Goal: Task Accomplishment & Management: Use online tool/utility

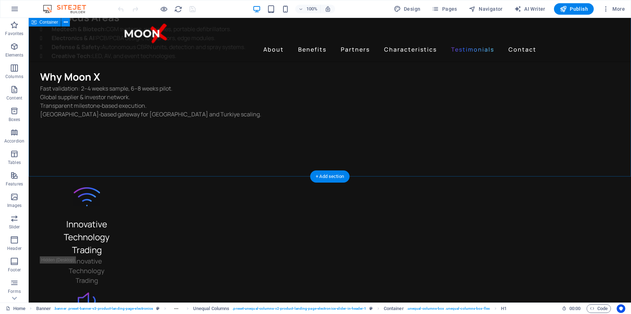
scroll to position [1955, 0]
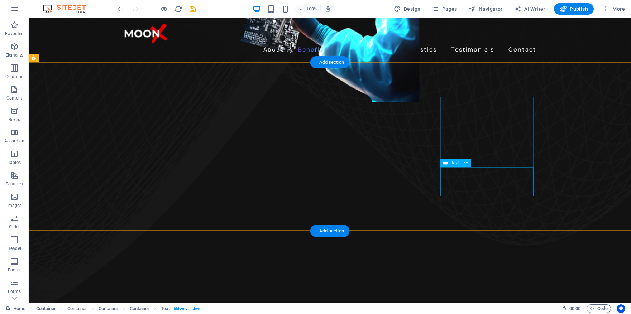
scroll to position [506, 0]
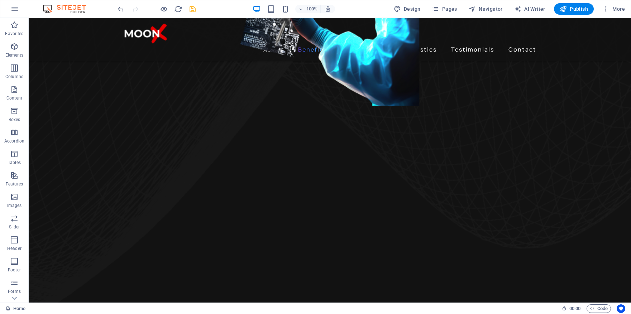
click at [192, 9] on icon "save" at bounding box center [192, 9] width 8 height 8
checkbox input "false"
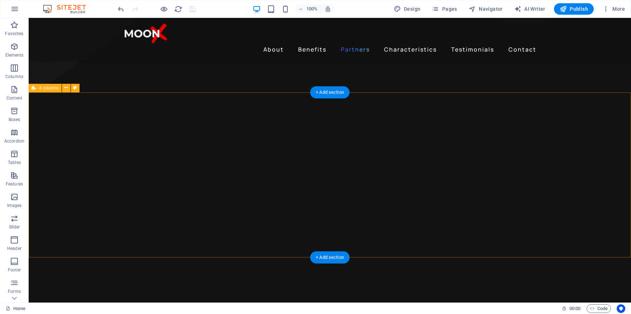
scroll to position [728, 0]
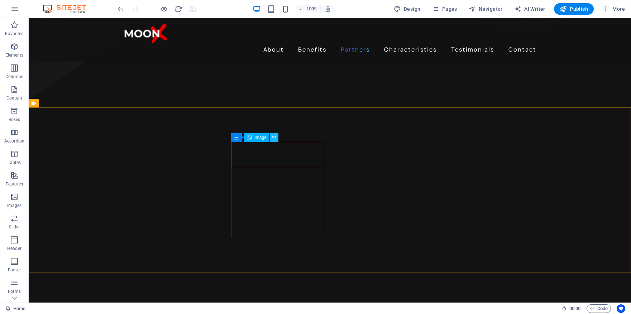
click at [274, 137] on icon at bounding box center [274, 138] width 4 height 8
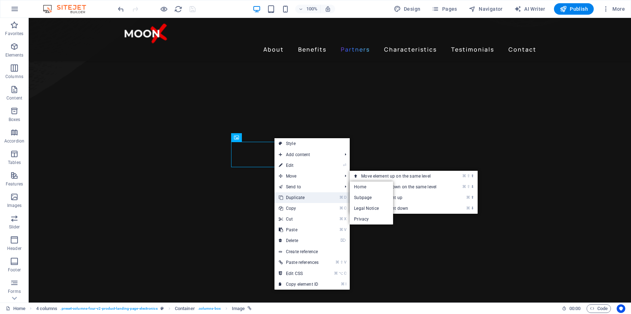
click at [306, 197] on link "⌘ D Duplicate" at bounding box center [298, 197] width 48 height 11
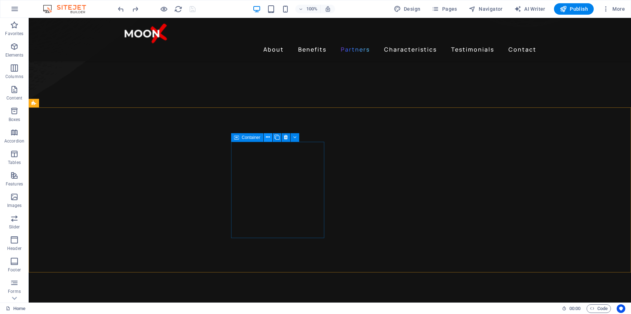
click at [267, 135] on icon at bounding box center [268, 138] width 4 height 8
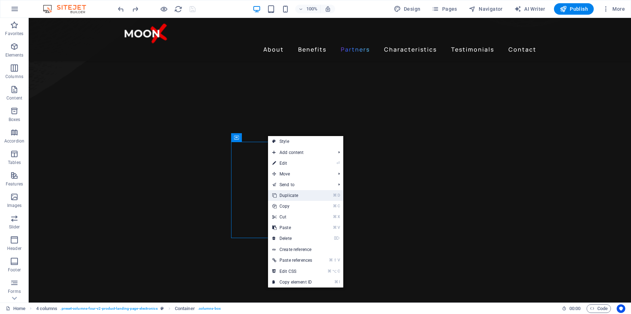
click at [294, 196] on link "⌘ D Duplicate" at bounding box center [292, 195] width 48 height 11
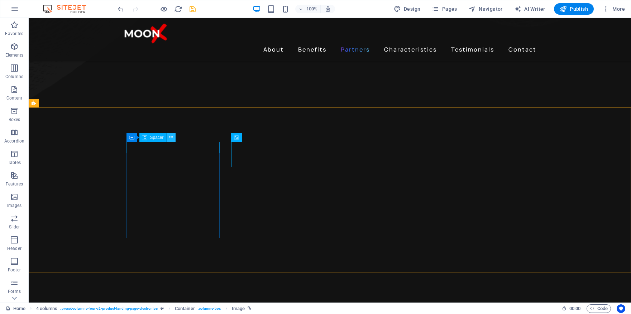
click at [170, 137] on icon at bounding box center [171, 138] width 4 height 8
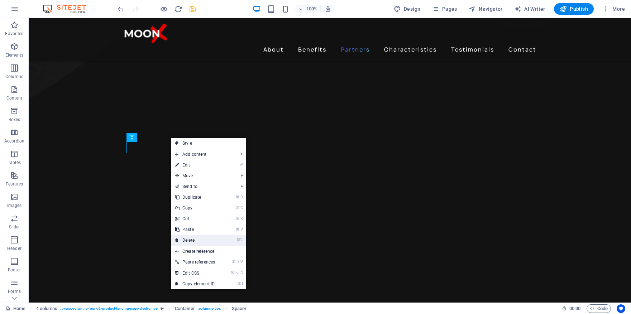
click at [200, 240] on link "⌦ Delete" at bounding box center [195, 240] width 48 height 11
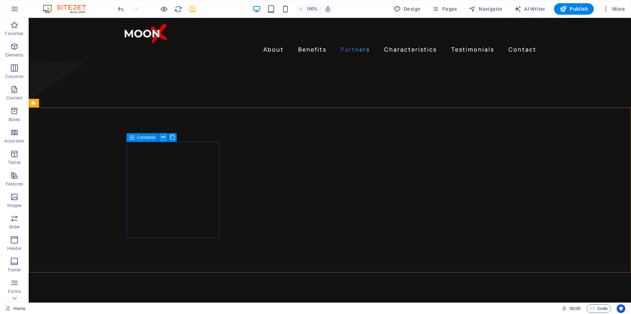
click at [163, 136] on icon at bounding box center [163, 138] width 4 height 8
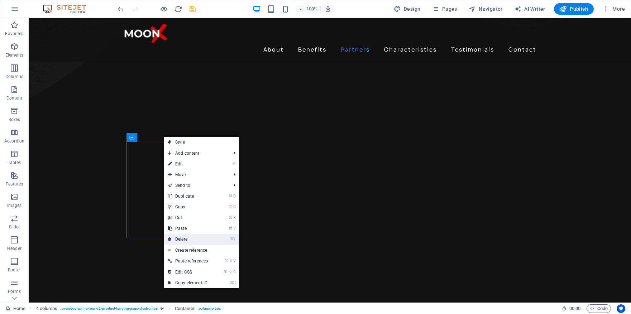
click at [200, 237] on link "⌦ Delete" at bounding box center [188, 239] width 48 height 11
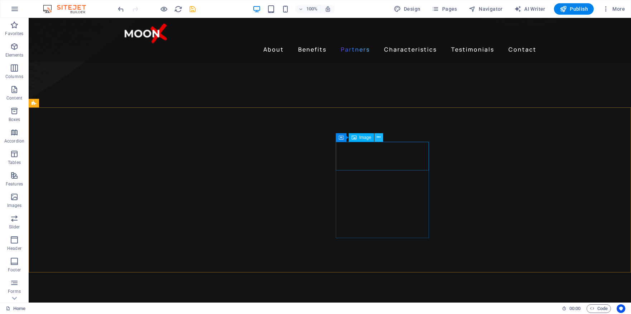
click at [378, 135] on icon at bounding box center [378, 138] width 4 height 8
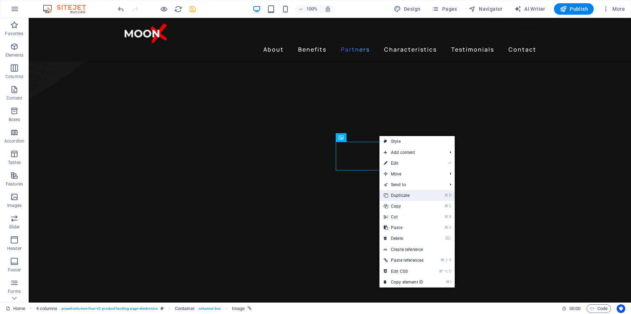
click at [416, 195] on link "⌘ D Duplicate" at bounding box center [403, 195] width 48 height 11
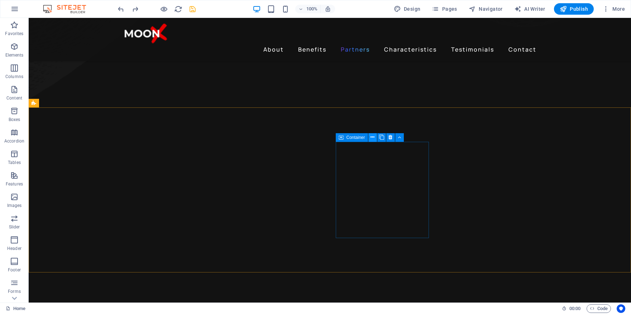
click at [371, 137] on icon at bounding box center [372, 138] width 4 height 8
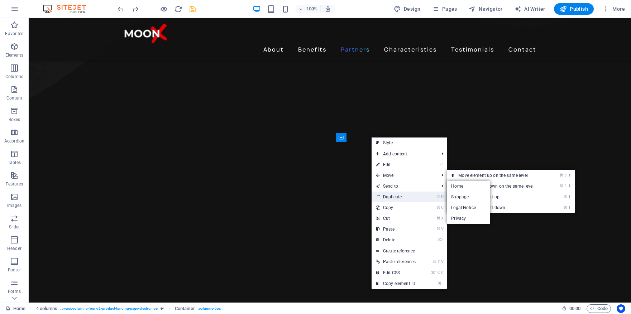
click at [394, 194] on link "⌘ D Duplicate" at bounding box center [395, 197] width 48 height 11
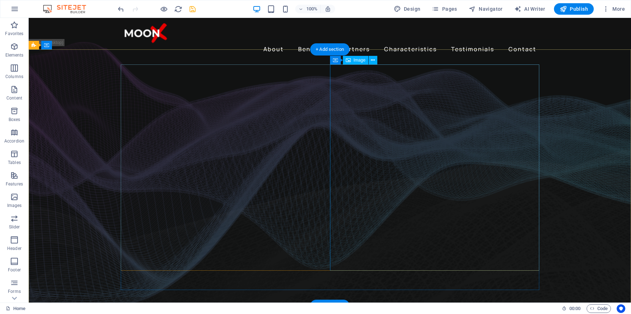
scroll to position [0, 0]
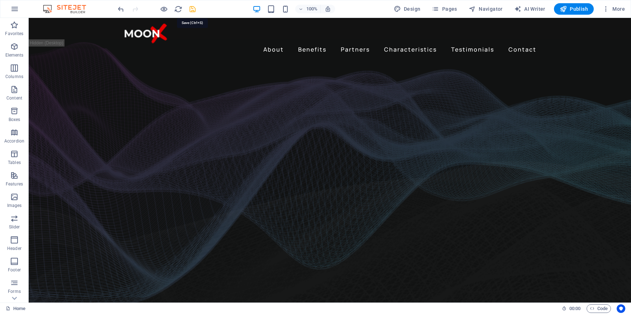
click at [193, 8] on icon "save" at bounding box center [192, 9] width 8 height 8
checkbox input "false"
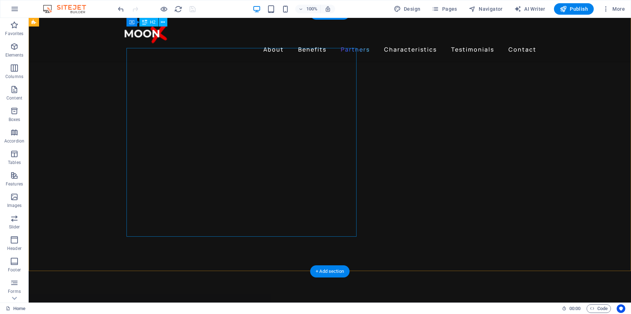
scroll to position [966, 0]
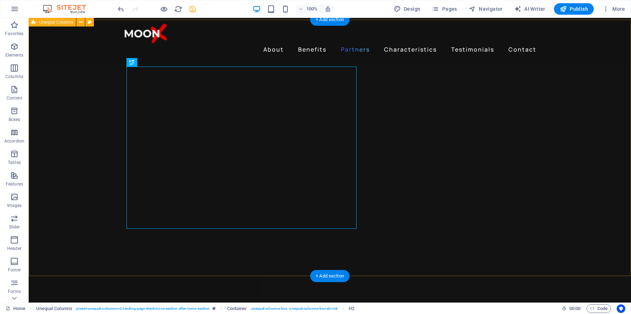
scroll to position [975, 0]
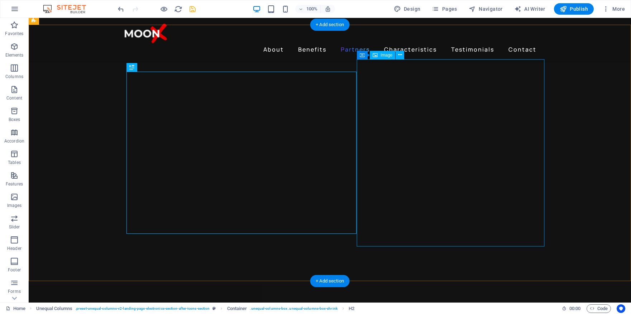
select select "px"
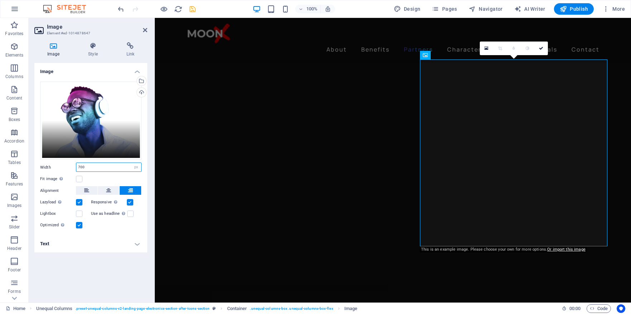
click at [79, 166] on input "700" at bounding box center [108, 167] width 65 height 9
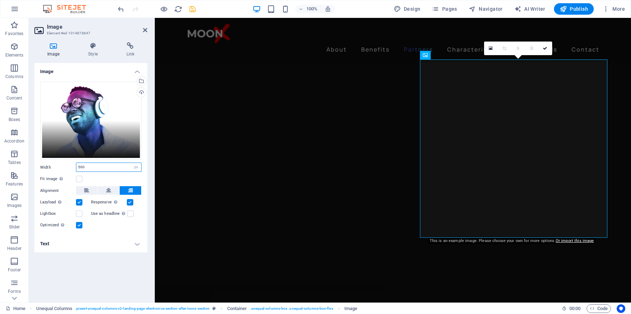
click at [79, 167] on input "500" at bounding box center [108, 167] width 65 height 9
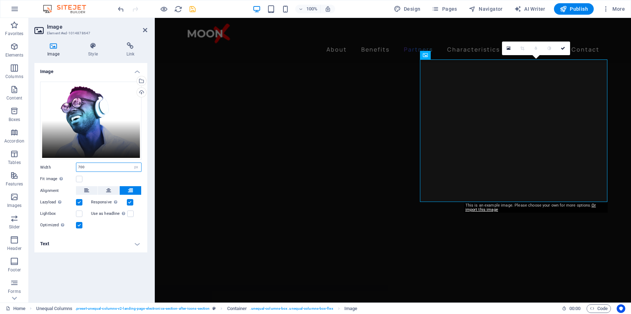
type input "700"
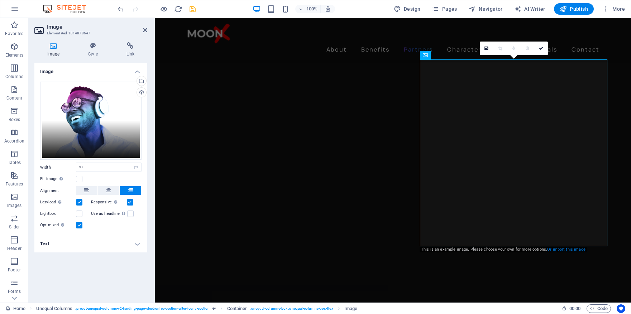
click at [569, 250] on link "Or import this image" at bounding box center [566, 249] width 38 height 5
click at [191, 9] on icon "save" at bounding box center [192, 9] width 8 height 8
checkbox input "false"
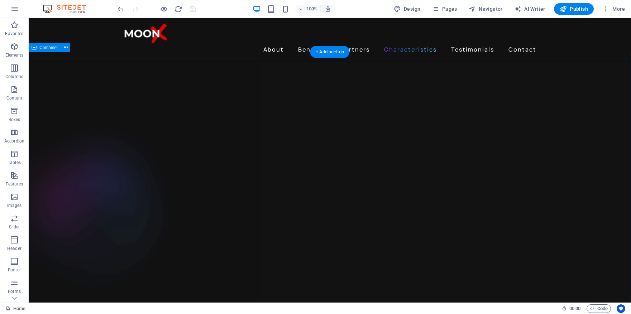
scroll to position [1207, 0]
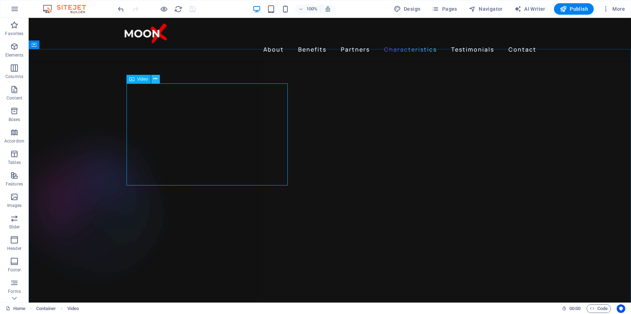
click at [156, 79] on icon at bounding box center [155, 79] width 4 height 8
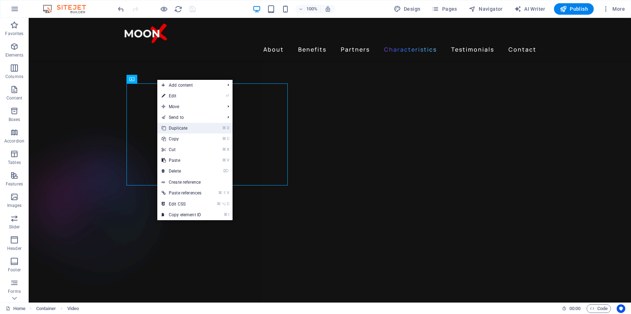
click at [180, 129] on link "⌘ D Duplicate" at bounding box center [181, 128] width 48 height 11
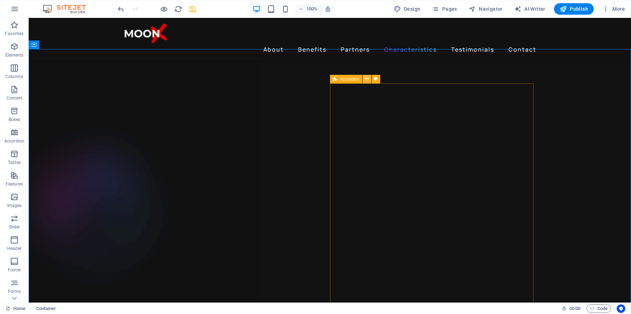
click at [368, 79] on button at bounding box center [366, 79] width 9 height 9
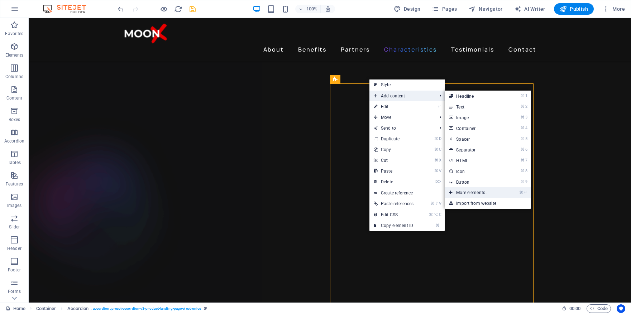
click at [479, 191] on link "⌘ ⏎ More elements ..." at bounding box center [473, 192] width 59 height 11
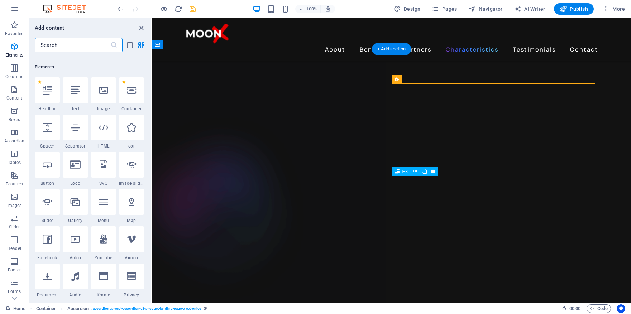
scroll to position [76, 0]
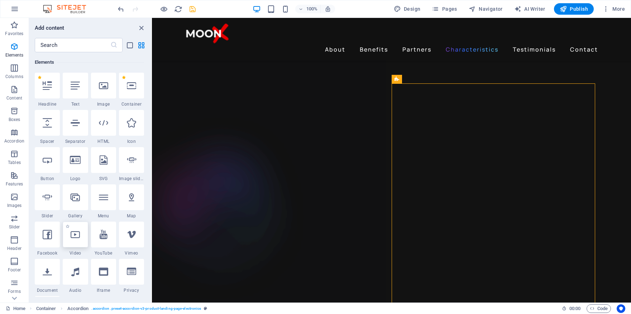
click at [77, 237] on icon at bounding box center [75, 234] width 9 height 9
select select "%"
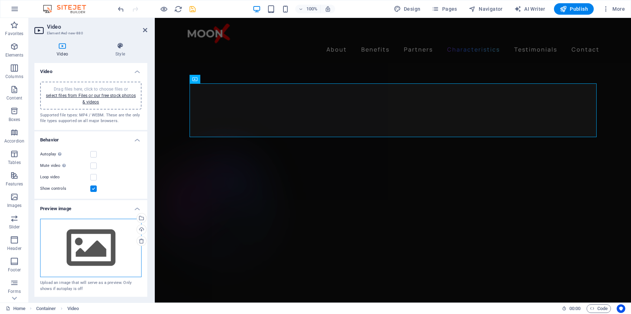
click at [77, 237] on div "Drag files here, click to choose files or select files from Files or our free s…" at bounding box center [90, 248] width 101 height 59
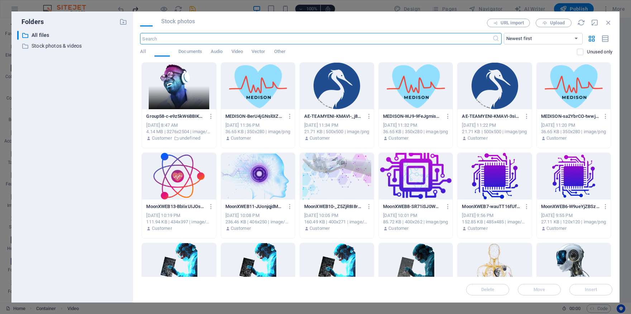
scroll to position [1327, 0]
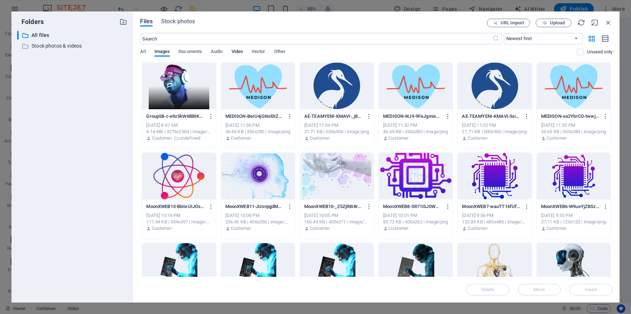
click at [236, 52] on span "Video" at bounding box center [236, 52] width 11 height 10
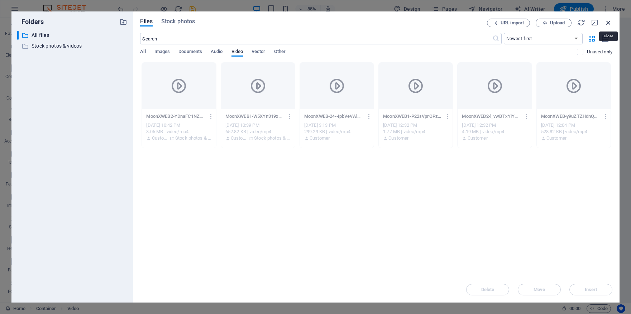
click at [605, 21] on icon "button" at bounding box center [608, 23] width 8 height 8
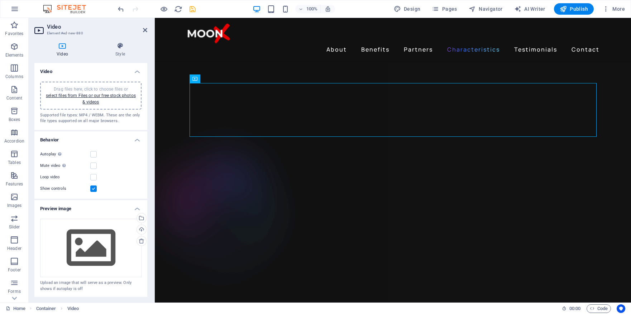
scroll to position [1208, 0]
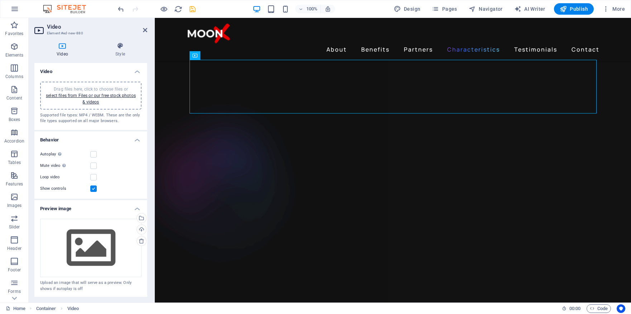
drag, startPoint x: 328, startPoint y: 117, endPoint x: 254, endPoint y: 233, distance: 138.3
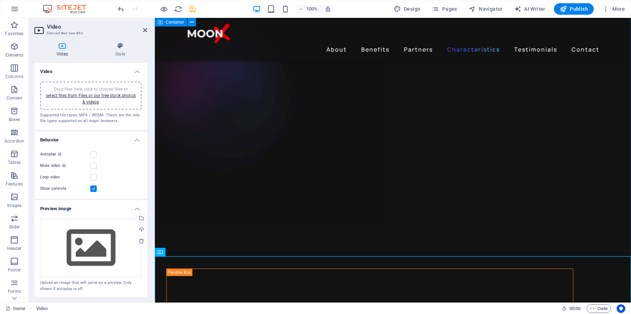
scroll to position [1323, 0]
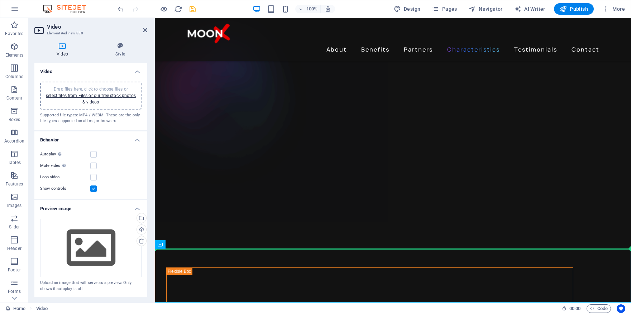
drag, startPoint x: 304, startPoint y: 263, endPoint x: 286, endPoint y: 114, distance: 150.3
drag, startPoint x: 249, startPoint y: 261, endPoint x: 257, endPoint y: 130, distance: 130.5
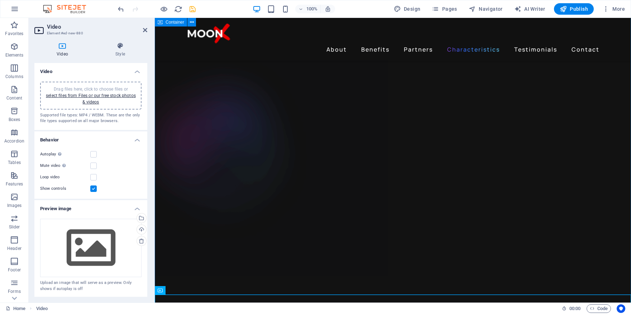
scroll to position [1253, 0]
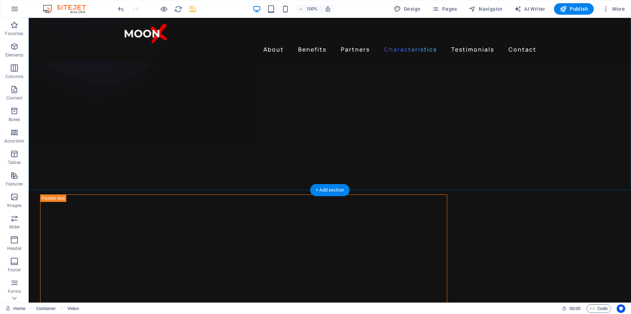
scroll to position [1403, 0]
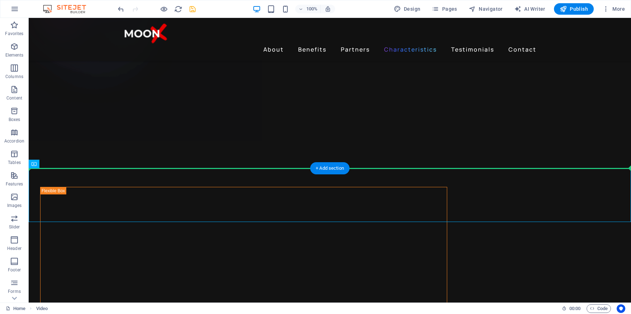
drag, startPoint x: 382, startPoint y: 194, endPoint x: 290, endPoint y: 103, distance: 128.9
drag, startPoint x: 110, startPoint y: 203, endPoint x: 386, endPoint y: 144, distance: 282.5
drag, startPoint x: 359, startPoint y: 199, endPoint x: 252, endPoint y: 92, distance: 151.4
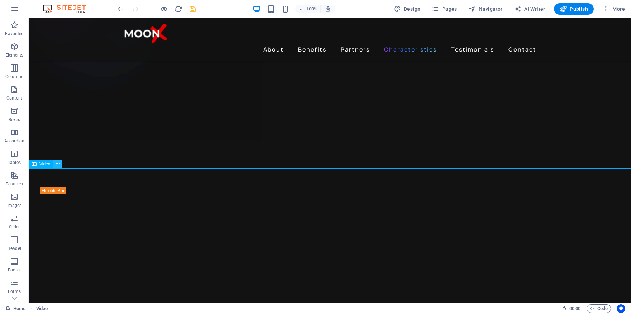
click at [59, 161] on icon at bounding box center [58, 164] width 4 height 8
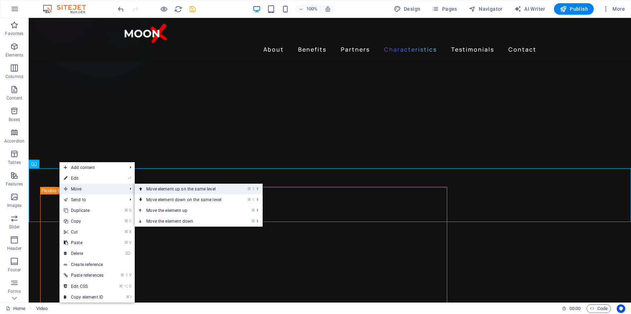
click at [162, 188] on link "⌘ ⇧ ⬆ Move element up on the same level" at bounding box center [185, 189] width 101 height 11
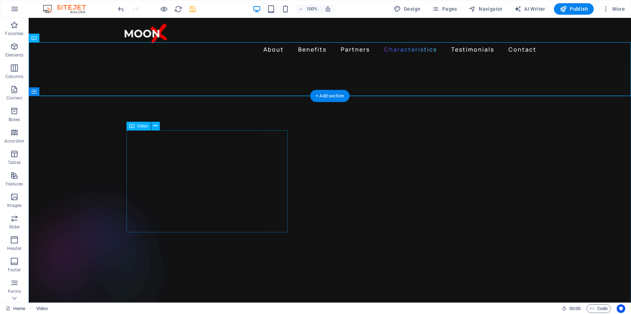
scroll to position [1123, 0]
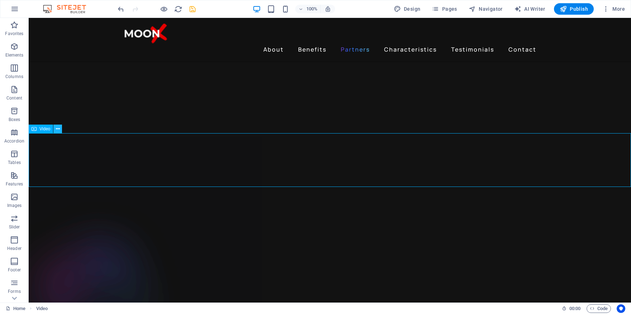
click at [55, 130] on button at bounding box center [57, 129] width 9 height 9
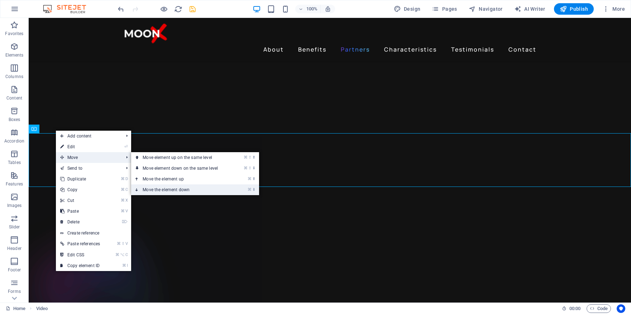
click at [179, 188] on link "⌘ ⬇ Move the element down" at bounding box center [181, 189] width 101 height 11
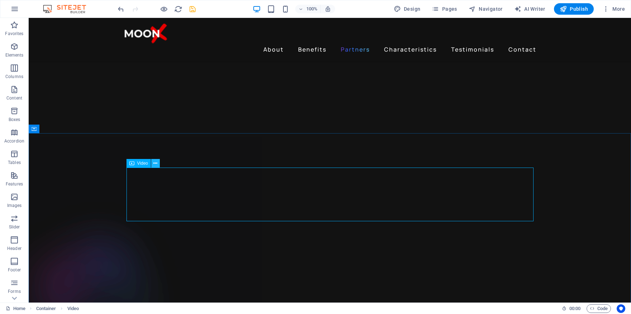
click at [158, 163] on button at bounding box center [155, 163] width 9 height 9
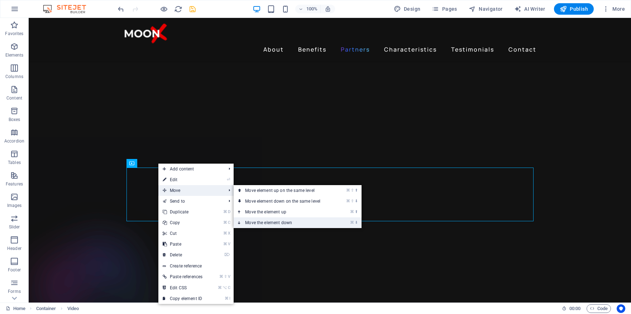
click at [268, 223] on link "⌘ ⬇ Move the element down" at bounding box center [283, 222] width 101 height 11
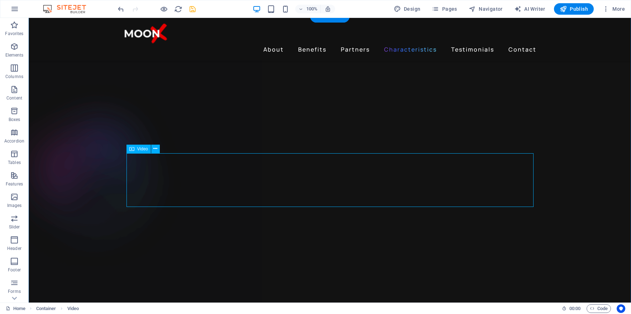
scroll to position [1243, 0]
select select "%"
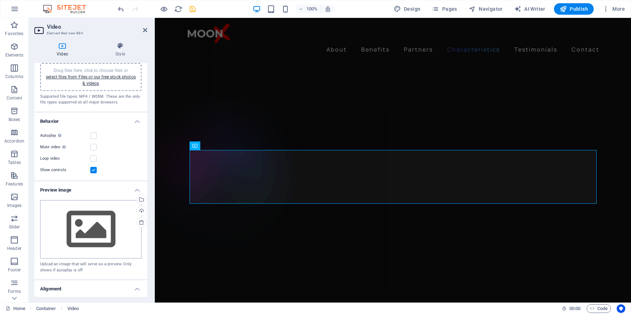
scroll to position [0, 0]
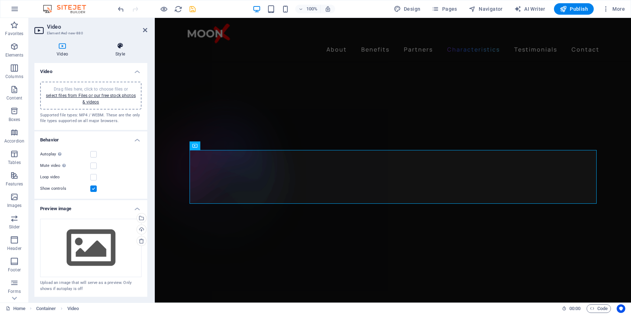
click at [122, 49] on icon at bounding box center [120, 45] width 54 height 7
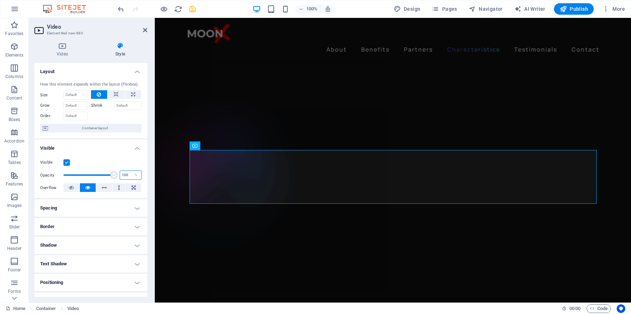
click at [126, 172] on input "100" at bounding box center [130, 175] width 21 height 9
click at [218, 145] on icon at bounding box center [218, 146] width 4 height 8
click at [220, 144] on button at bounding box center [218, 145] width 9 height 9
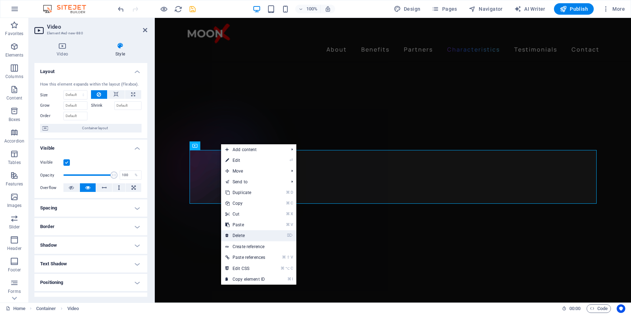
click at [257, 234] on link "⌦ Delete" at bounding box center [245, 235] width 48 height 11
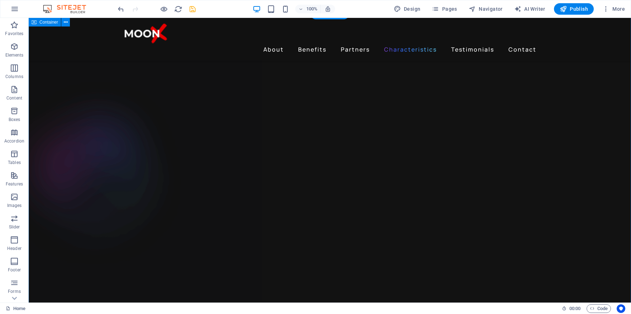
select select "px"
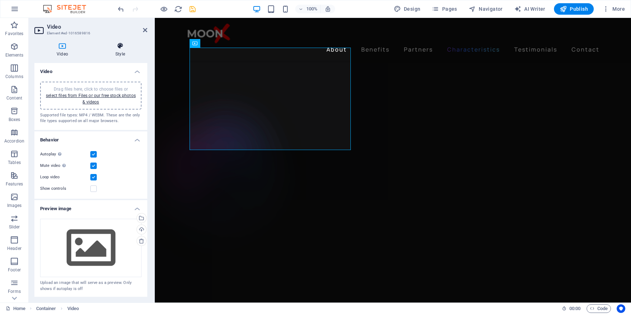
click at [122, 50] on h4 "Style" at bounding box center [120, 49] width 54 height 15
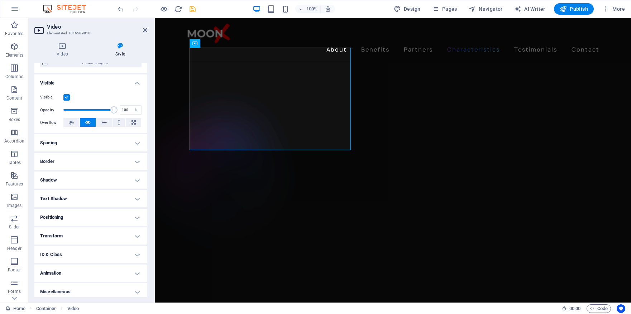
scroll to position [69, 0]
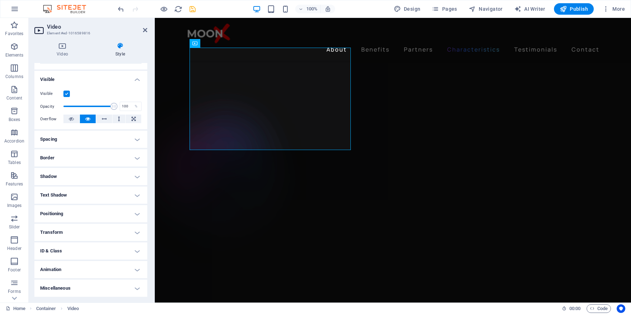
click at [135, 214] on h4 "Positioning" at bounding box center [90, 213] width 113 height 17
click at [66, 228] on span "Static" at bounding box center [65, 228] width 9 height 9
click at [79, 227] on span "Relative" at bounding box center [81, 228] width 12 height 9
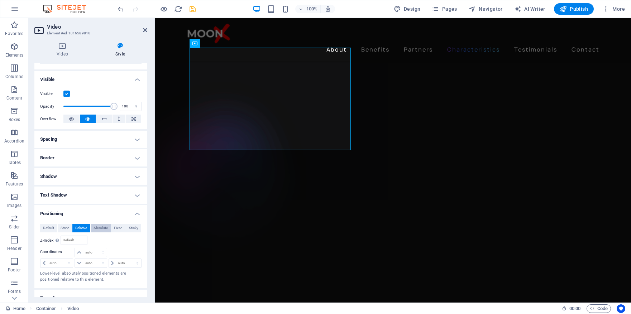
click at [98, 228] on span "Absolute" at bounding box center [100, 228] width 14 height 9
click at [122, 228] on button "Fixed" at bounding box center [118, 228] width 15 height 9
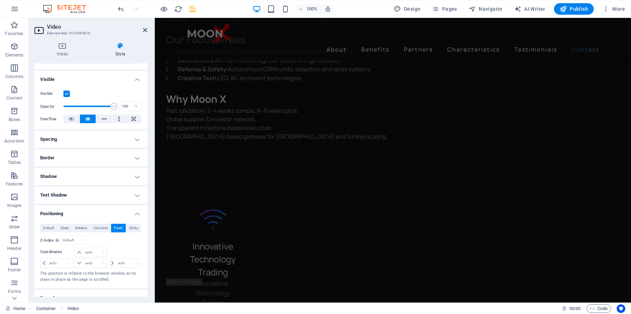
scroll to position [2183, 0]
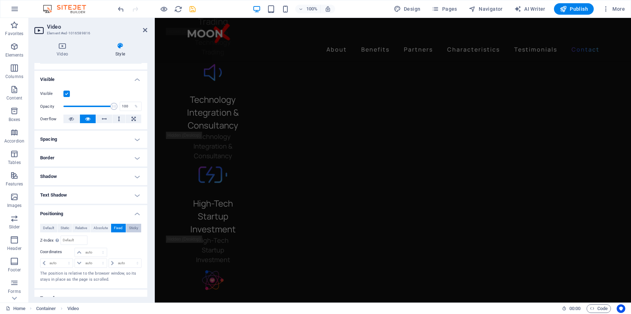
click at [136, 226] on span "Sticky" at bounding box center [133, 228] width 9 height 9
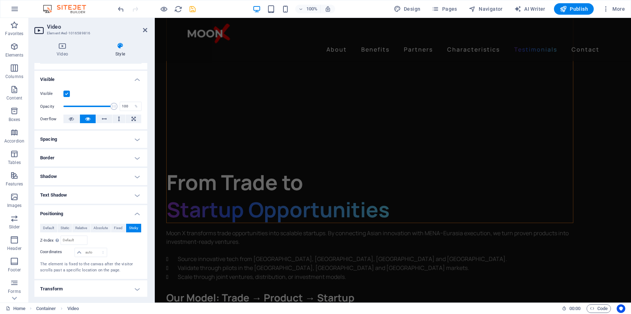
scroll to position [1182, 0]
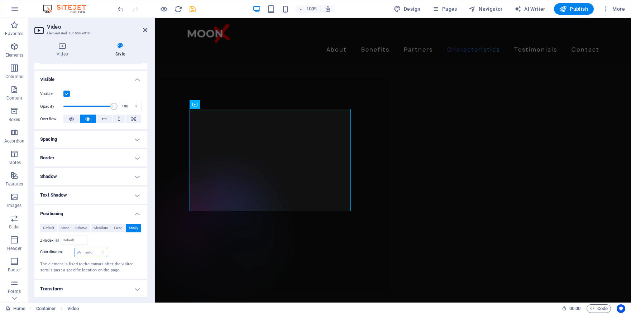
click at [99, 253] on select "auto px rem % em" at bounding box center [91, 252] width 32 height 9
select select "px"
click at [96, 248] on select "auto px rem % em" at bounding box center [91, 252] width 32 height 9
type input "50"
click at [125, 251] on div at bounding box center [125, 253] width 34 height 10
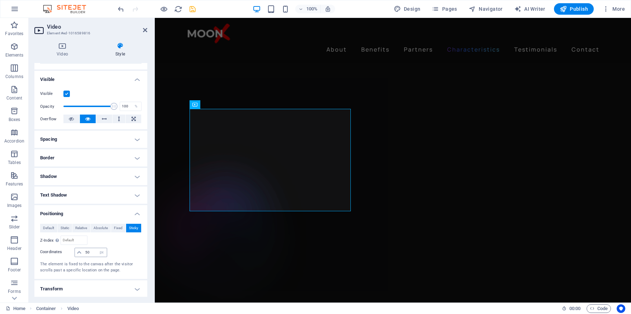
click at [80, 253] on icon at bounding box center [79, 252] width 4 height 4
click at [92, 253] on input "50" at bounding box center [94, 252] width 23 height 9
click at [50, 228] on span "Default" at bounding box center [48, 228] width 11 height 9
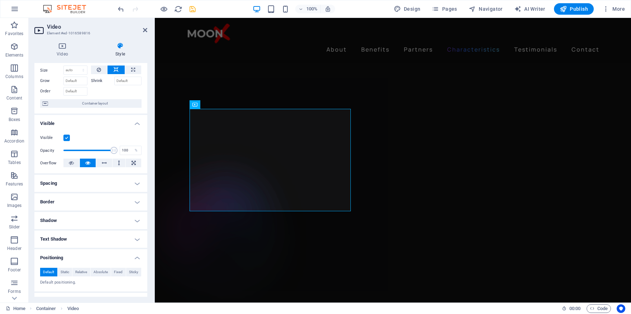
scroll to position [23, 0]
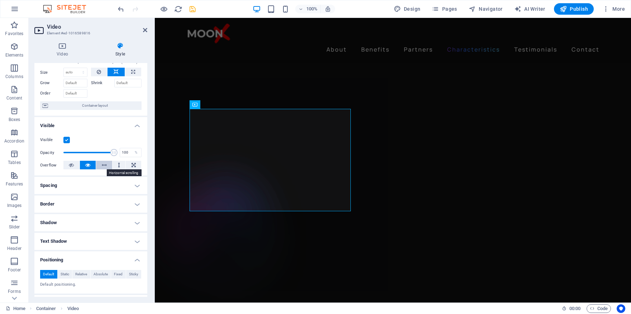
click at [102, 164] on icon at bounding box center [104, 165] width 5 height 9
click at [86, 165] on icon at bounding box center [87, 165] width 5 height 9
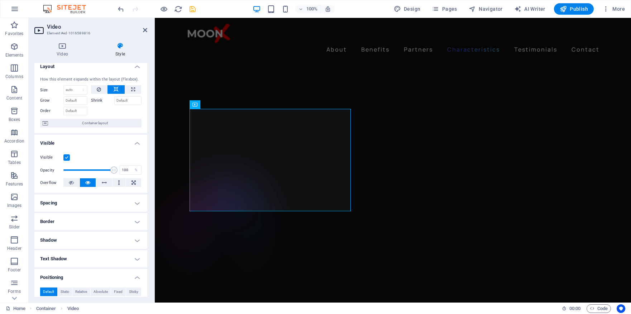
scroll to position [0, 0]
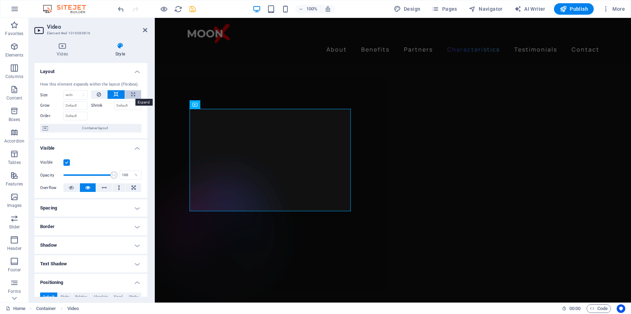
click at [131, 93] on icon at bounding box center [133, 94] width 4 height 9
type input "100"
select select "%"
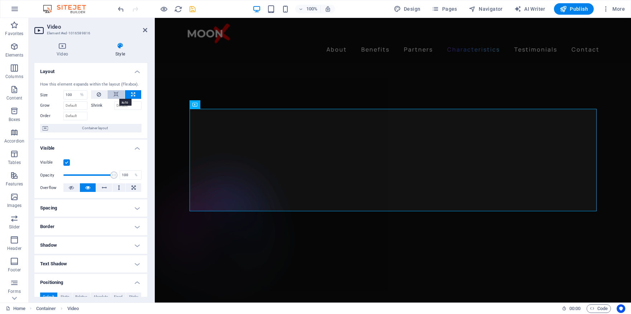
click at [116, 95] on icon at bounding box center [116, 94] width 5 height 9
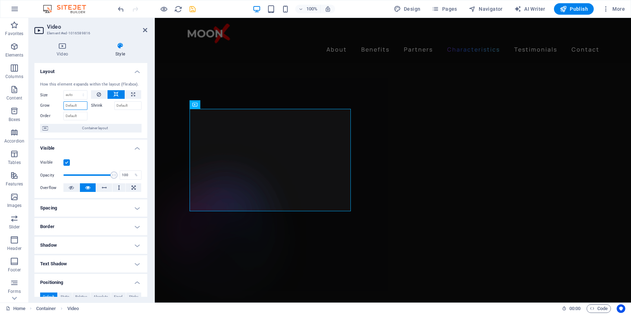
click at [78, 106] on input "Grow" at bounding box center [75, 105] width 24 height 9
click at [81, 97] on select "Default auto px % 1/1 1/2 1/3 1/4 1/5 1/6 1/7 1/8 1/9 1/10" at bounding box center [75, 95] width 23 height 9
select select "px"
click at [76, 91] on select "Default auto px % 1/1 1/2 1/3 1/4 1/5 1/6 1/7 1/8 1/9 1/10" at bounding box center [75, 95] width 23 height 9
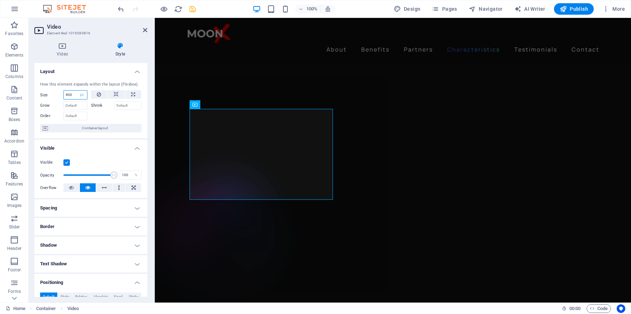
drag, startPoint x: 74, startPoint y: 95, endPoint x: 63, endPoint y: 96, distance: 11.1
click at [64, 96] on input "400" at bounding box center [75, 95] width 23 height 9
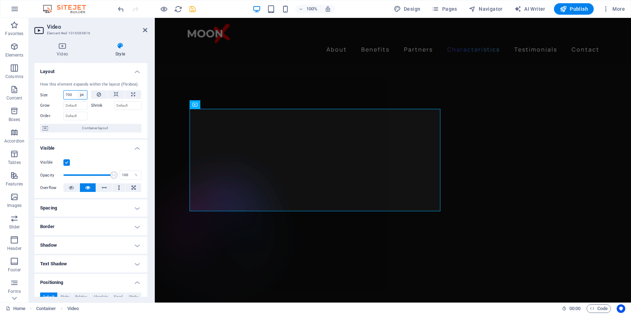
type input "700"
click at [82, 93] on select "Default auto px % 1/1 1/2 1/3 1/4 1/5 1/6 1/7 1/8 1/9 1/10" at bounding box center [82, 95] width 10 height 9
select select "auto"
click at [77, 91] on select "Default auto px % 1/1 1/2 1/3 1/4 1/5 1/6 1/7 1/8 1/9 1/10" at bounding box center [82, 95] width 10 height 9
select select "DISABLED_OPTION_VALUE"
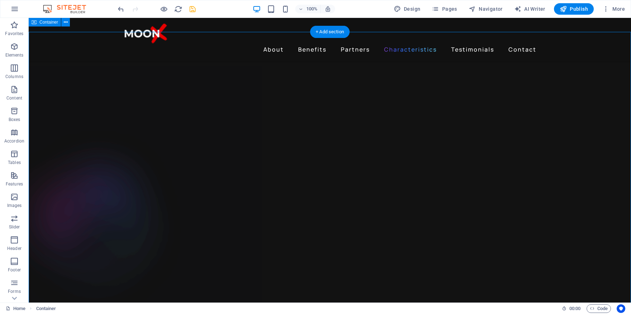
scroll to position [1190, 0]
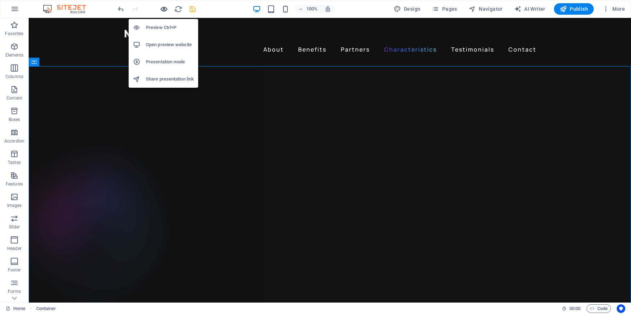
click at [164, 8] on icon "button" at bounding box center [164, 9] width 8 height 8
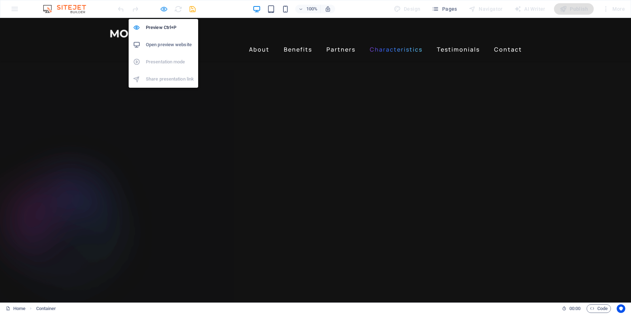
scroll to position [1132, 0]
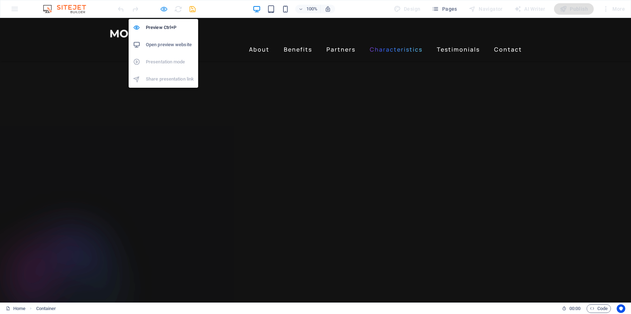
click at [166, 8] on icon "button" at bounding box center [164, 9] width 8 height 8
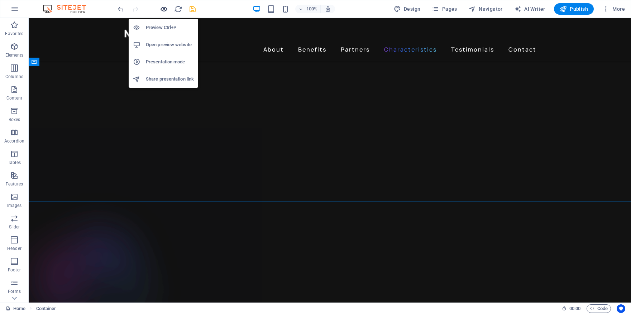
scroll to position [1190, 0]
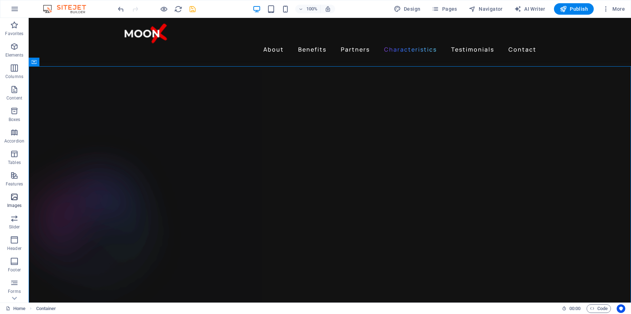
click at [15, 200] on icon "button" at bounding box center [14, 197] width 9 height 9
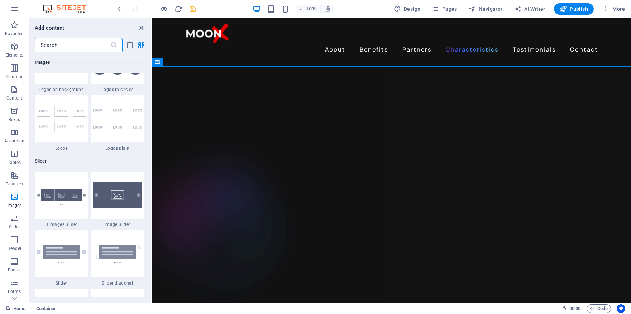
scroll to position [3956, 0]
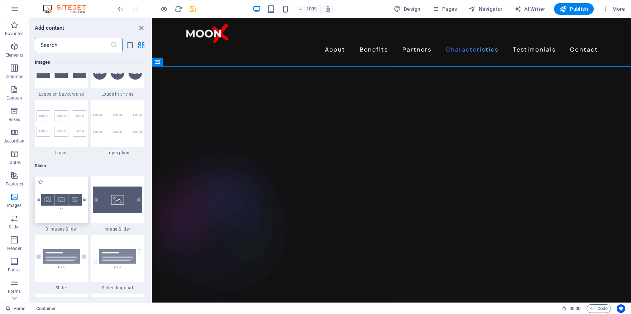
click at [66, 192] on img at bounding box center [62, 199] width 50 height 33
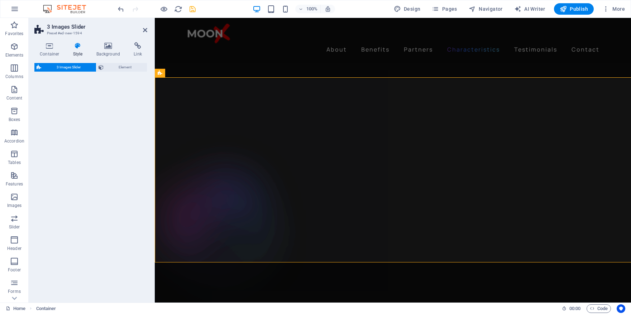
scroll to position [1504, 0]
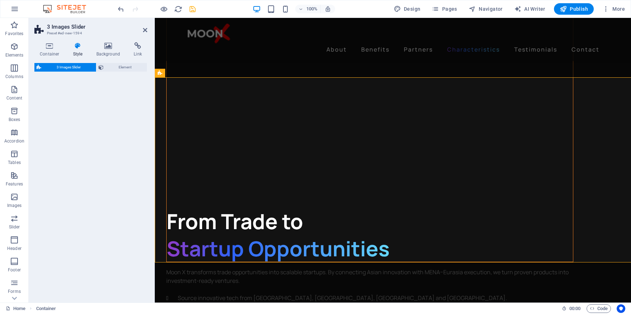
select select "rem"
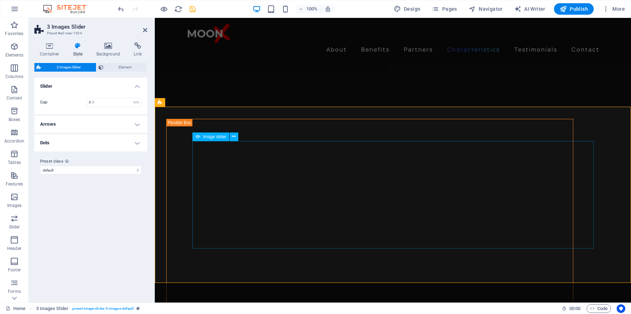
scroll to position [1474, 0]
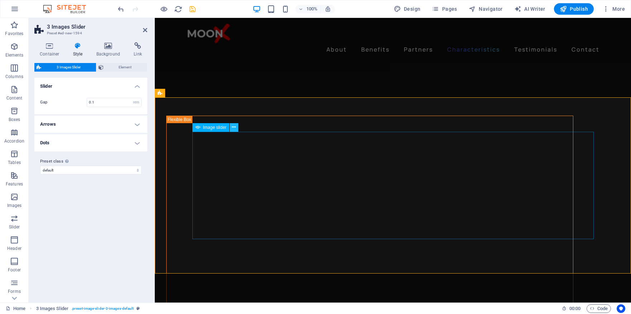
click at [234, 126] on icon at bounding box center [234, 128] width 4 height 8
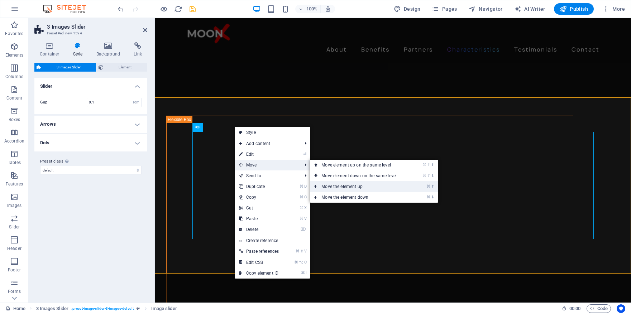
click at [333, 185] on link "⌘ ⬆ Move the element up" at bounding box center [360, 186] width 101 height 11
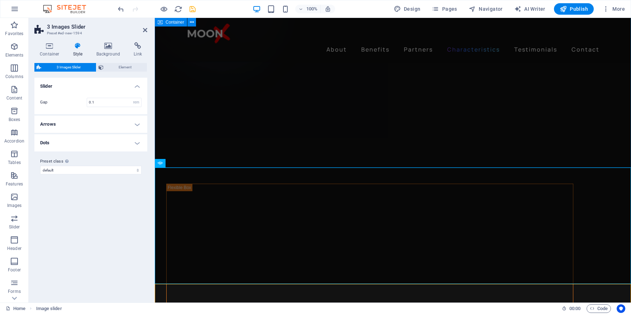
scroll to position [1413, 0]
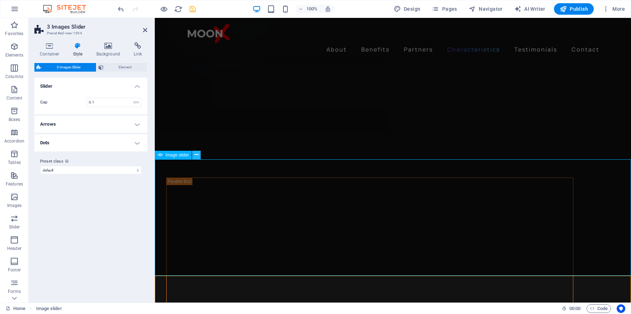
click at [197, 155] on icon at bounding box center [196, 155] width 4 height 8
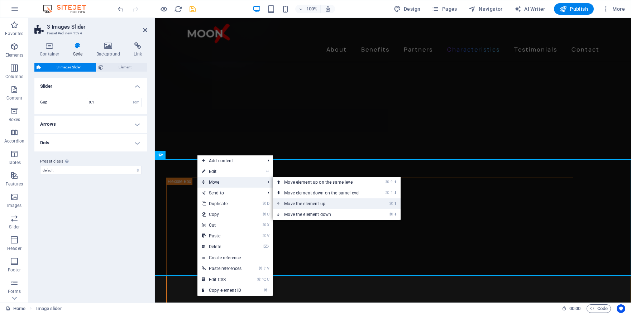
click at [324, 201] on link "⌘ ⬆ Move the element up" at bounding box center [322, 203] width 101 height 11
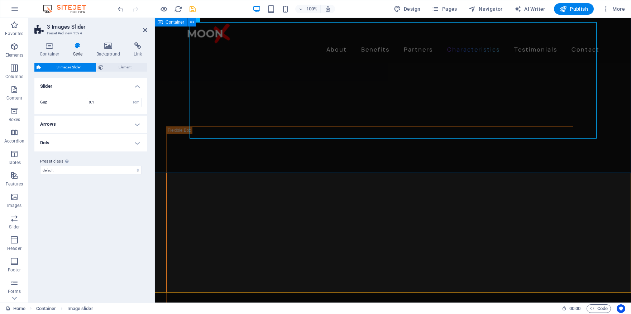
scroll to position [1357, 0]
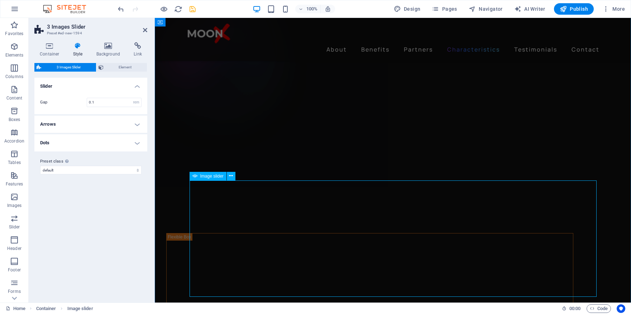
select select "px"
select select "ms"
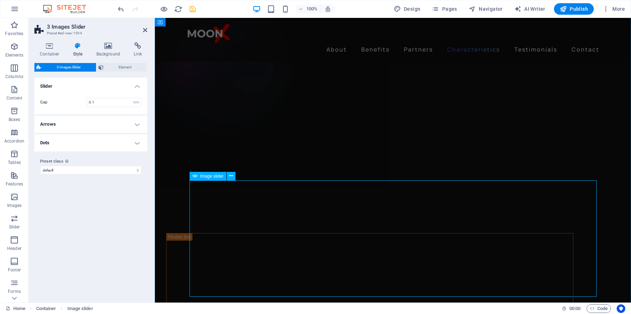
select select "s"
select select "progressive"
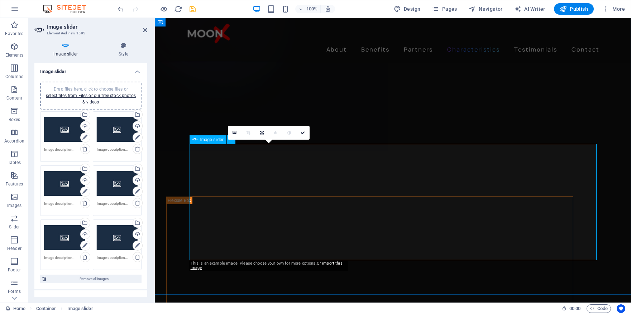
scroll to position [1394, 0]
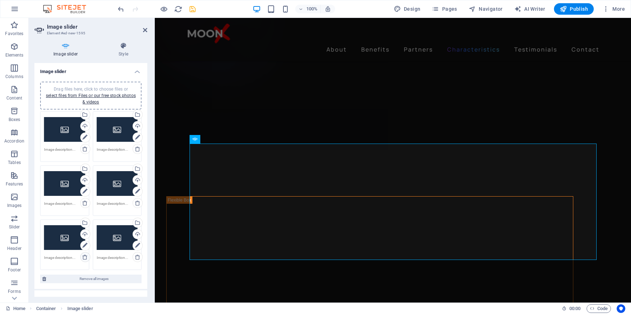
click at [84, 260] on icon at bounding box center [85, 257] width 6 height 6
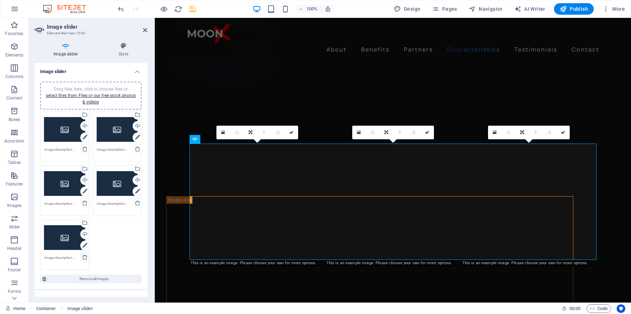
click at [84, 257] on icon at bounding box center [85, 257] width 6 height 6
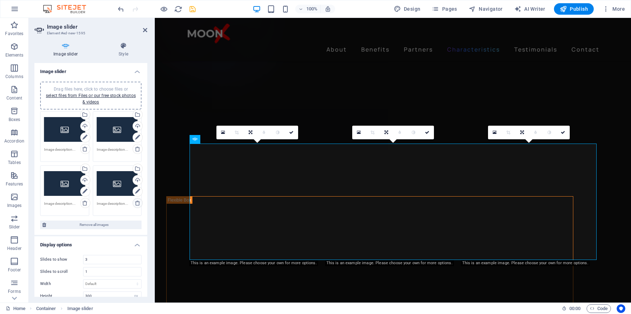
click at [136, 204] on icon at bounding box center [138, 203] width 6 height 6
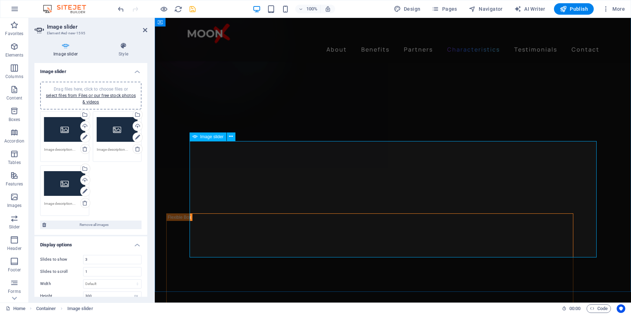
scroll to position [1375, 0]
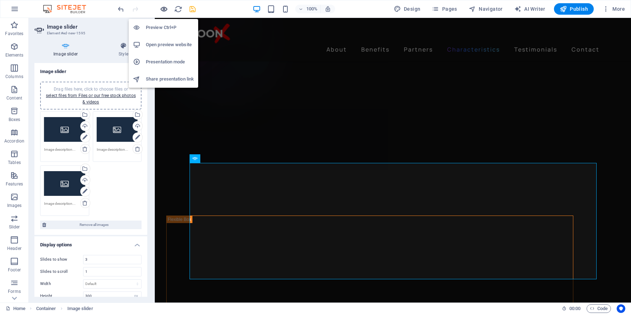
click at [162, 9] on icon "button" at bounding box center [164, 9] width 8 height 8
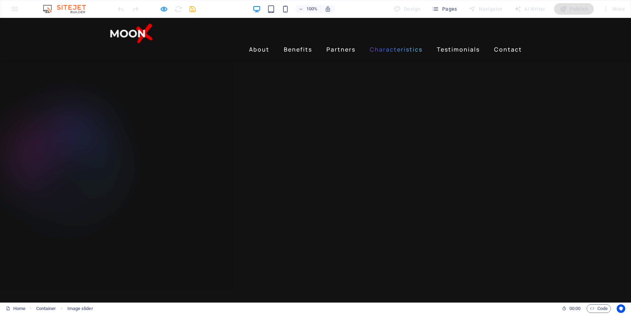
scroll to position [1254, 0]
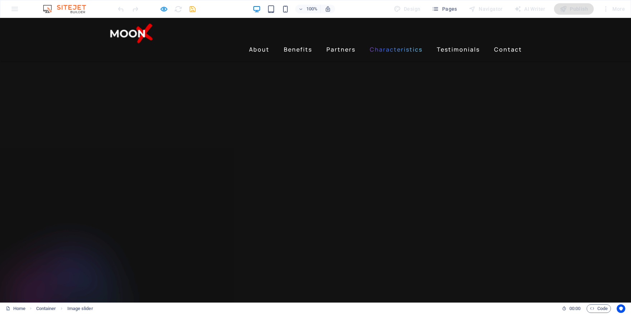
scroll to position [1089, 0]
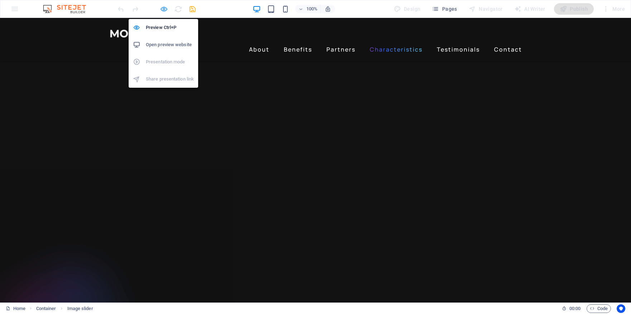
click at [162, 8] on icon "button" at bounding box center [164, 9] width 8 height 8
select select "px"
select select "ms"
select select "s"
select select "progressive"
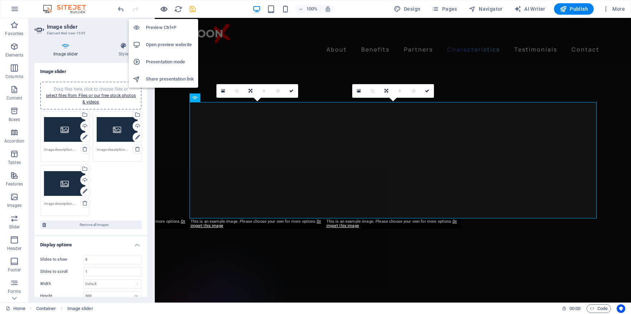
scroll to position [1435, 0]
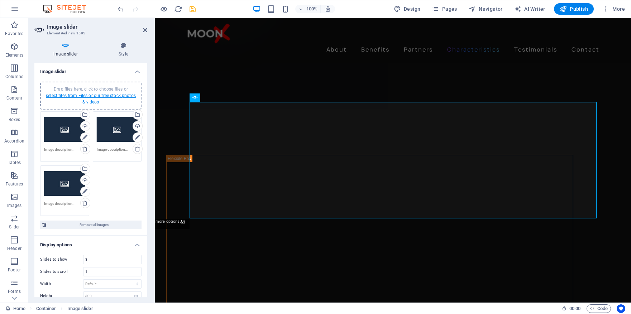
click at [73, 96] on link "select files from Files or our free stock photos & videos" at bounding box center [91, 98] width 90 height 11
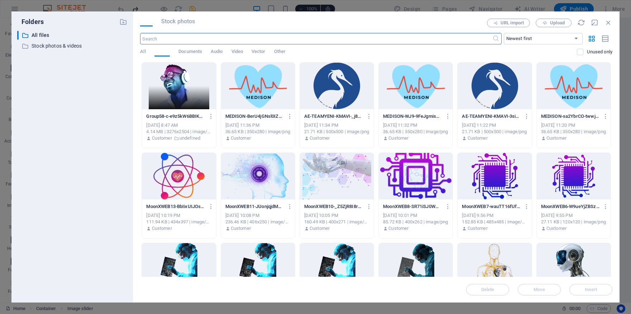
scroll to position [1529, 0]
click at [235, 50] on span "Video" at bounding box center [236, 52] width 11 height 10
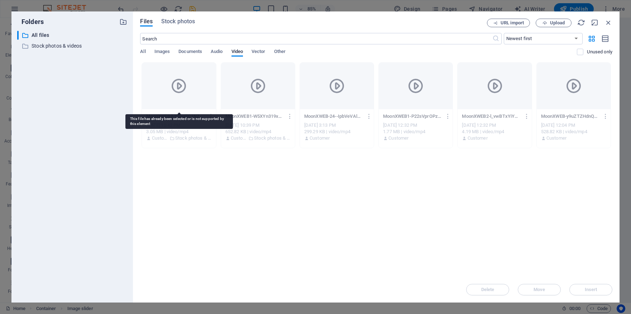
click at [179, 88] on icon at bounding box center [178, 85] width 17 height 17
click at [607, 22] on icon "button" at bounding box center [608, 23] width 8 height 8
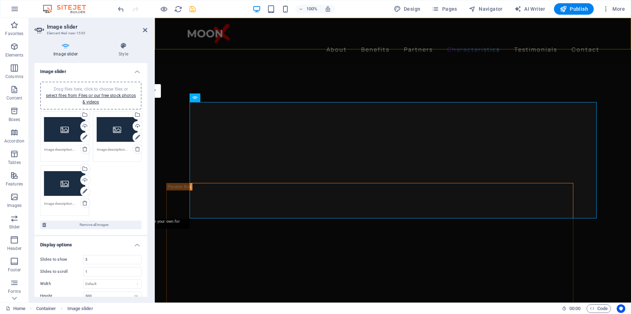
scroll to position [1435, 0]
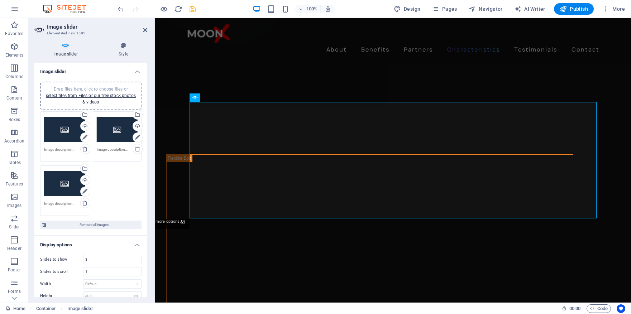
click at [67, 55] on h4 "Image slider" at bounding box center [66, 49] width 65 height 15
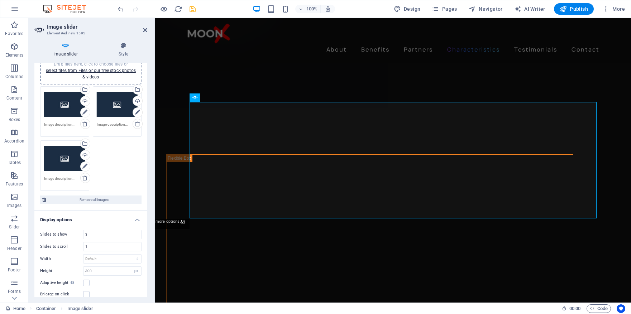
scroll to position [0, 0]
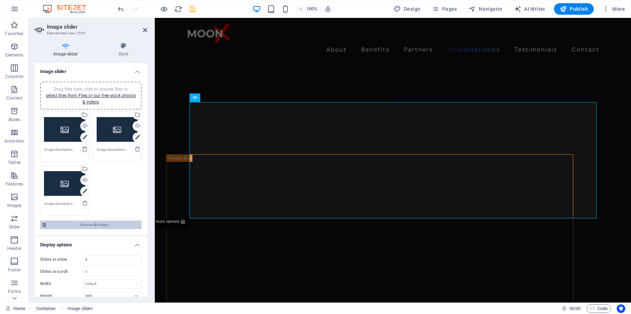
click at [94, 223] on span "Remove all images" at bounding box center [93, 225] width 91 height 9
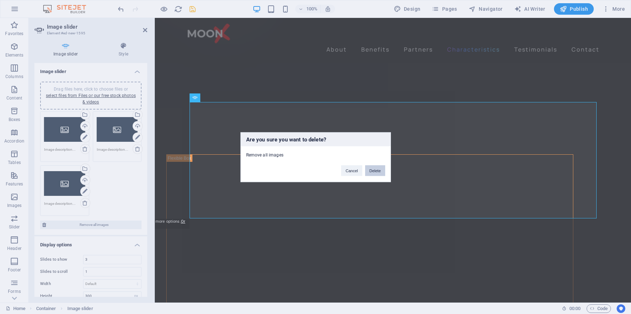
click at [374, 170] on button "Delete" at bounding box center [375, 170] width 20 height 11
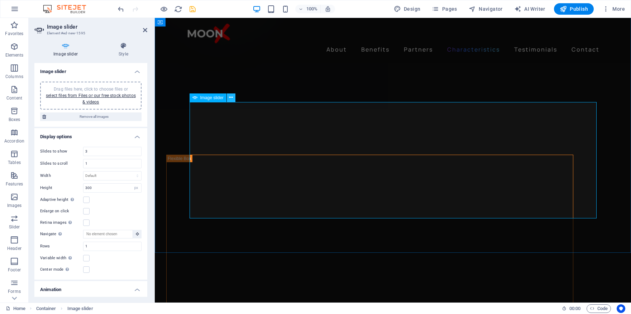
click at [233, 98] on button at bounding box center [231, 97] width 9 height 9
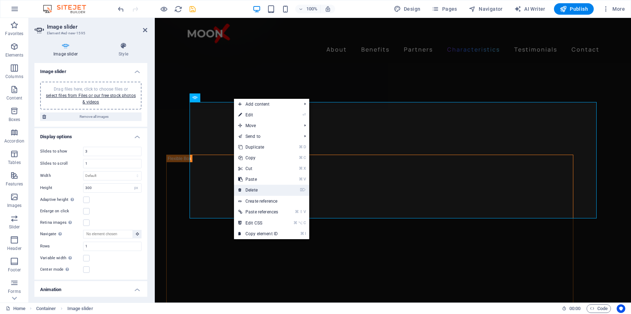
click at [266, 188] on link "⌦ Delete" at bounding box center [258, 190] width 48 height 11
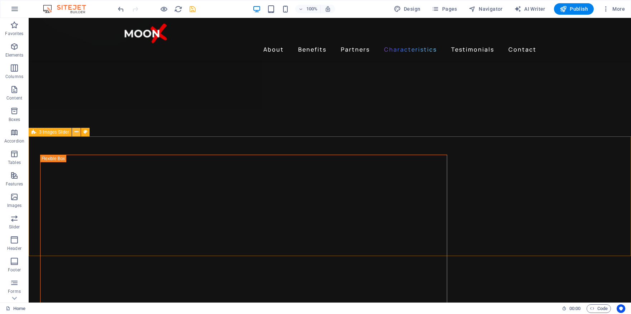
click at [78, 130] on icon at bounding box center [76, 132] width 4 height 8
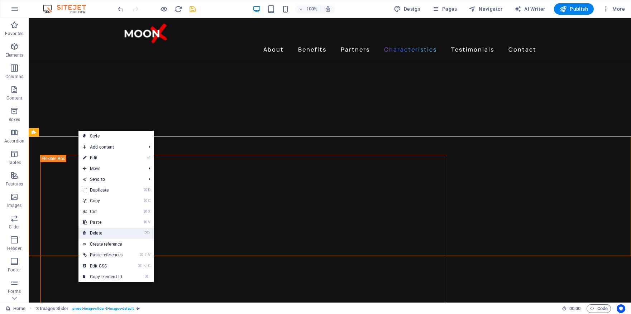
click at [112, 235] on link "⌦ Delete" at bounding box center [102, 233] width 48 height 11
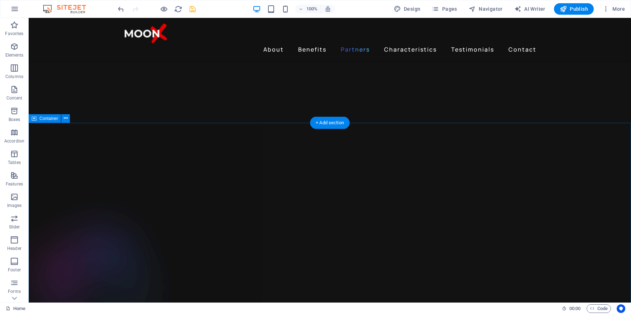
scroll to position [1133, 0]
click at [329, 125] on div "+ Add section" at bounding box center [330, 124] width 40 height 12
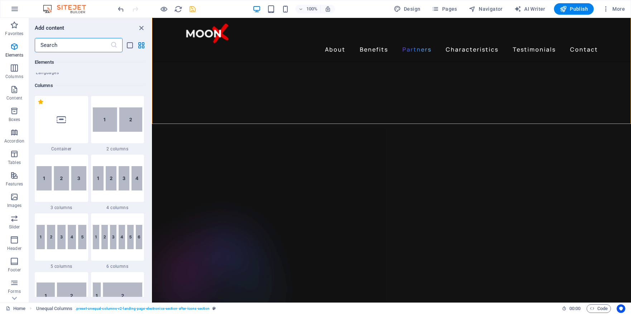
scroll to position [333, 0]
click at [70, 175] on img at bounding box center [62, 177] width 50 height 24
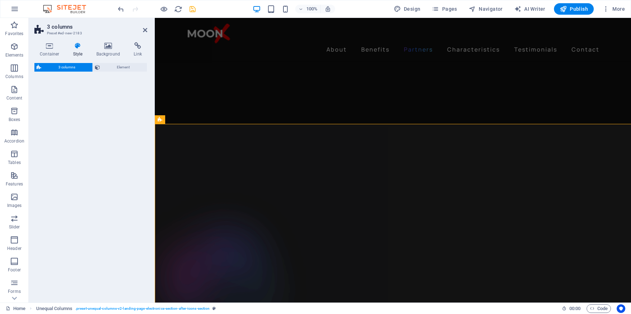
select select "rem"
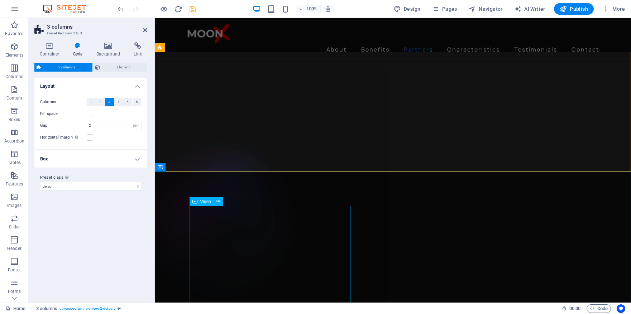
scroll to position [1187, 0]
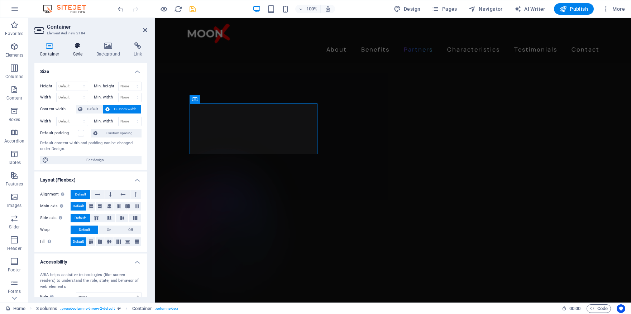
click at [80, 52] on h4 "Style" at bounding box center [79, 49] width 23 height 15
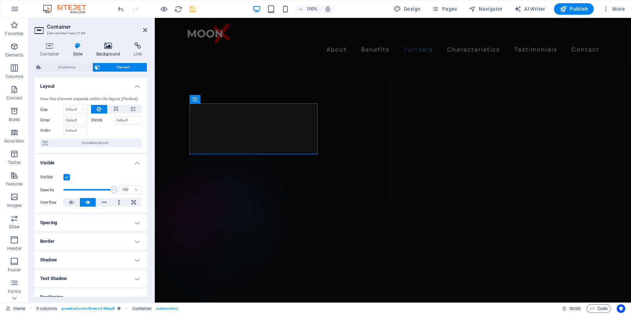
click at [105, 52] on h4 "Background" at bounding box center [110, 49] width 38 height 15
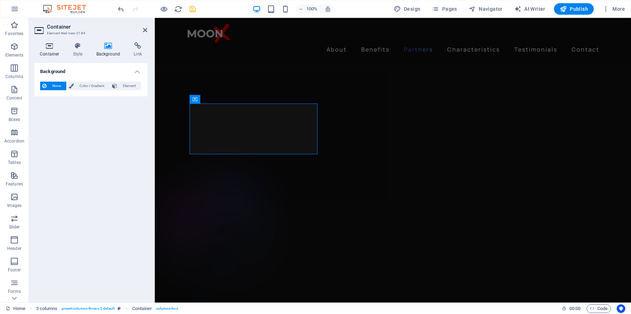
click at [50, 46] on icon at bounding box center [49, 45] width 30 height 7
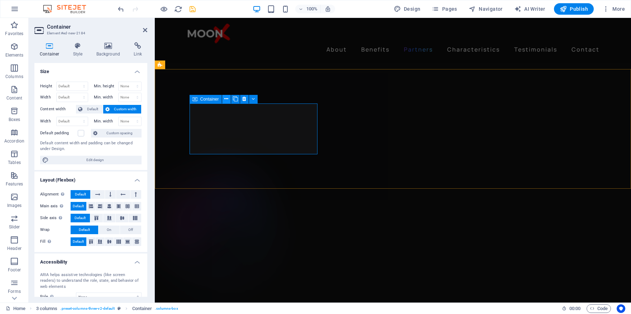
click at [228, 98] on button at bounding box center [226, 99] width 9 height 9
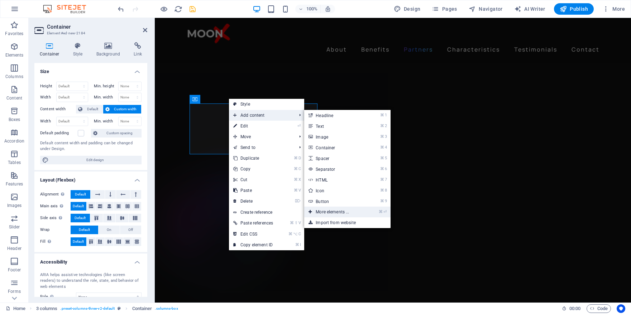
click at [336, 212] on link "⌘ ⏎ More elements ..." at bounding box center [333, 212] width 59 height 11
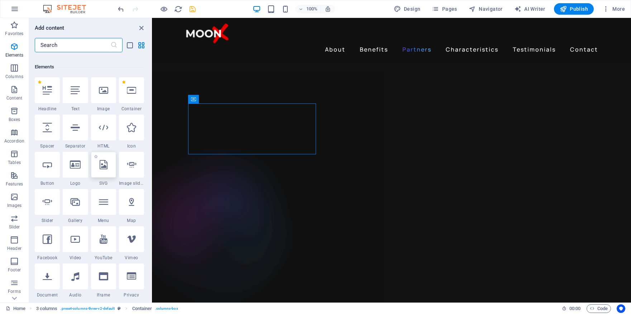
scroll to position [76, 0]
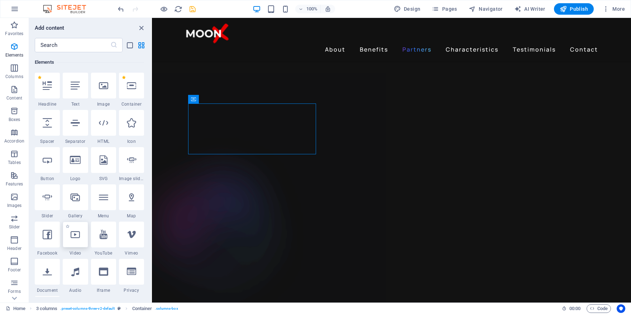
click at [82, 237] on div at bounding box center [75, 235] width 25 height 26
select select "%"
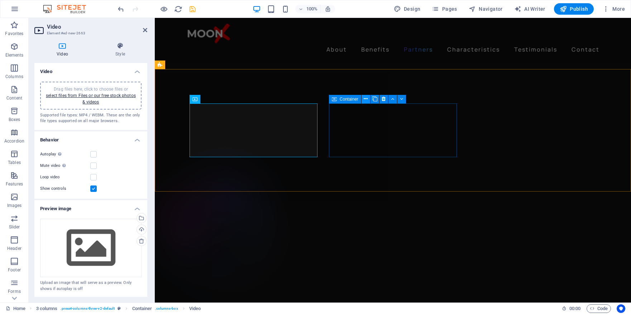
click at [366, 99] on icon at bounding box center [365, 99] width 4 height 8
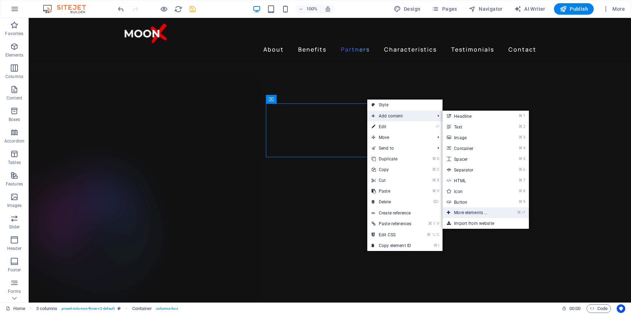
click at [468, 210] on link "⌘ ⏎ More elements ..." at bounding box center [471, 212] width 59 height 11
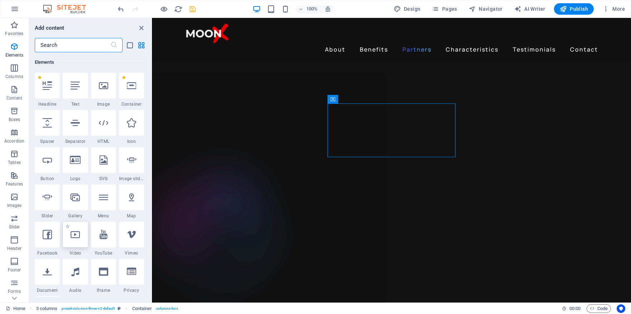
click at [80, 234] on div at bounding box center [75, 235] width 25 height 26
select select "%"
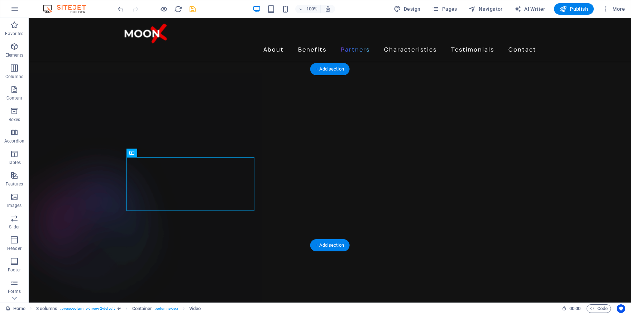
drag, startPoint x: 173, startPoint y: 180, endPoint x: 377, endPoint y: 137, distance: 208.1
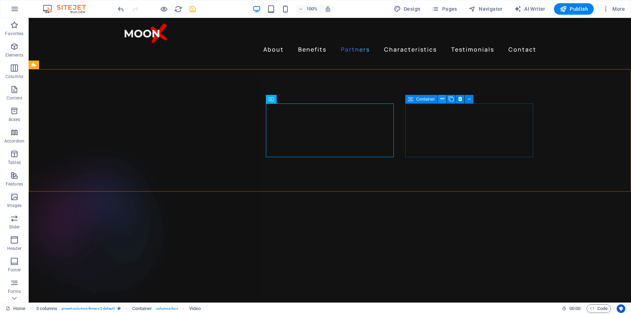
click at [442, 99] on icon at bounding box center [442, 99] width 4 height 8
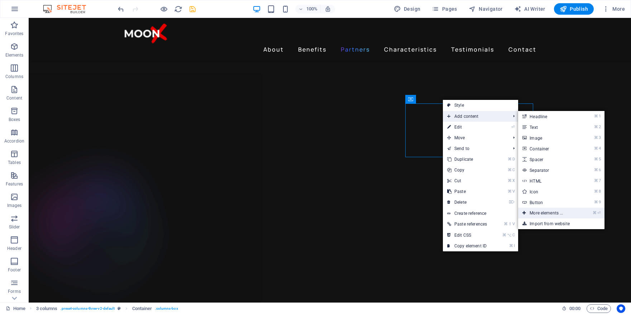
click at [542, 213] on link "⌘ ⏎ More elements ..." at bounding box center [547, 213] width 59 height 11
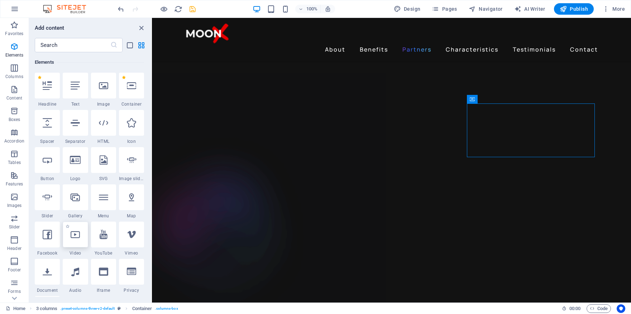
click at [74, 236] on icon at bounding box center [75, 234] width 9 height 9
select select "%"
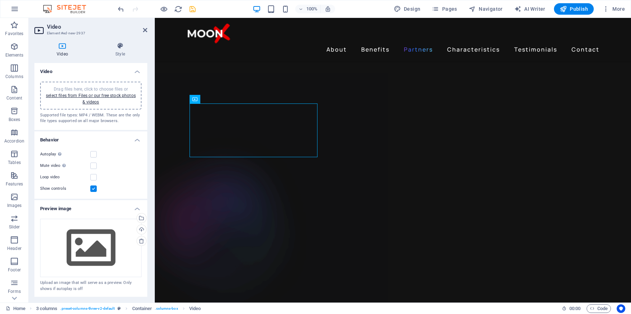
drag, startPoint x: 255, startPoint y: 126, endPoint x: 504, endPoint y: 126, distance: 249.2
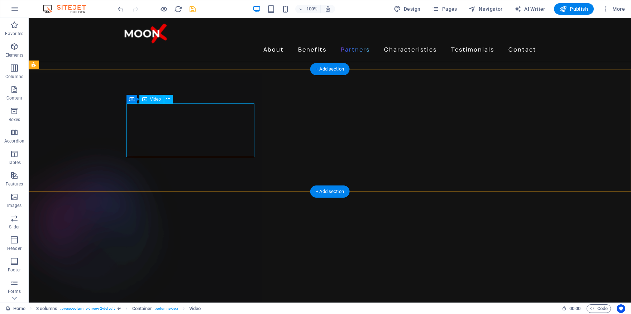
select select "%"
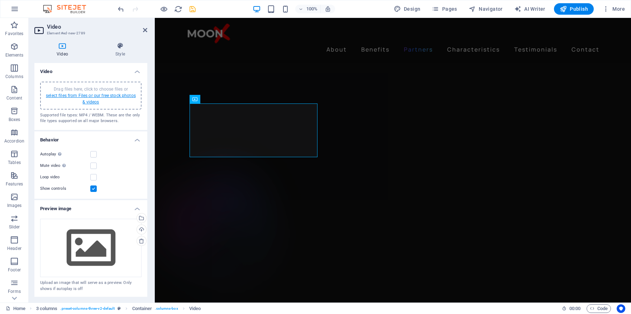
click at [98, 93] on link "select files from Files or our free stock photos & videos" at bounding box center [91, 98] width 90 height 11
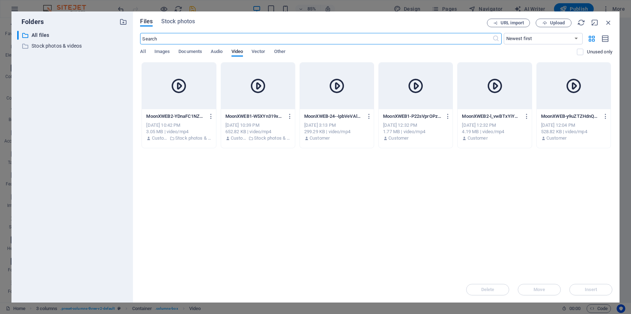
click at [574, 101] on div at bounding box center [573, 86] width 74 height 47
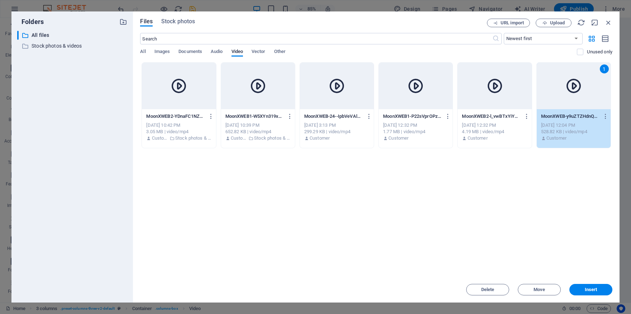
click at [574, 98] on div "1" at bounding box center [573, 86] width 74 height 47
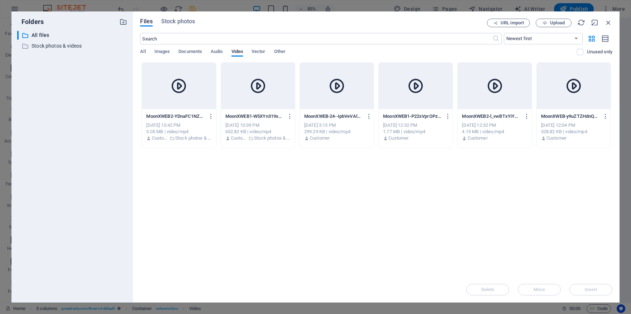
click at [184, 97] on div at bounding box center [179, 86] width 74 height 47
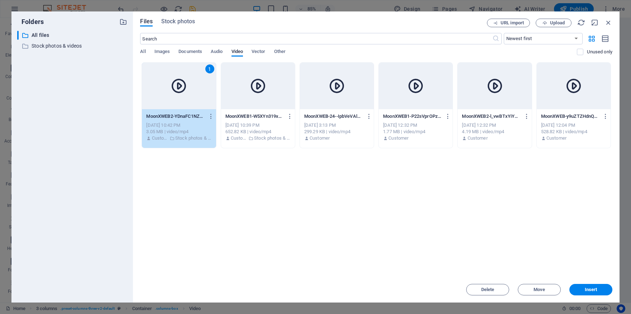
click at [581, 296] on div "Files Stock photos URL import Upload ​ Newest first Oldest first Name (A-Z) Nam…" at bounding box center [376, 156] width 486 height 291
click at [583, 292] on button "Insert" at bounding box center [590, 289] width 43 height 11
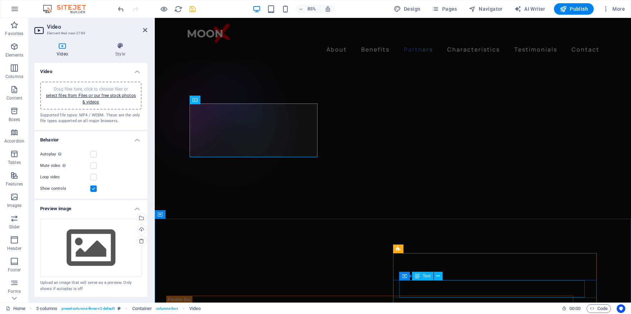
scroll to position [1187, 0]
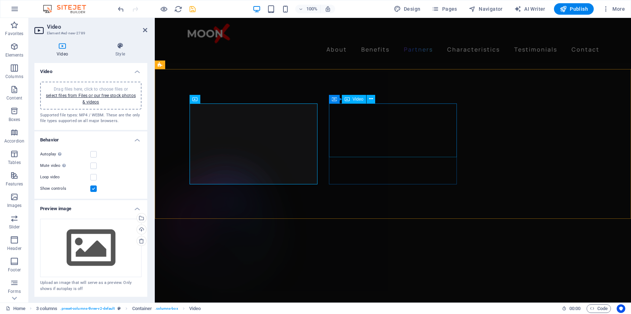
select select "%"
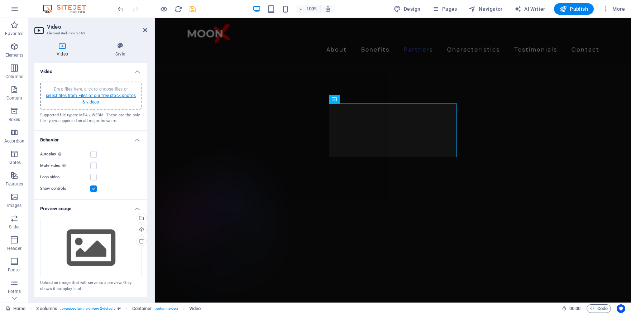
click at [102, 97] on link "select files from Files or our free stock photos & videos" at bounding box center [91, 98] width 90 height 11
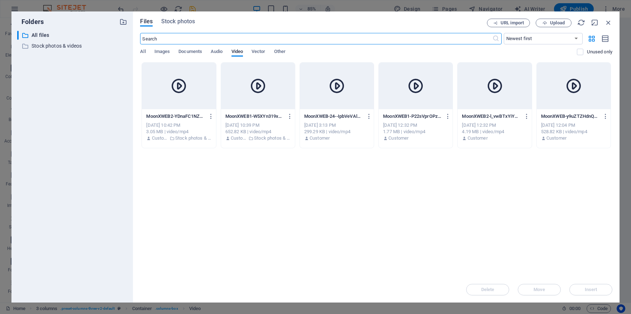
click at [272, 93] on div at bounding box center [258, 86] width 74 height 47
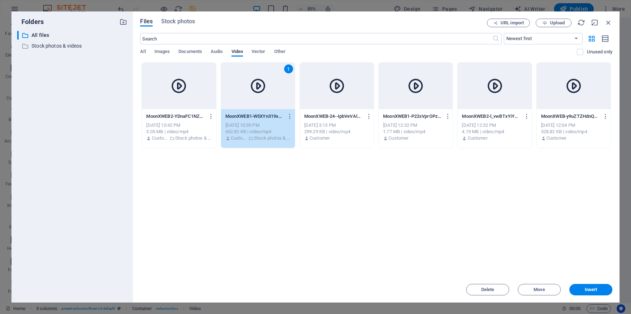
click at [272, 93] on div "1" at bounding box center [258, 86] width 74 height 47
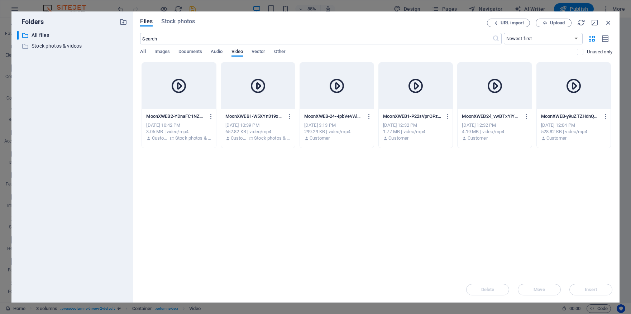
click at [338, 93] on icon at bounding box center [336, 85] width 17 height 17
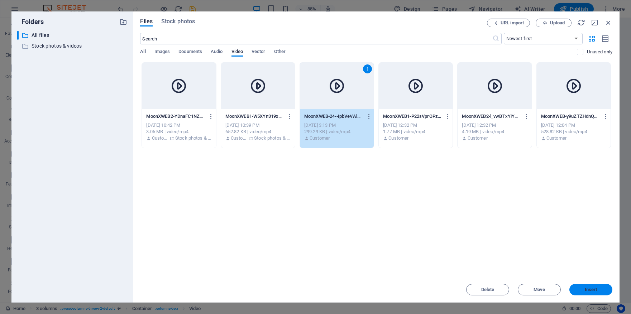
click at [585, 288] on span "Insert" at bounding box center [590, 290] width 13 height 4
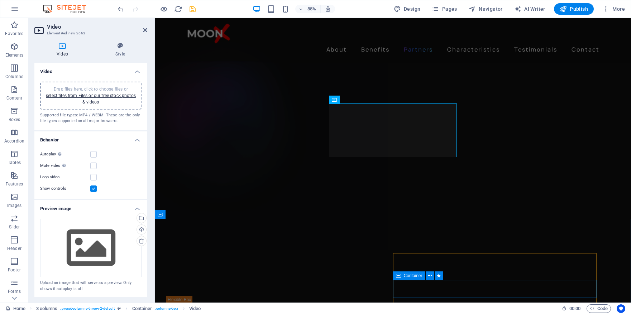
scroll to position [1187, 0]
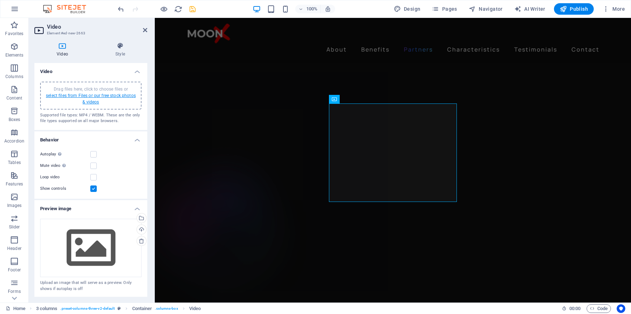
click at [110, 97] on link "select files from Files or our free stock photos & videos" at bounding box center [91, 98] width 90 height 11
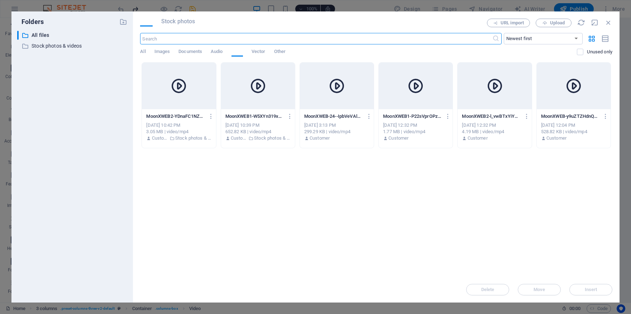
scroll to position [1294, 0]
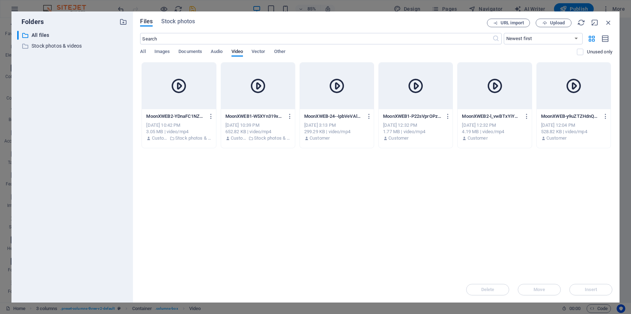
click at [484, 95] on div at bounding box center [494, 86] width 74 height 47
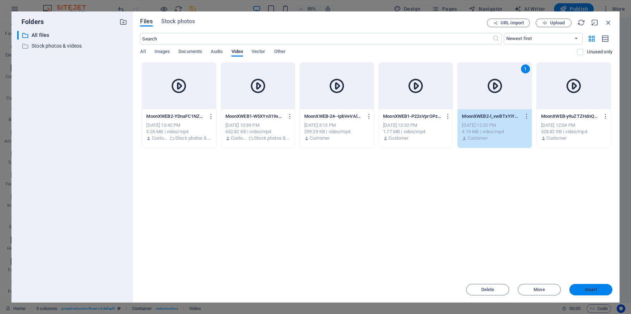
click at [596, 286] on button "Insert" at bounding box center [590, 289] width 43 height 11
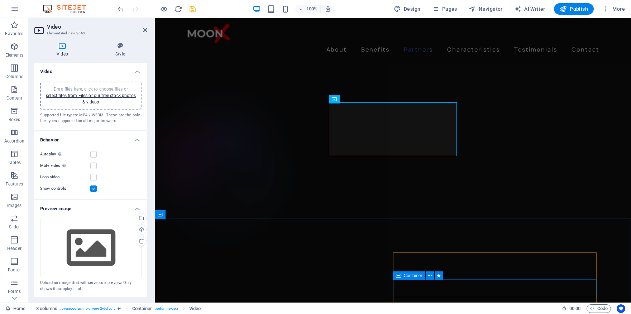
scroll to position [1187, 0]
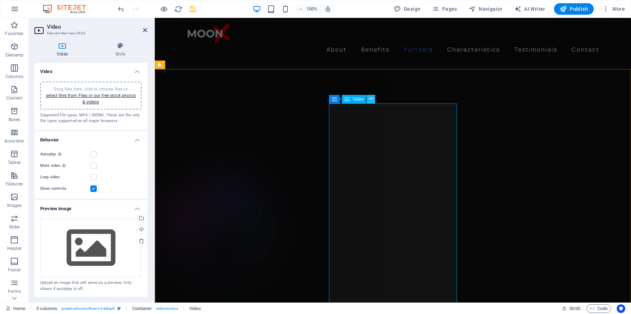
click at [373, 99] on button at bounding box center [370, 99] width 9 height 9
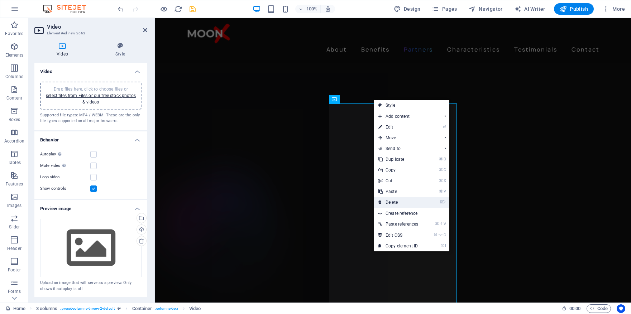
click at [402, 202] on link "⌦ Delete" at bounding box center [398, 202] width 48 height 11
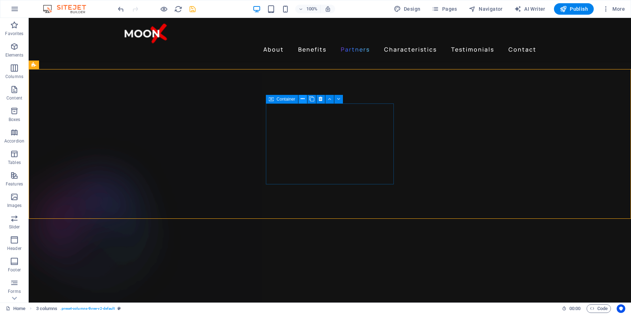
click at [303, 98] on icon at bounding box center [302, 99] width 4 height 8
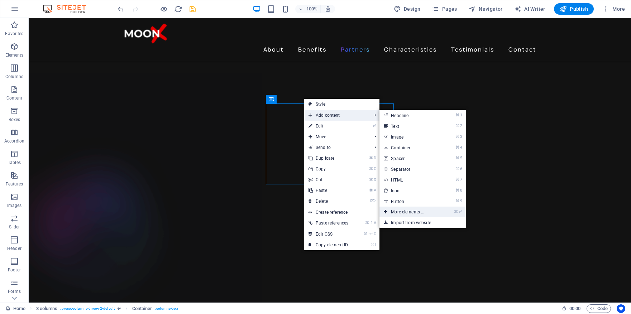
click at [413, 209] on link "⌘ ⏎ More elements ..." at bounding box center [408, 212] width 59 height 11
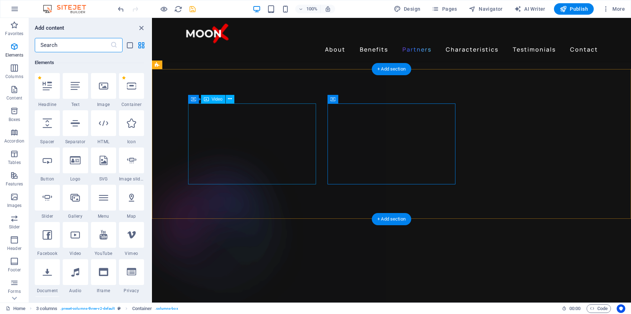
scroll to position [76, 0]
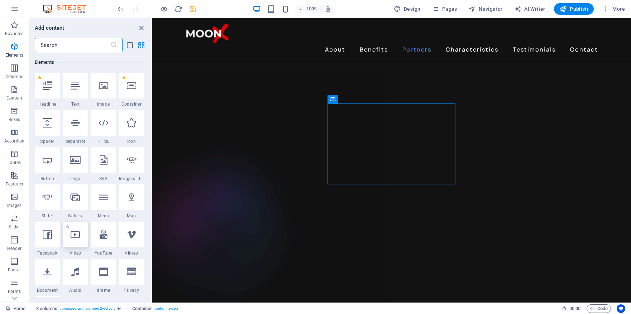
click at [72, 239] on icon at bounding box center [75, 234] width 9 height 9
select select "%"
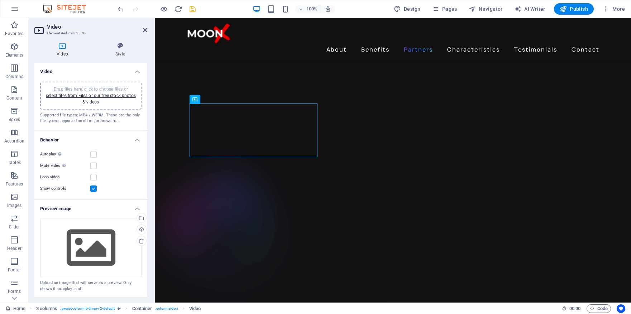
drag, startPoint x: 270, startPoint y: 139, endPoint x: 368, endPoint y: 135, distance: 97.5
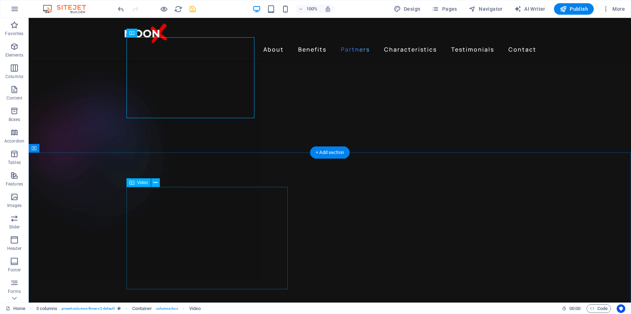
scroll to position [1266, 0]
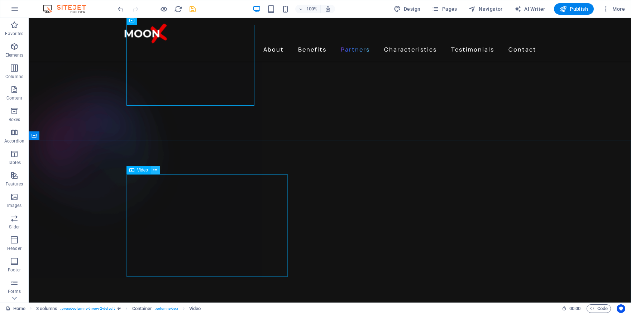
click at [158, 171] on button at bounding box center [155, 170] width 9 height 9
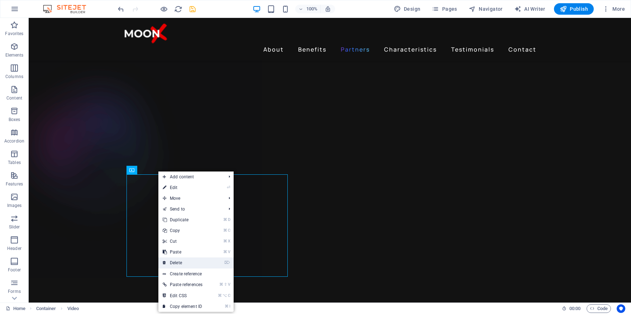
click at [186, 261] on link "⌦ Delete" at bounding box center [182, 262] width 48 height 11
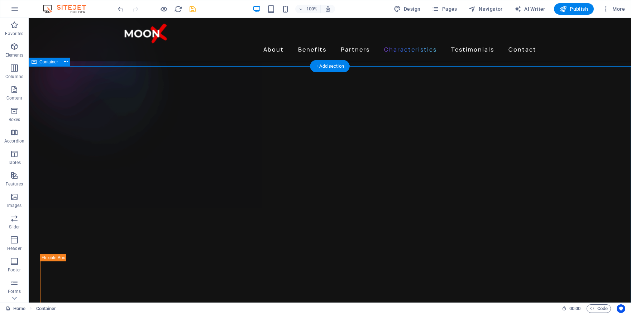
scroll to position [1334, 0]
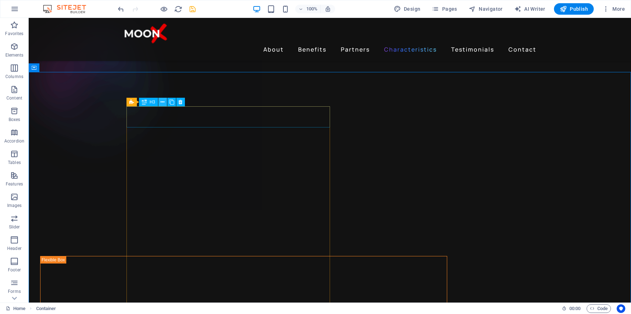
click at [163, 102] on icon at bounding box center [162, 102] width 4 height 8
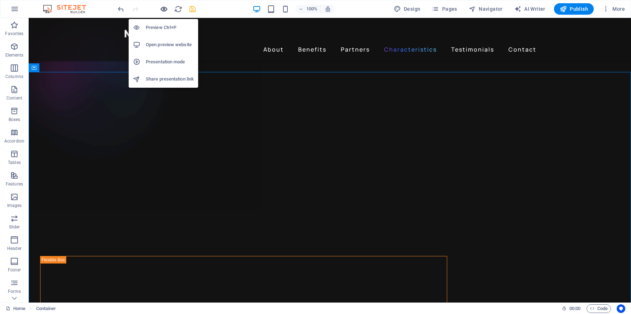
click at [164, 10] on icon "button" at bounding box center [164, 9] width 8 height 8
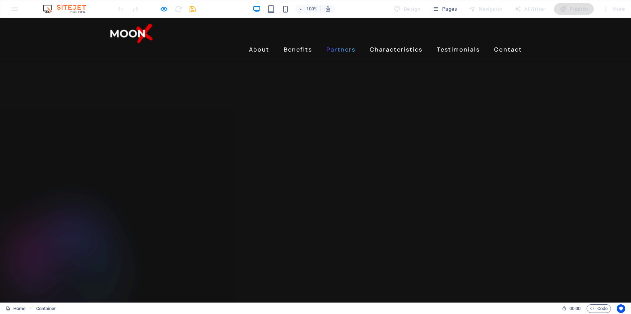
scroll to position [1105, 0]
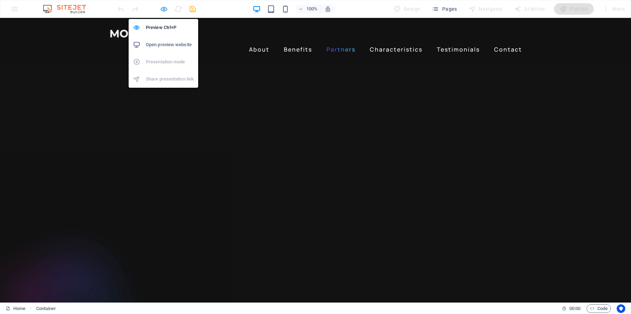
click at [163, 8] on icon "button" at bounding box center [164, 9] width 8 height 8
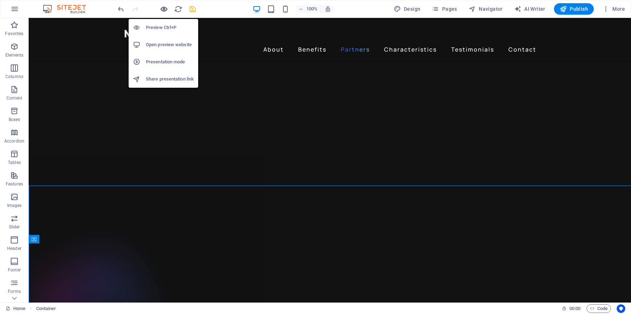
scroll to position [1163, 0]
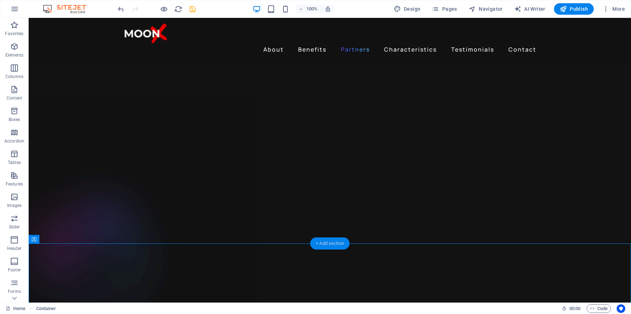
click at [328, 241] on div "+ Add section" at bounding box center [330, 243] width 40 height 12
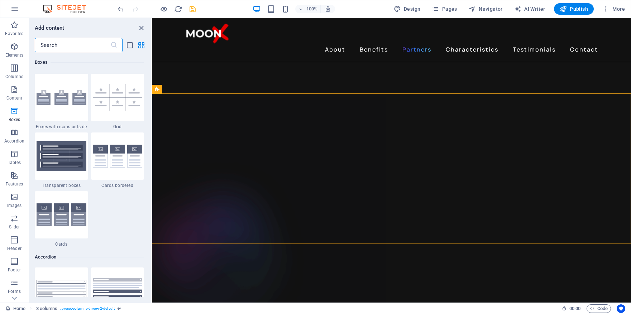
scroll to position [2092, 0]
click at [113, 158] on img at bounding box center [118, 155] width 50 height 23
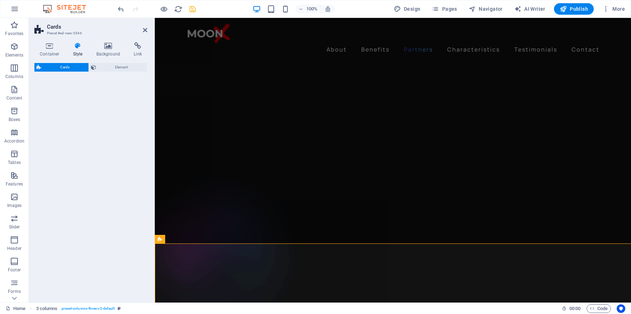
select select "rem"
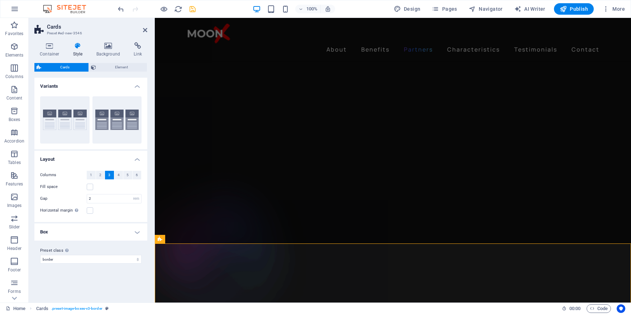
click at [137, 231] on h4 "Box" at bounding box center [90, 231] width 113 height 17
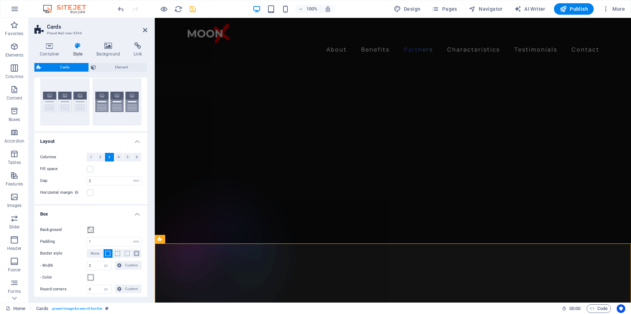
scroll to position [0, 0]
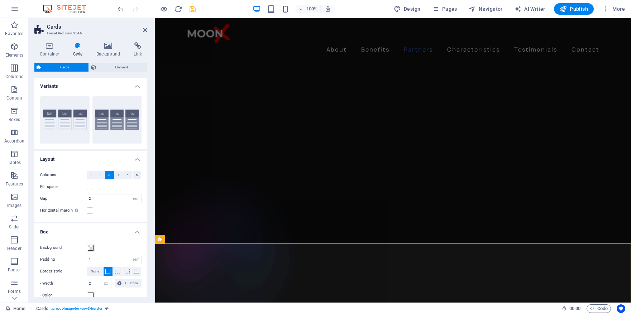
click at [127, 232] on h4 "Box" at bounding box center [90, 229] width 113 height 13
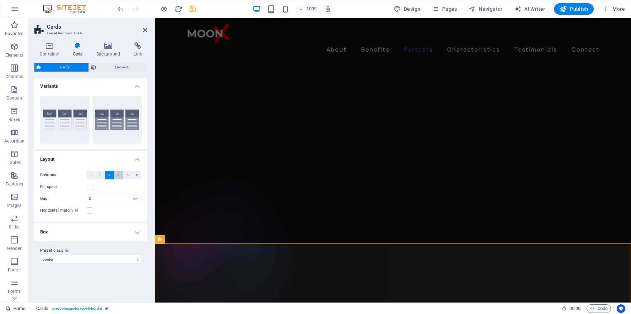
click at [119, 174] on span "4" at bounding box center [118, 175] width 2 height 9
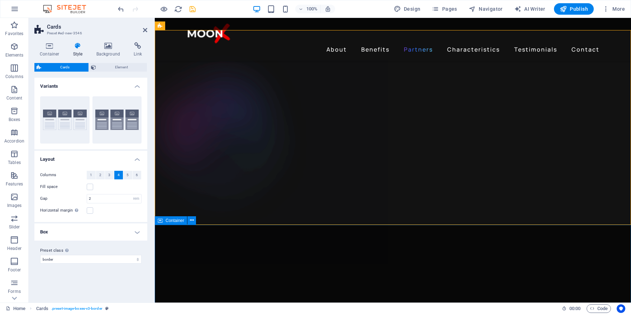
scroll to position [1268, 0]
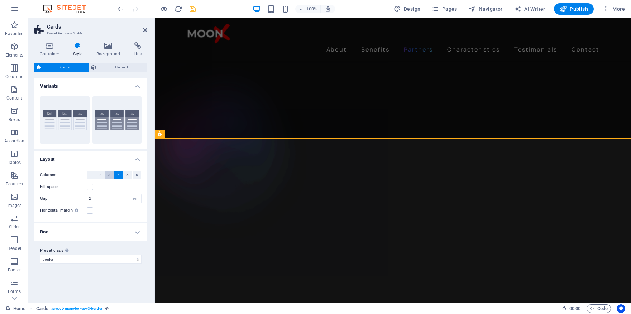
click at [108, 176] on span "3" at bounding box center [109, 175] width 2 height 9
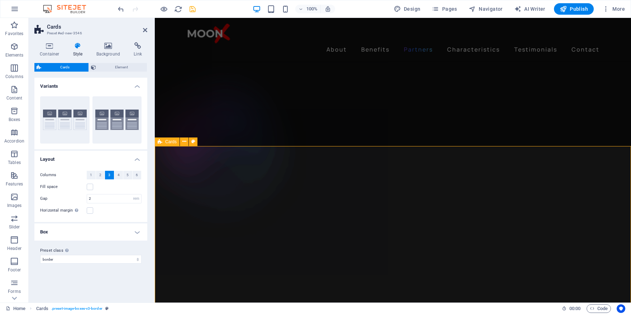
scroll to position [1285, 0]
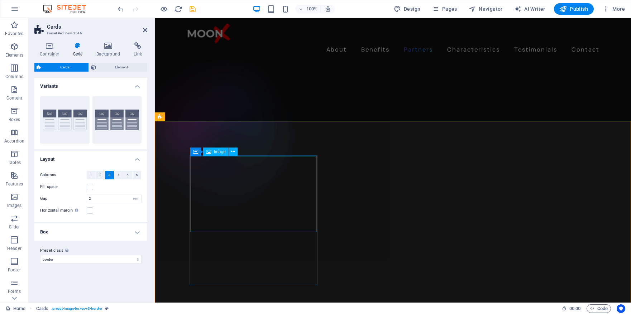
select select "%"
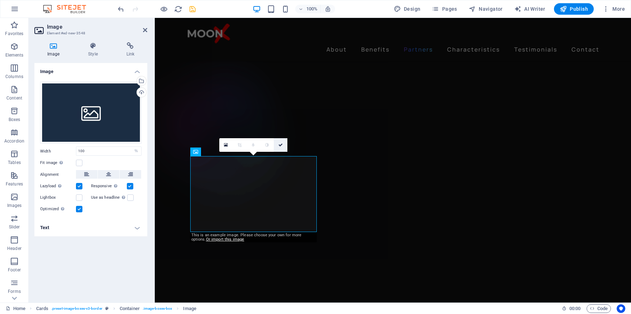
drag, startPoint x: 281, startPoint y: 144, endPoint x: 247, endPoint y: 127, distance: 38.0
click at [281, 144] on icon at bounding box center [280, 145] width 4 height 4
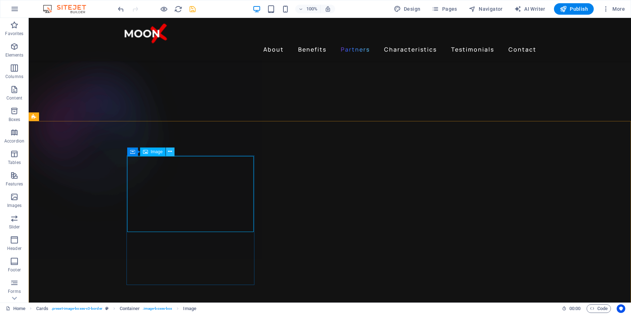
click at [169, 151] on icon at bounding box center [170, 152] width 4 height 8
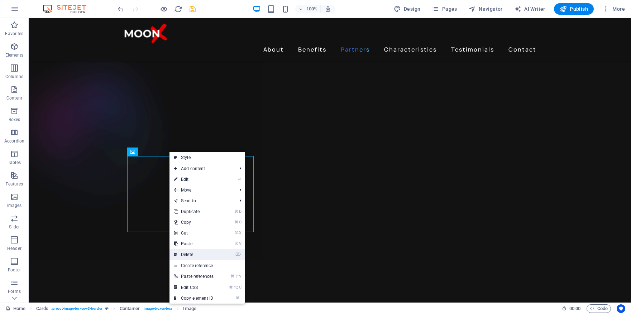
click at [198, 251] on link "⌦ Delete" at bounding box center [193, 254] width 48 height 11
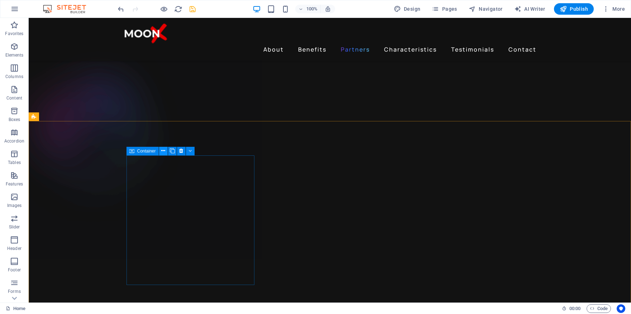
click at [163, 151] on icon at bounding box center [163, 151] width 4 height 8
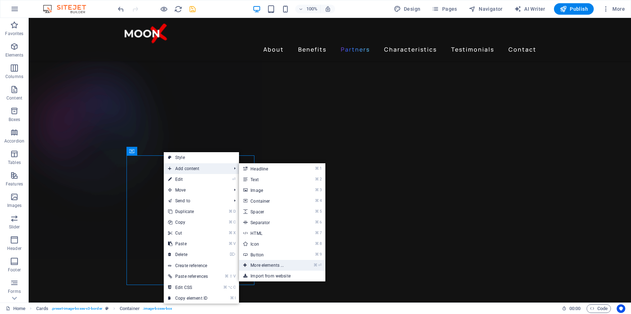
click at [274, 268] on link "⌘ ⏎ More elements ..." at bounding box center [268, 265] width 59 height 11
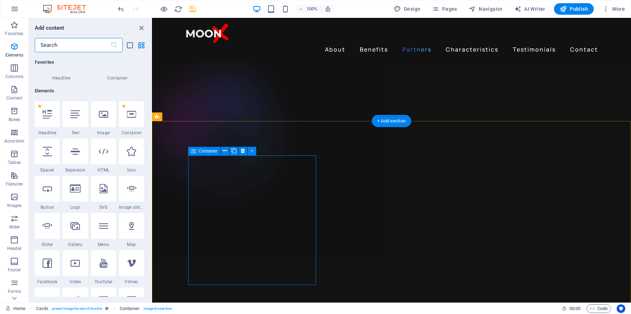
scroll to position [76, 0]
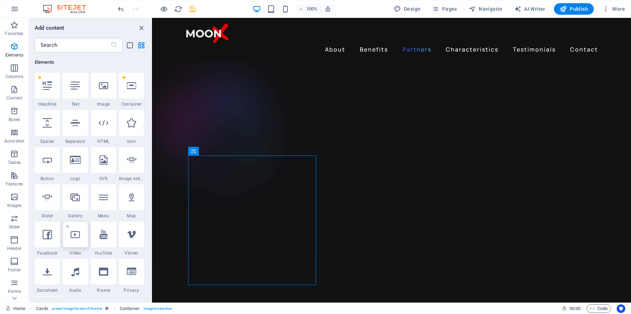
click at [79, 236] on icon at bounding box center [75, 234] width 9 height 9
select select "%"
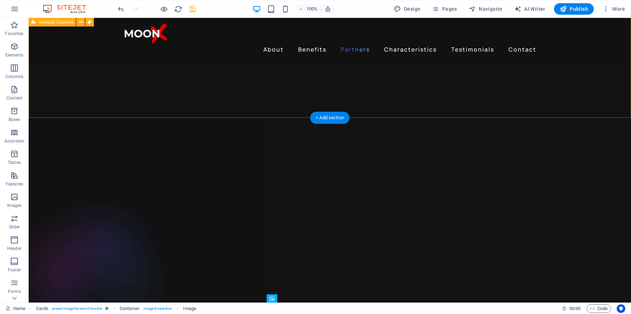
scroll to position [1134, 0]
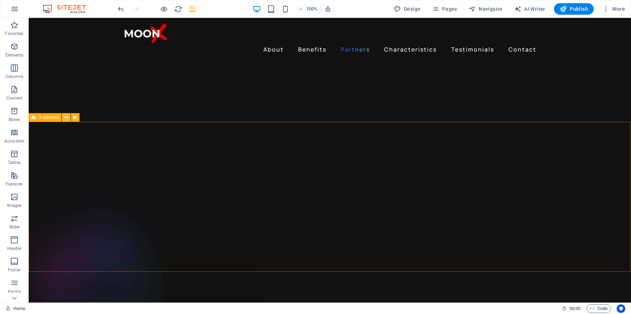
click at [66, 117] on icon at bounding box center [66, 118] width 4 height 8
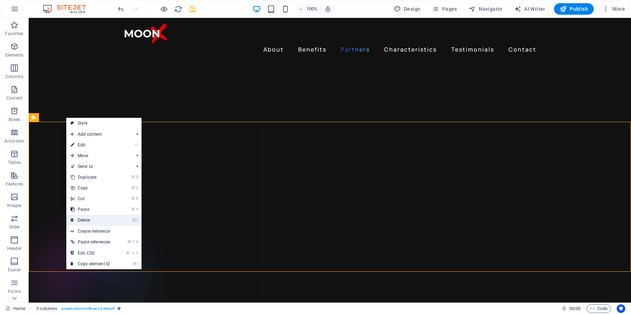
click at [102, 218] on link "⌦ Delete" at bounding box center [90, 220] width 48 height 11
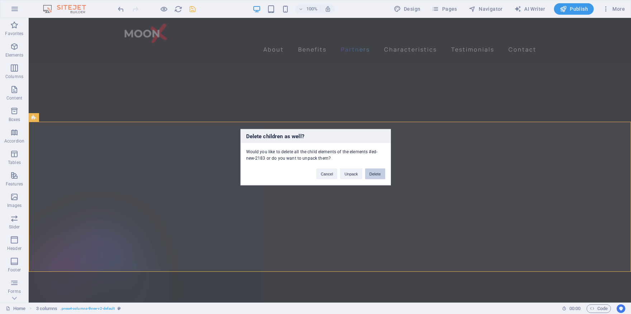
click at [380, 171] on button "Delete" at bounding box center [375, 173] width 20 height 11
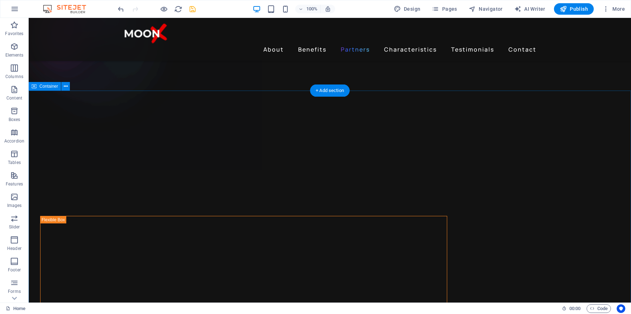
scroll to position [1377, 0]
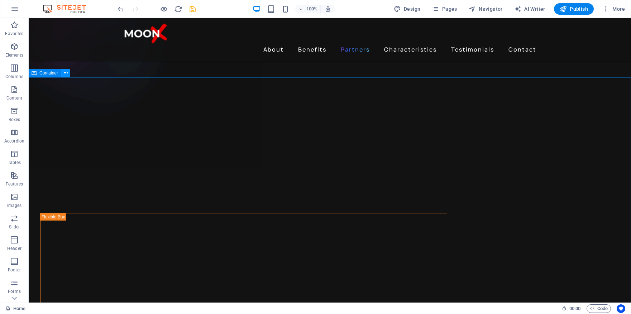
click at [66, 73] on icon at bounding box center [66, 73] width 4 height 8
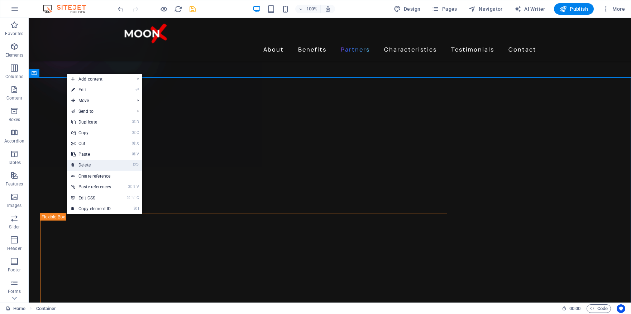
click at [101, 164] on link "⌦ Delete" at bounding box center [91, 165] width 48 height 11
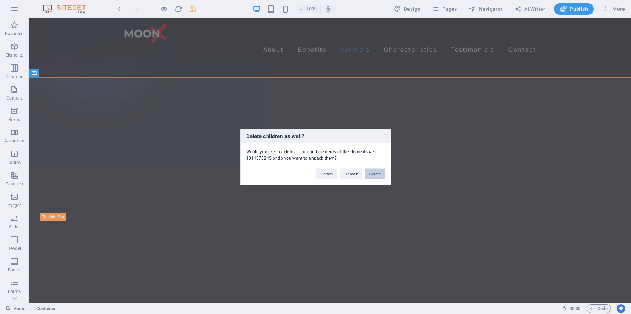
click at [379, 173] on button "Delete" at bounding box center [375, 173] width 20 height 11
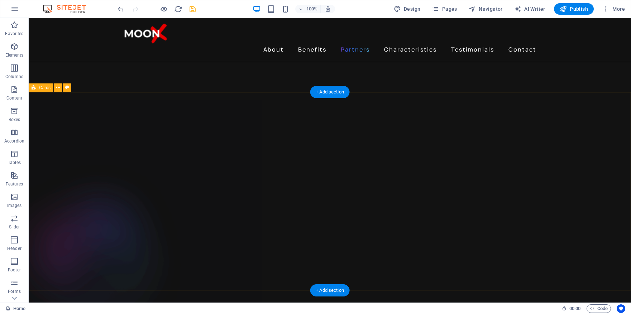
scroll to position [1156, 0]
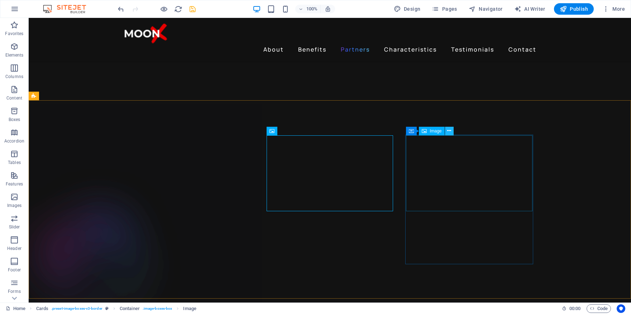
click at [449, 132] on icon at bounding box center [449, 131] width 4 height 8
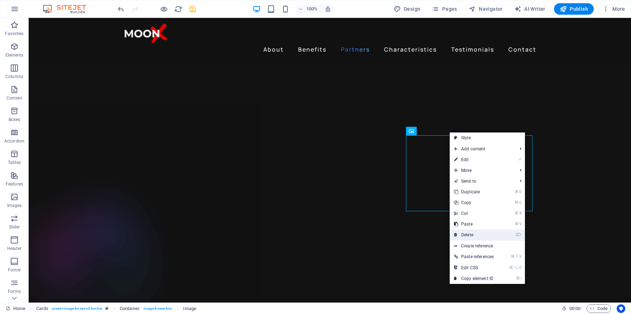
click at [490, 232] on link "⌦ Delete" at bounding box center [473, 235] width 48 height 11
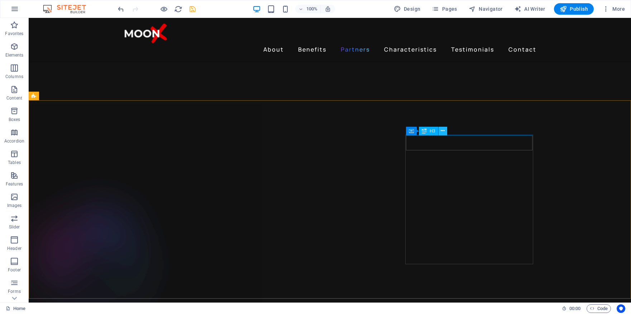
click at [443, 132] on icon at bounding box center [442, 131] width 4 height 8
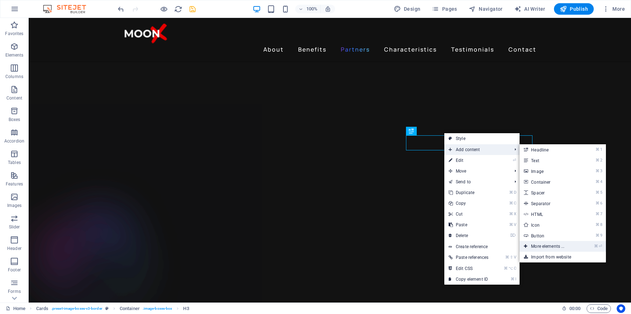
click at [565, 246] on link "⌘ ⏎ More elements ..." at bounding box center [548, 246] width 59 height 11
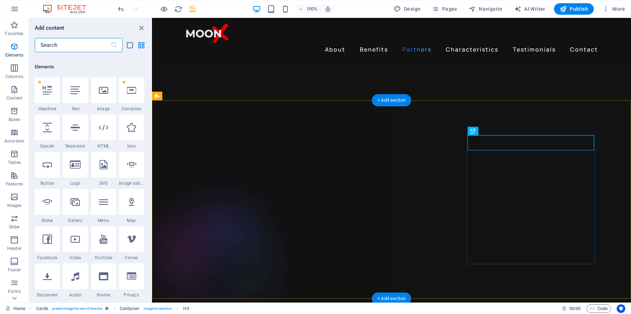
scroll to position [76, 0]
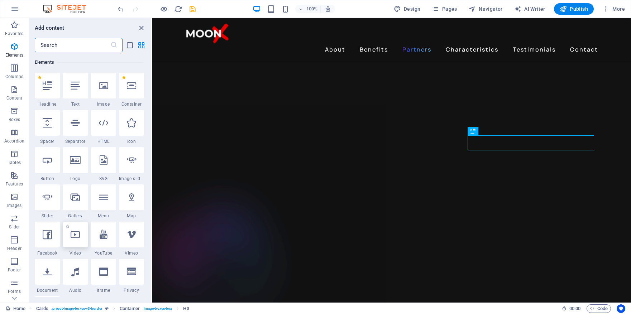
click at [79, 236] on icon at bounding box center [75, 234] width 9 height 9
select select "%"
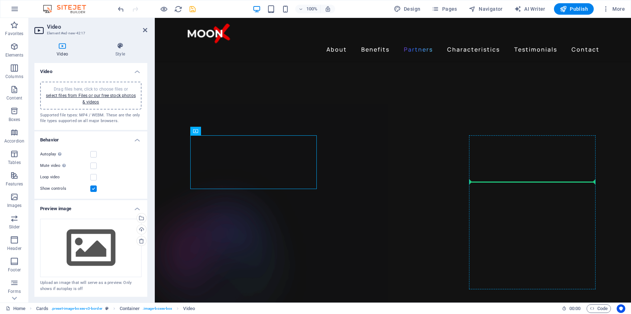
drag, startPoint x: 280, startPoint y: 170, endPoint x: 531, endPoint y: 172, distance: 251.7
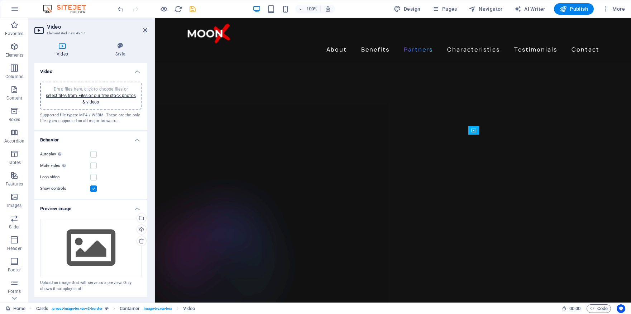
drag, startPoint x: 521, startPoint y: 206, endPoint x: 519, endPoint y: 146, distance: 60.2
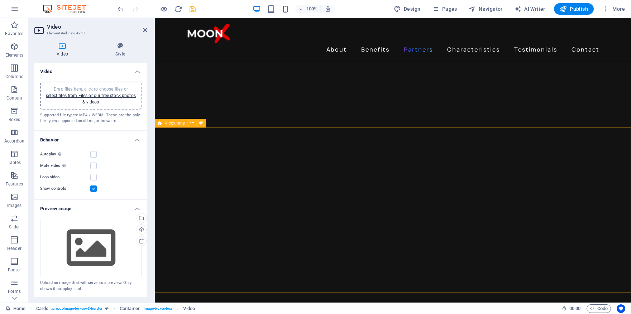
scroll to position [701, 0]
click at [194, 6] on icon "save" at bounding box center [192, 9] width 8 height 8
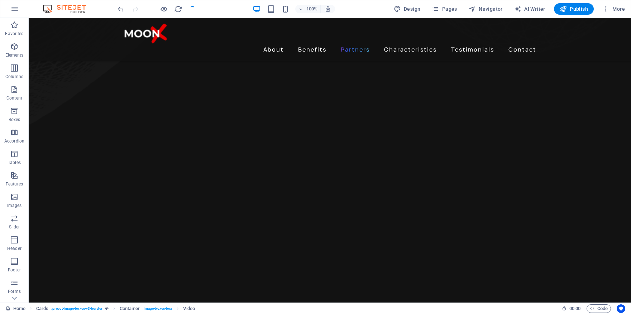
checkbox input "false"
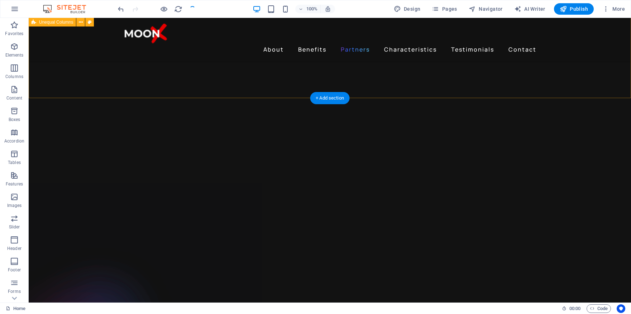
checkbox input "false"
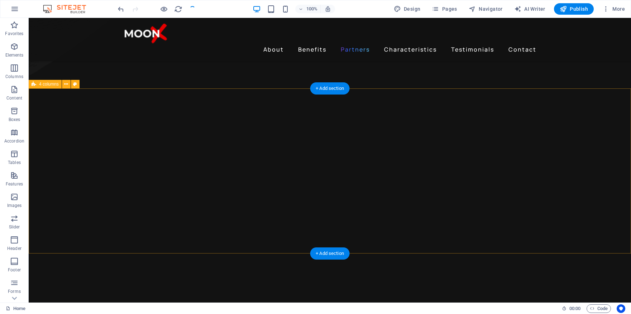
scroll to position [700, 0]
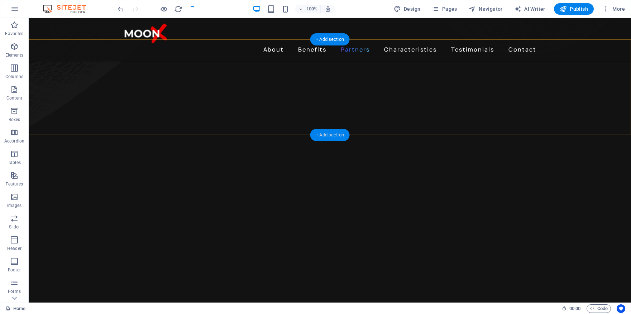
click at [333, 135] on div "+ Add section" at bounding box center [330, 135] width 40 height 12
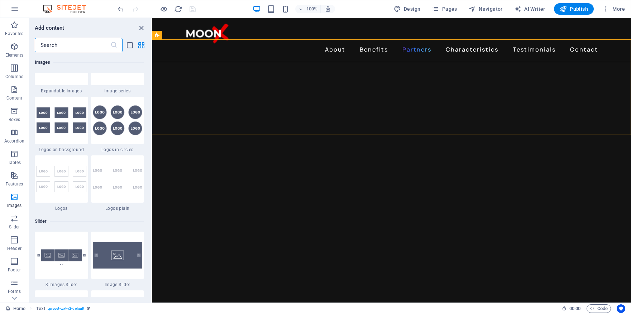
scroll to position [3903, 0]
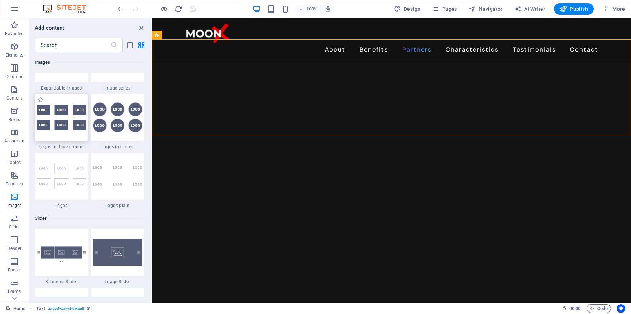
click at [63, 130] on img at bounding box center [62, 118] width 50 height 26
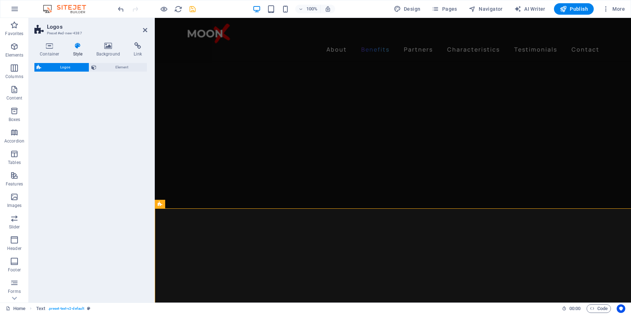
scroll to position [627, 0]
select select "rem"
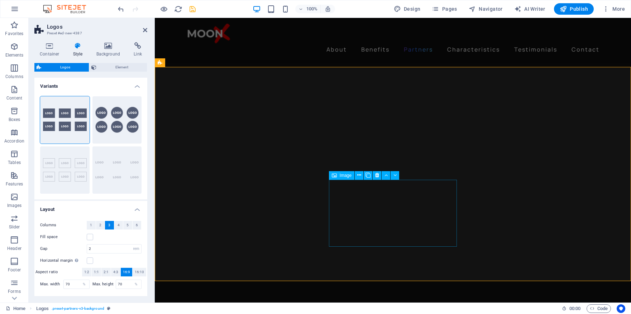
scroll to position [768, 0]
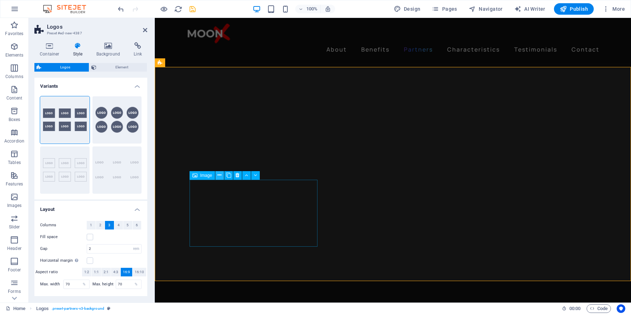
click at [220, 176] on icon at bounding box center [219, 176] width 4 height 8
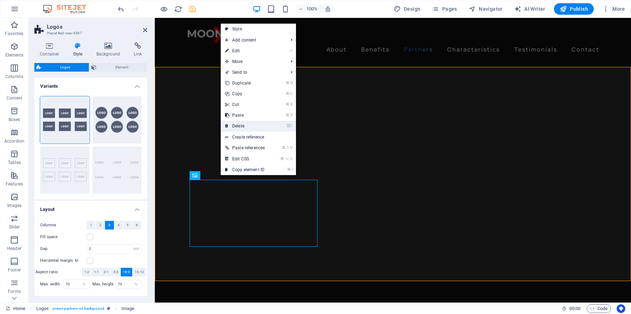
click at [261, 124] on link "⌦ Delete" at bounding box center [245, 126] width 48 height 11
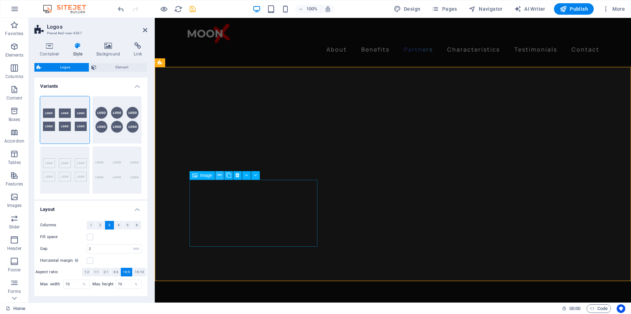
click at [219, 174] on icon at bounding box center [219, 176] width 4 height 8
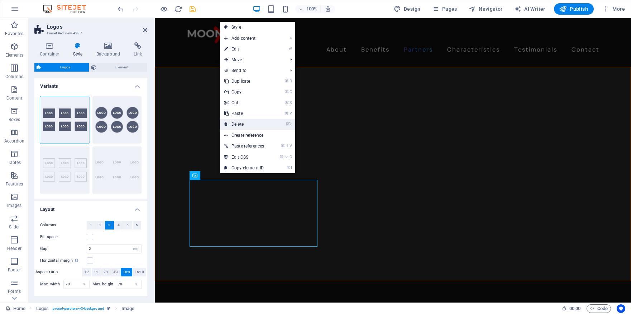
click at [247, 121] on link "⌦ Delete" at bounding box center [244, 124] width 48 height 11
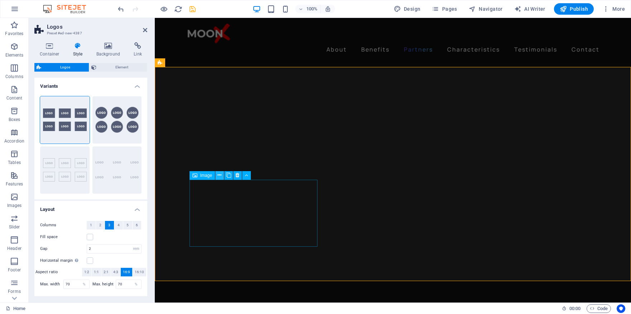
click at [220, 175] on icon at bounding box center [219, 176] width 4 height 8
click at [117, 225] on span "4" at bounding box center [118, 225] width 2 height 9
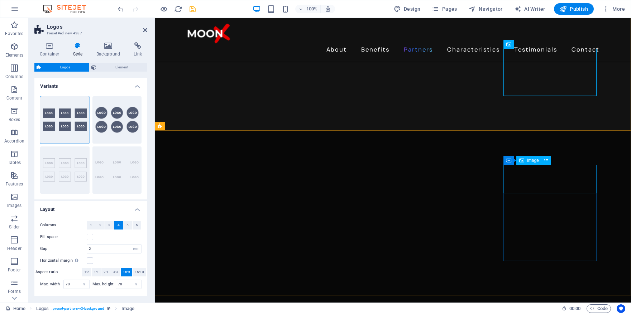
scroll to position [831, 0]
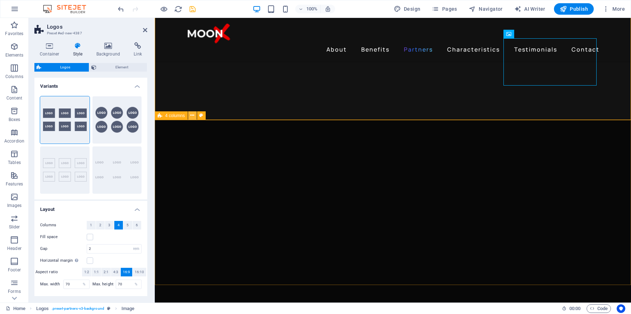
click at [192, 112] on icon at bounding box center [192, 116] width 4 height 8
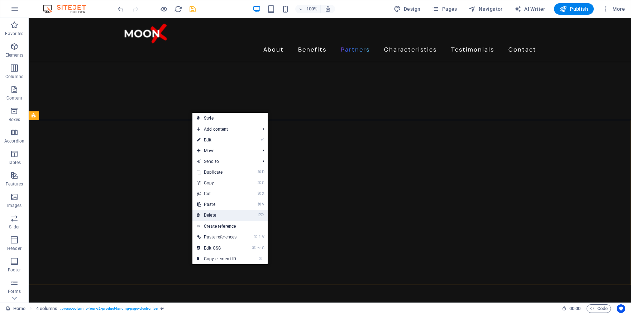
click at [234, 215] on link "⌦ Delete" at bounding box center [216, 215] width 48 height 11
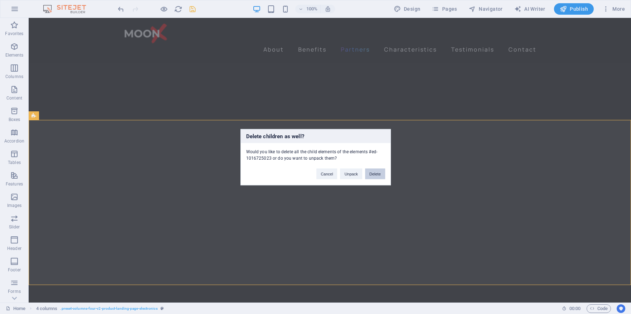
click at [380, 174] on button "Delete" at bounding box center [375, 173] width 20 height 11
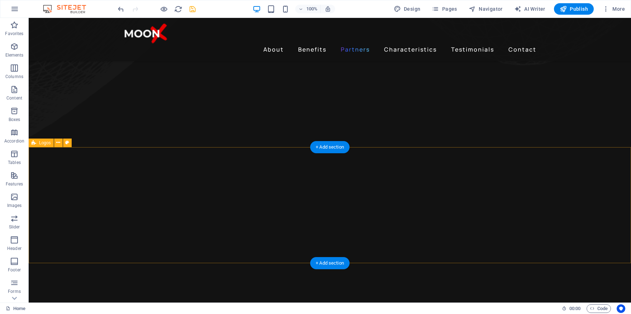
scroll to position [688, 0]
click at [330, 148] on div "+ Add section" at bounding box center [330, 147] width 40 height 12
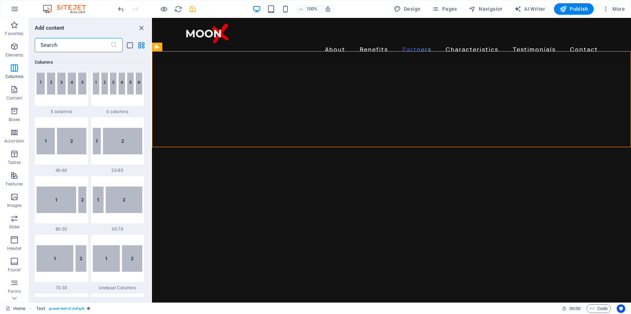
scroll to position [0, 0]
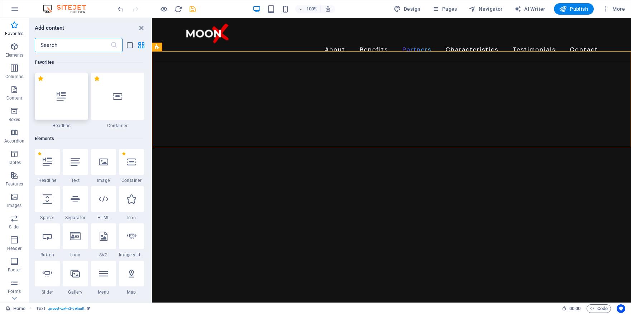
click at [63, 97] on icon at bounding box center [61, 96] width 9 height 9
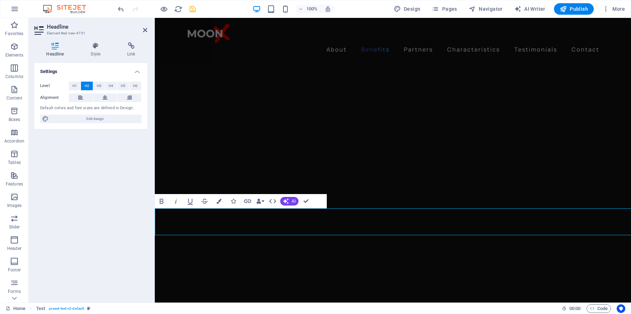
scroll to position [627, 0]
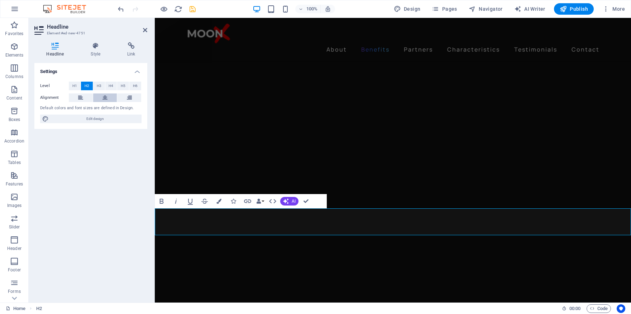
click at [103, 99] on icon at bounding box center [104, 97] width 5 height 9
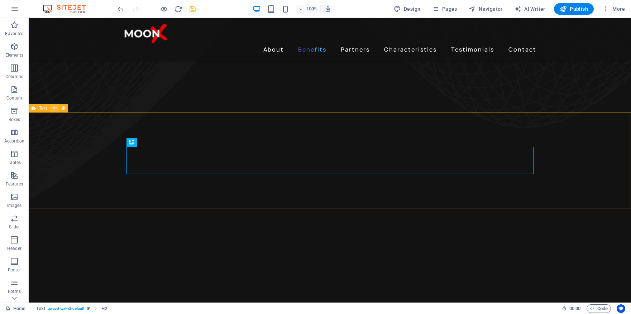
click at [53, 107] on icon at bounding box center [55, 109] width 4 height 8
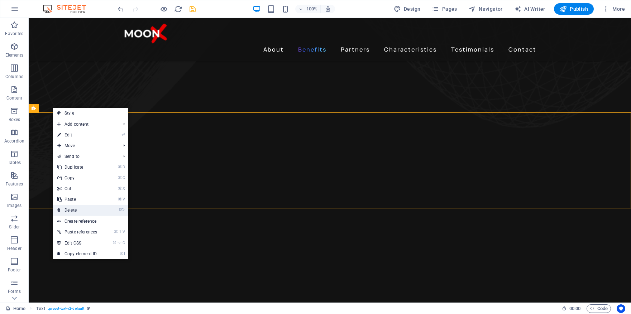
click at [94, 208] on link "⌦ Delete" at bounding box center [77, 210] width 48 height 11
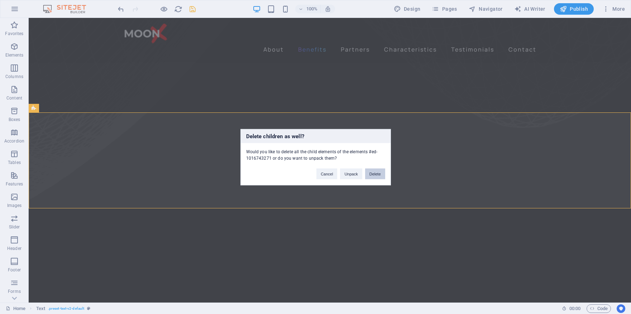
click at [377, 169] on button "Delete" at bounding box center [375, 173] width 20 height 11
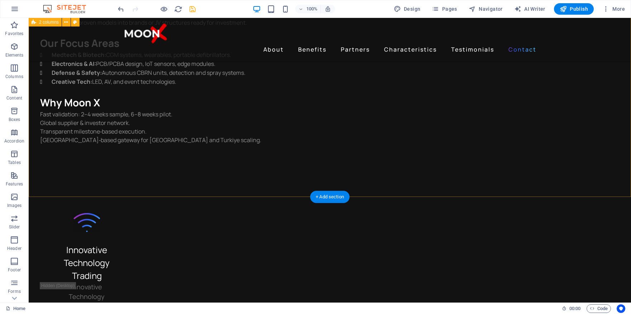
scroll to position [1948, 0]
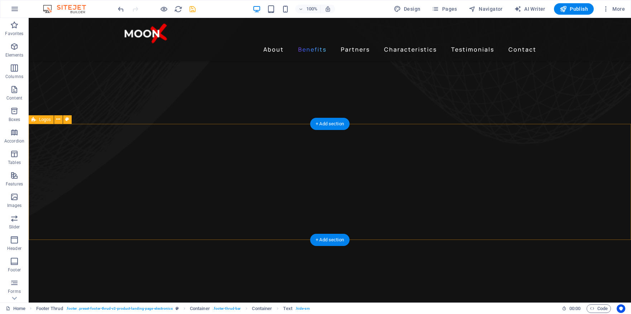
scroll to position [603, 0]
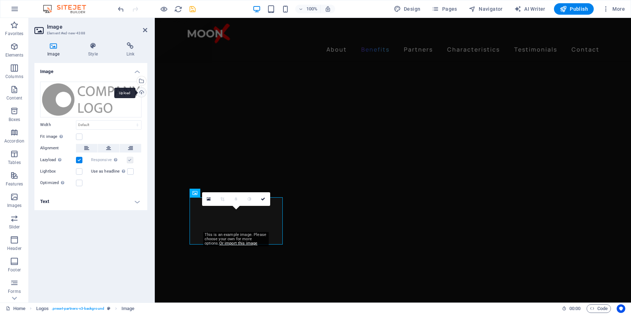
click at [140, 93] on div "Upload" at bounding box center [140, 93] width 11 height 11
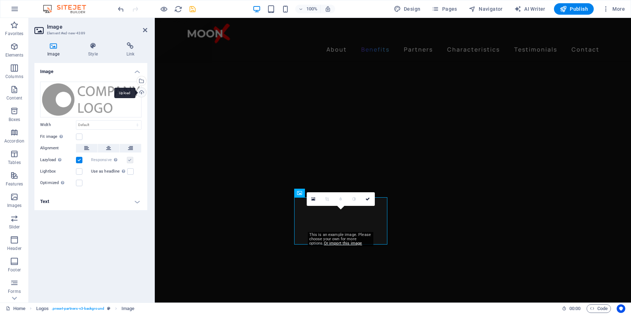
click at [142, 93] on div "Upload" at bounding box center [140, 93] width 11 height 11
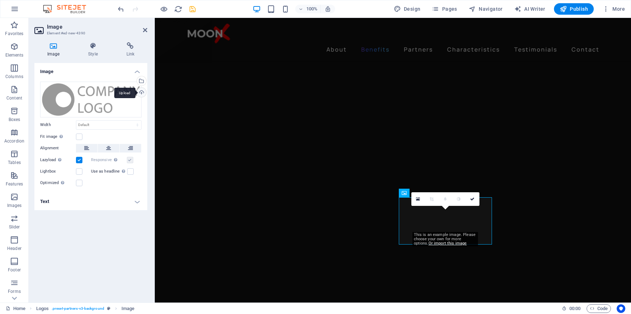
click at [141, 91] on div "Upload" at bounding box center [140, 93] width 11 height 11
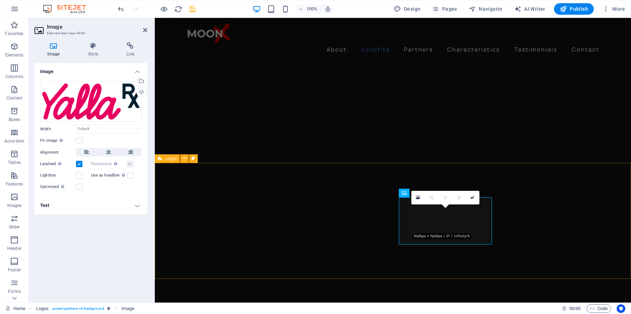
select select "rem"
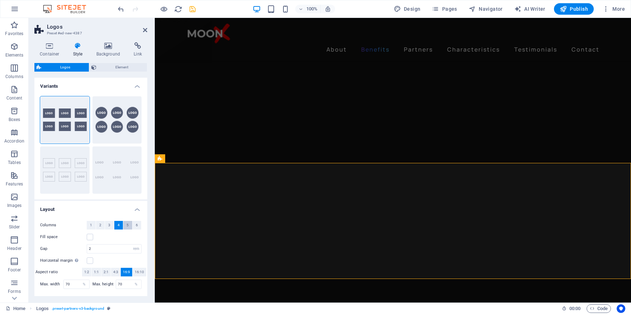
click at [126, 226] on span "5" at bounding box center [127, 225] width 2 height 9
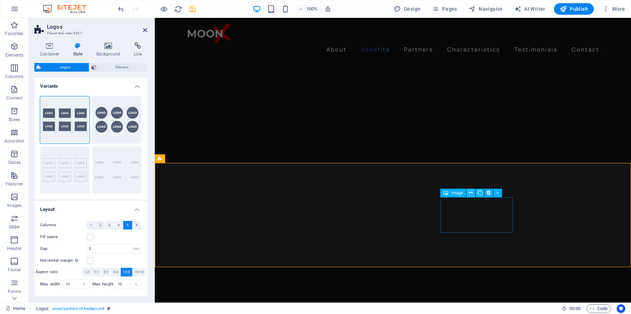
click at [470, 193] on icon at bounding box center [470, 193] width 4 height 8
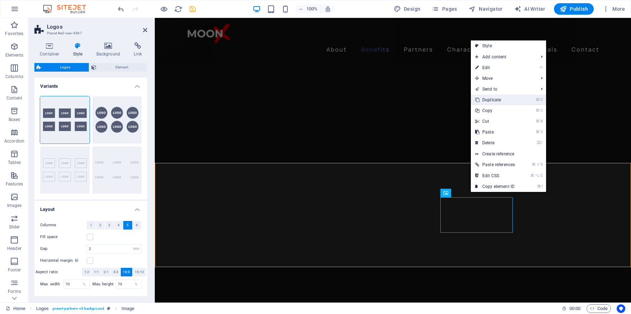
click at [510, 98] on link "⌘ D Duplicate" at bounding box center [494, 100] width 48 height 11
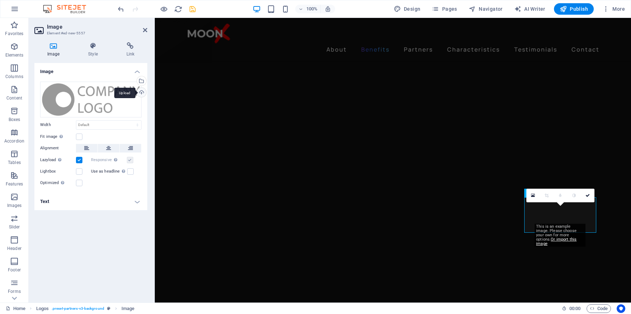
click at [144, 92] on div "Upload" at bounding box center [140, 93] width 11 height 11
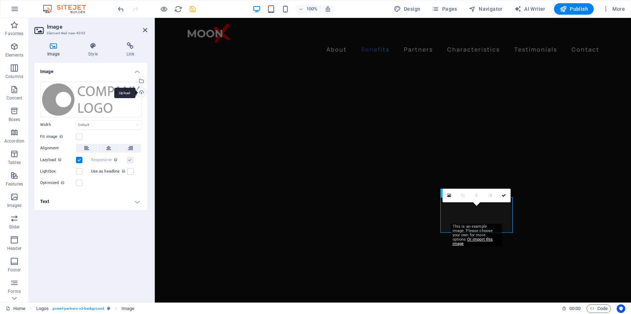
click at [142, 92] on div "Upload" at bounding box center [140, 93] width 11 height 11
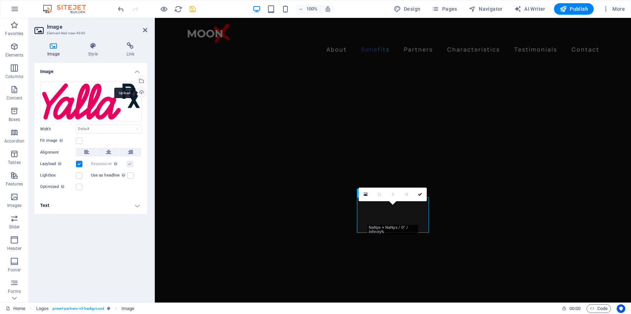
click at [143, 92] on div "Upload" at bounding box center [140, 93] width 11 height 11
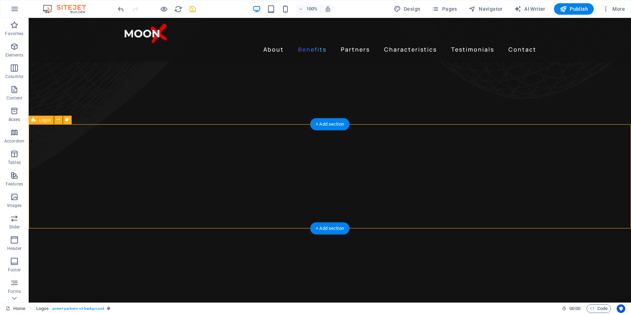
scroll to position [661, 0]
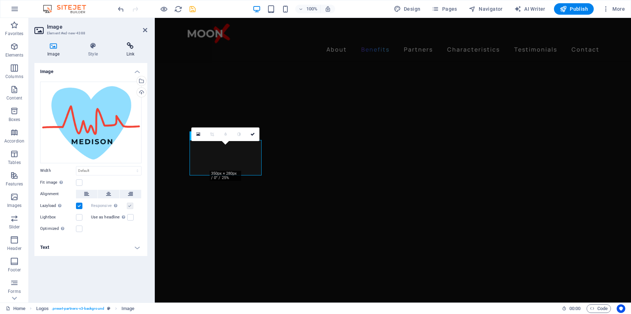
click at [131, 50] on h4 "Link" at bounding box center [131, 49] width 34 height 15
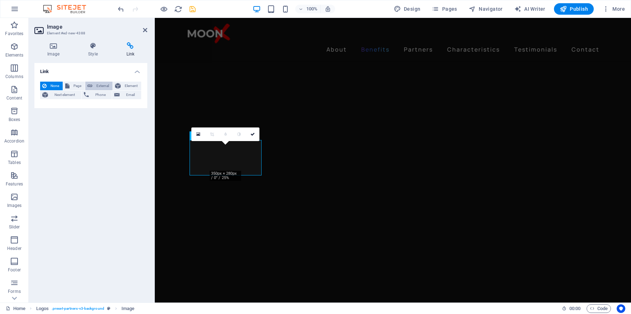
click at [97, 85] on span "External" at bounding box center [103, 86] width 16 height 9
select select "blank"
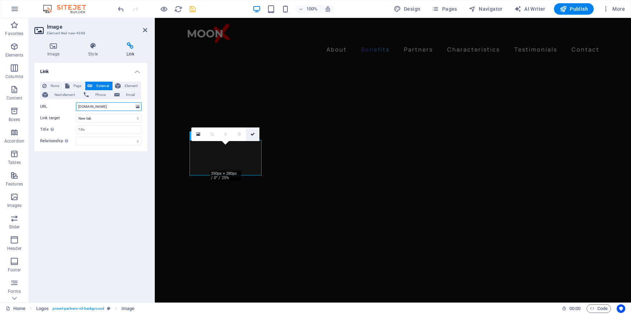
type input "[DOMAIN_NAME]"
click at [254, 135] on icon at bounding box center [252, 134] width 4 height 4
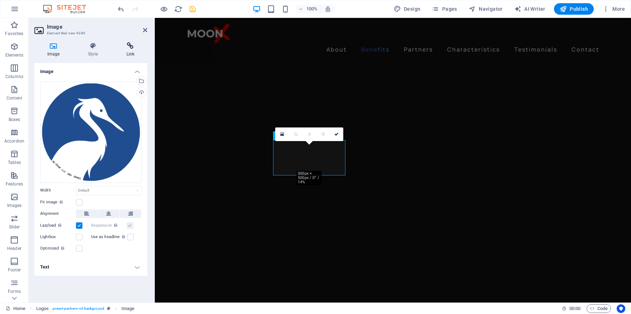
click at [130, 50] on h4 "Link" at bounding box center [131, 49] width 34 height 15
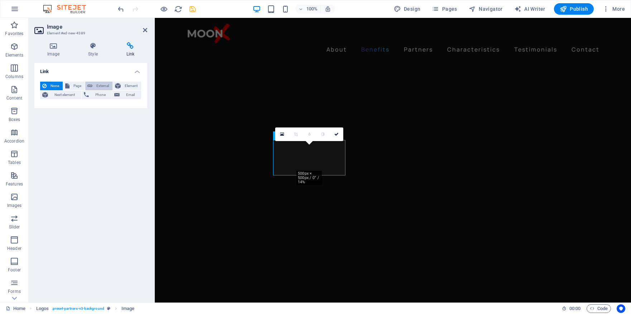
click at [100, 86] on span "External" at bounding box center [103, 86] width 16 height 9
select select "blank"
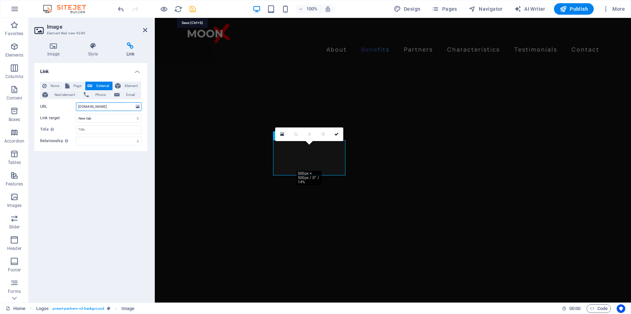
type input "[DOMAIN_NAME]"
click at [192, 9] on icon "save" at bounding box center [192, 9] width 8 height 8
checkbox input "false"
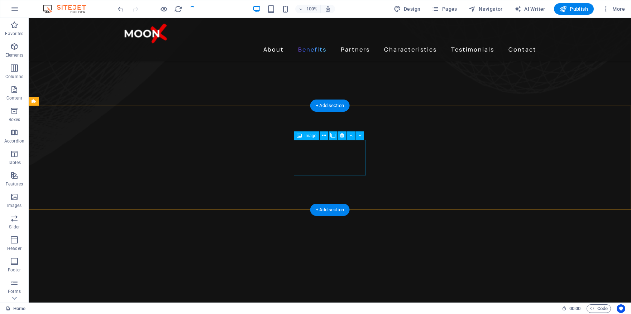
checkbox input "false"
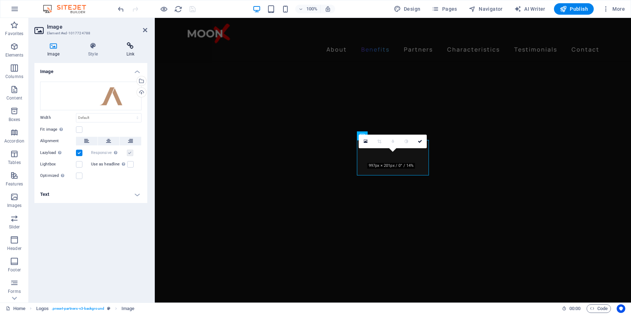
click at [128, 45] on icon at bounding box center [131, 45] width 34 height 7
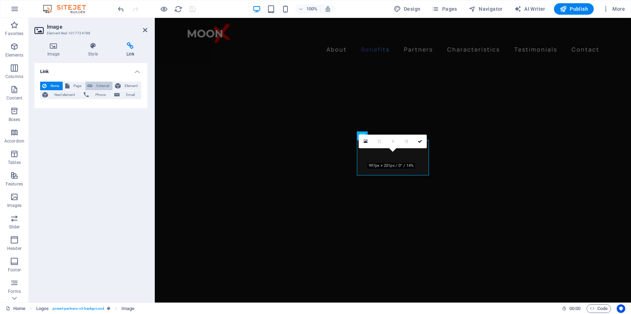
click at [102, 88] on span "External" at bounding box center [103, 86] width 16 height 9
select select "blank"
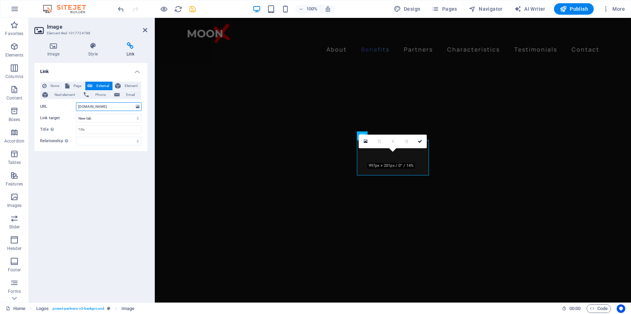
type input "[DOMAIN_NAME]"
click at [191, 7] on icon "save" at bounding box center [192, 9] width 8 height 8
checkbox input "false"
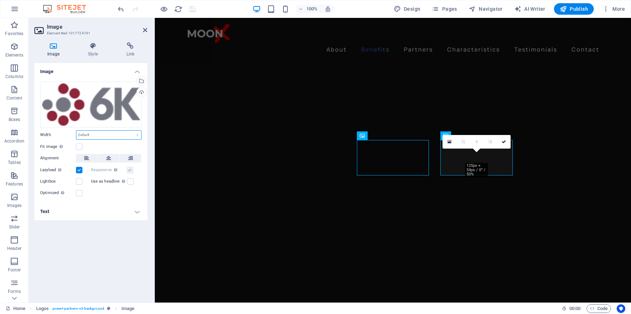
click at [96, 136] on select "Default auto px rem % em vh vw" at bounding box center [108, 135] width 65 height 9
click at [132, 47] on icon at bounding box center [131, 45] width 34 height 7
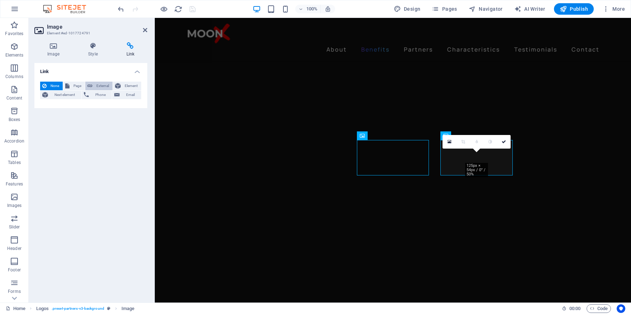
click at [95, 83] on span "External" at bounding box center [103, 86] width 16 height 9
select select "blank"
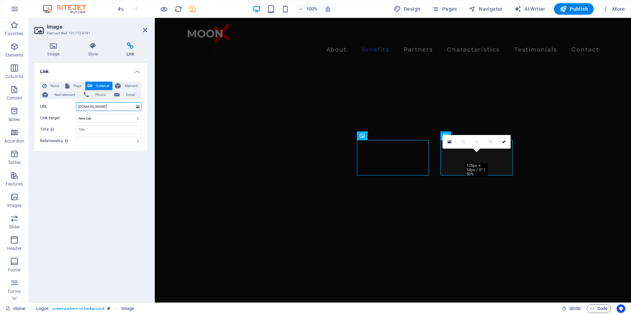
type input "[DOMAIN_NAME]"
click at [193, 9] on icon "save" at bounding box center [192, 9] width 8 height 8
checkbox input "false"
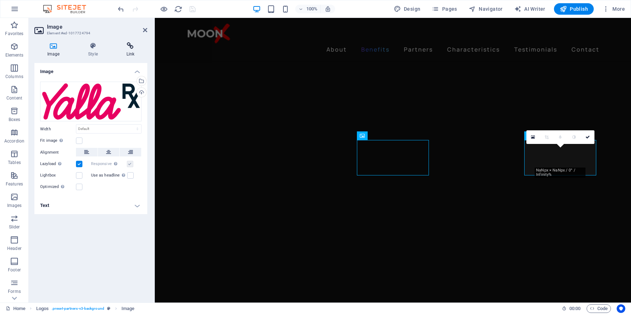
click at [130, 46] on icon at bounding box center [131, 45] width 34 height 7
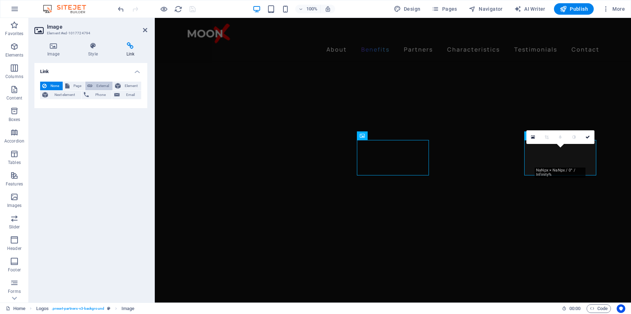
click at [102, 88] on span "External" at bounding box center [103, 86] width 16 height 9
select select "blank"
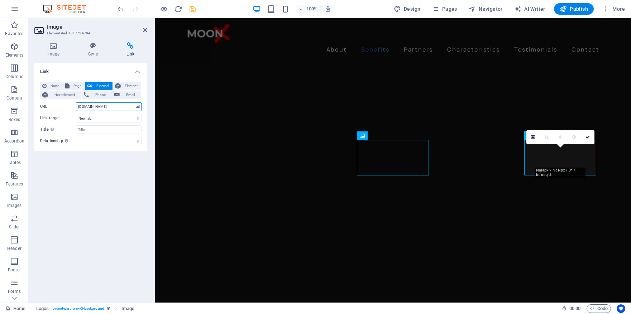
type input "[DOMAIN_NAME]"
click at [190, 11] on icon "save" at bounding box center [192, 9] width 8 height 8
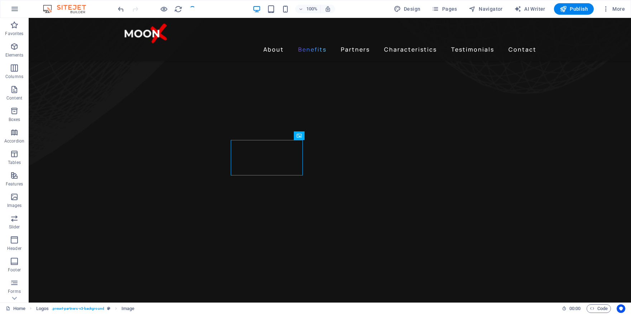
checkbox input "false"
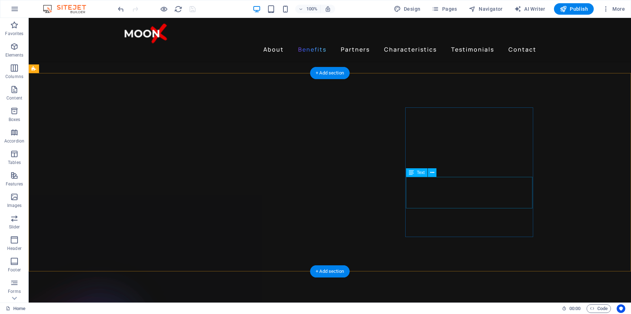
scroll to position [1073, 0]
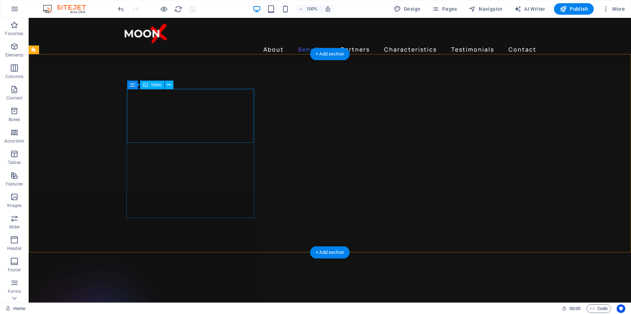
select select "%"
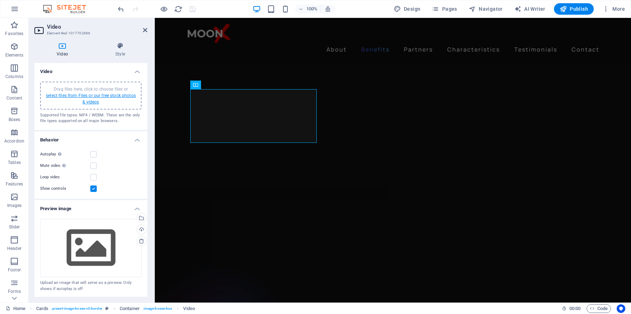
click at [99, 96] on link "select files from Files or our free stock photos & videos" at bounding box center [91, 98] width 90 height 11
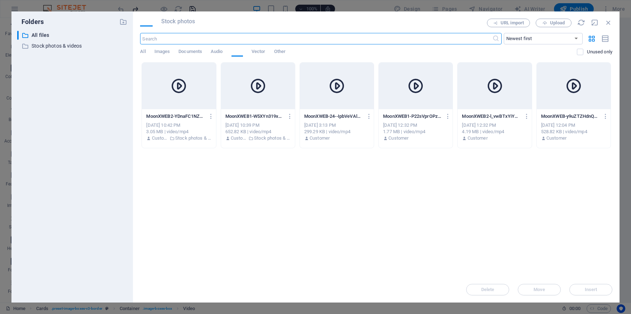
scroll to position [1184, 0]
click at [179, 91] on icon at bounding box center [178, 85] width 17 height 17
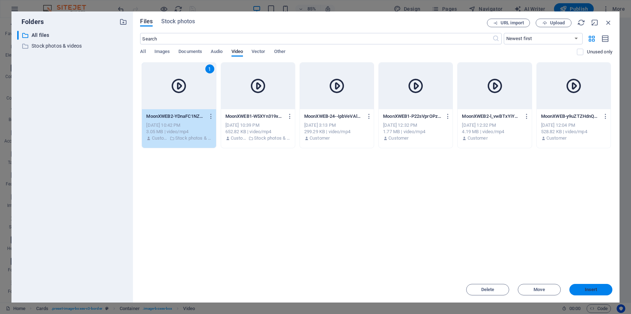
click at [599, 286] on button "Insert" at bounding box center [590, 289] width 43 height 11
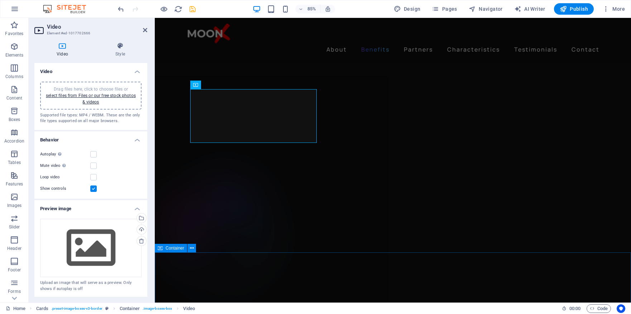
scroll to position [1073, 0]
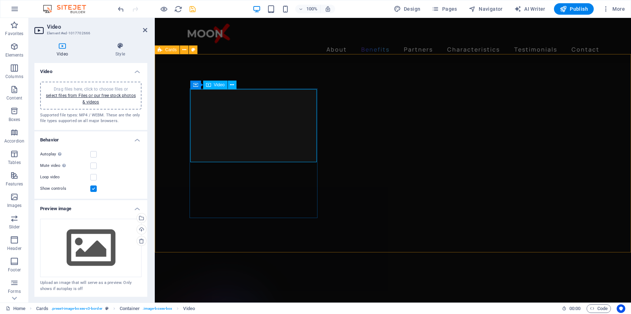
click at [119, 44] on icon at bounding box center [120, 45] width 54 height 7
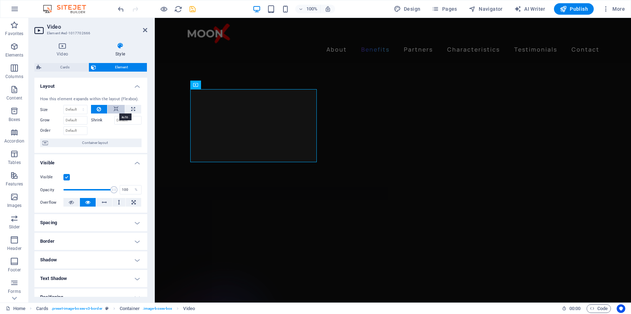
click at [116, 110] on icon at bounding box center [116, 109] width 5 height 9
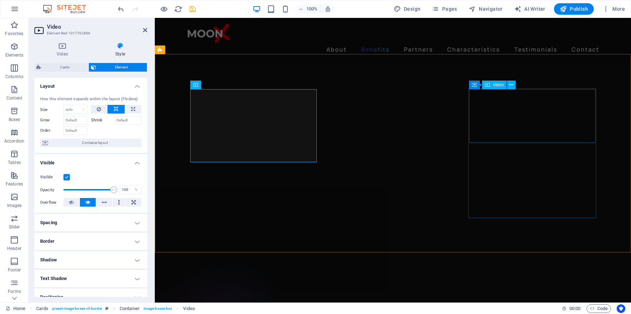
select select "%"
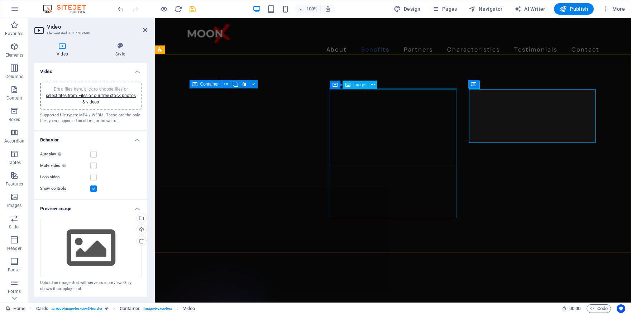
select select "%"
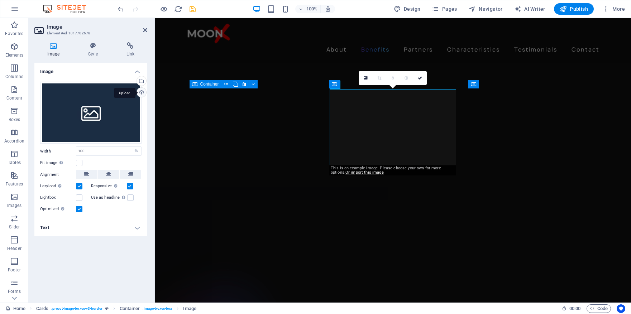
click at [143, 90] on div "Upload" at bounding box center [140, 93] width 11 height 11
click at [142, 92] on div "Upload" at bounding box center [140, 93] width 11 height 11
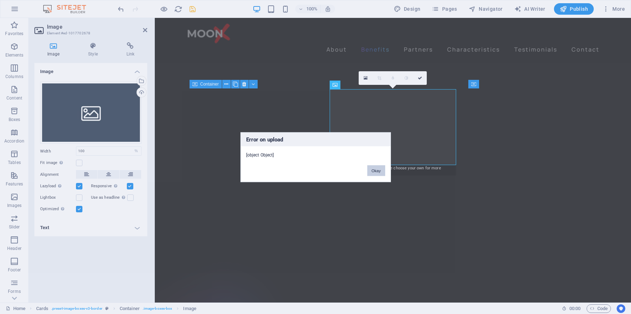
click at [372, 173] on button "Okay" at bounding box center [376, 170] width 18 height 11
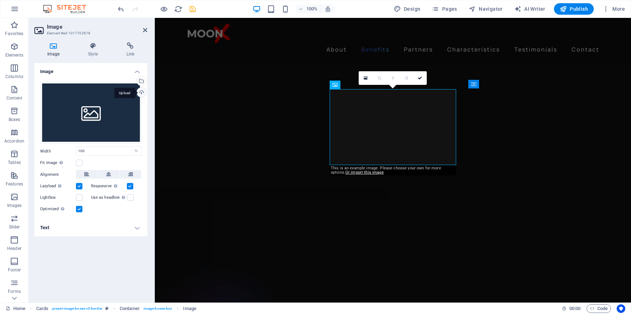
click at [143, 92] on div "Upload" at bounding box center [140, 93] width 11 height 11
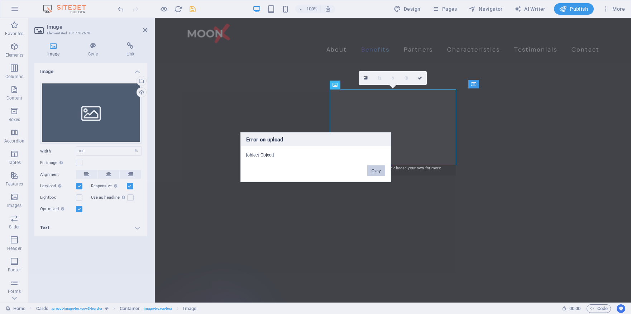
click at [380, 173] on button "Okay" at bounding box center [376, 170] width 18 height 11
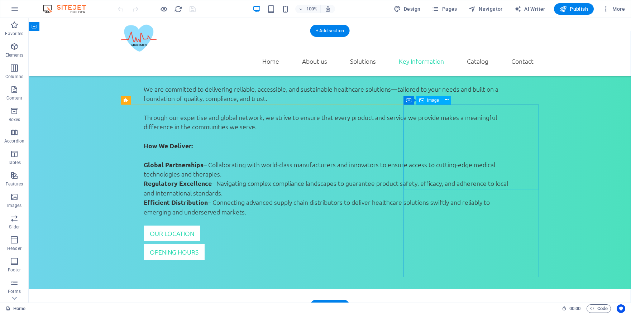
scroll to position [1264, 0]
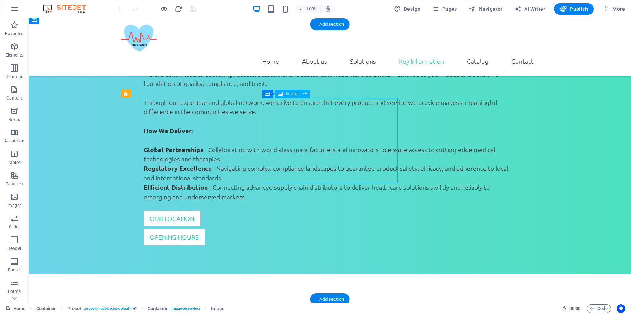
select select "%"
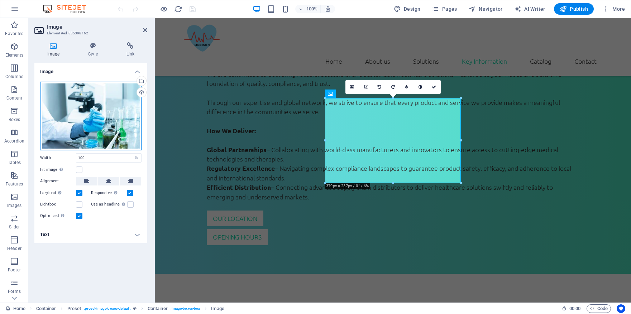
click at [131, 107] on div "Drag files here, click to choose files or select files from Files or our free s…" at bounding box center [90, 116] width 101 height 69
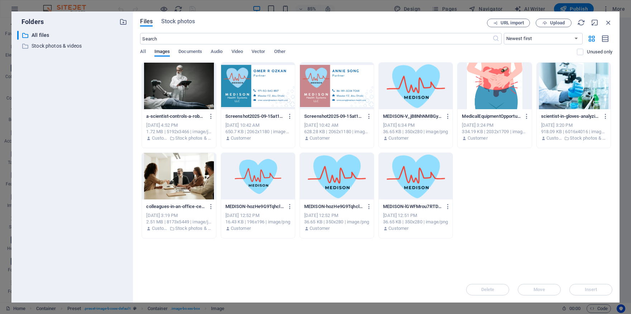
click at [566, 88] on div at bounding box center [573, 86] width 74 height 47
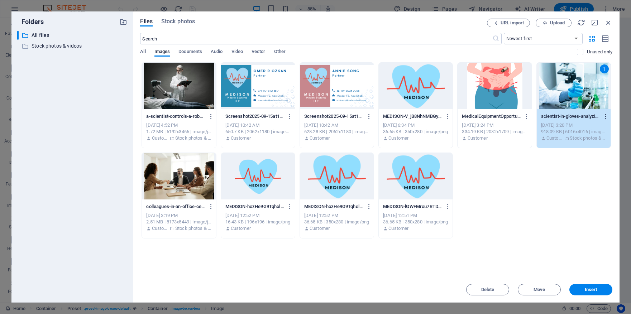
click at [604, 116] on icon "button" at bounding box center [605, 116] width 7 height 6
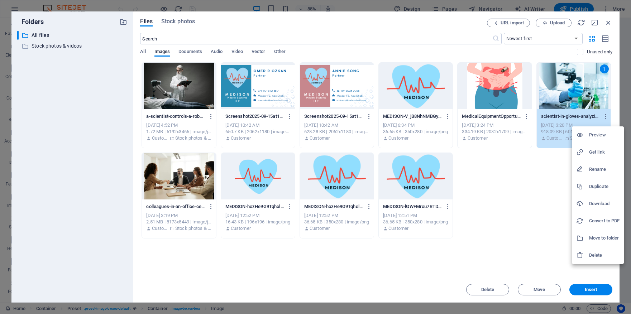
click at [605, 202] on h6 "Download" at bounding box center [604, 203] width 30 height 9
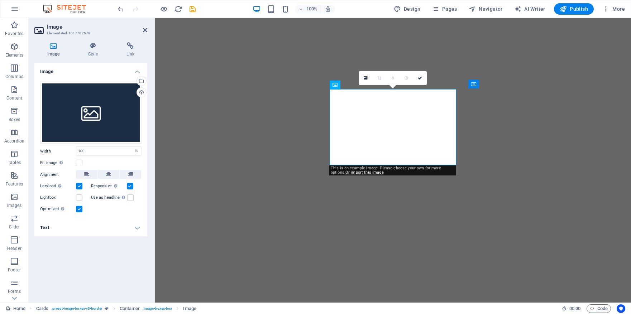
select select "%"
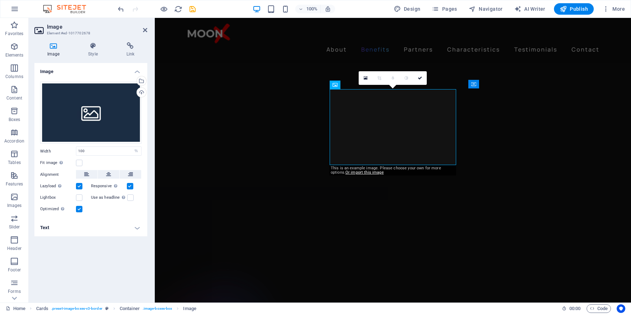
scroll to position [1073, 0]
click at [140, 91] on div "Upload" at bounding box center [140, 93] width 11 height 11
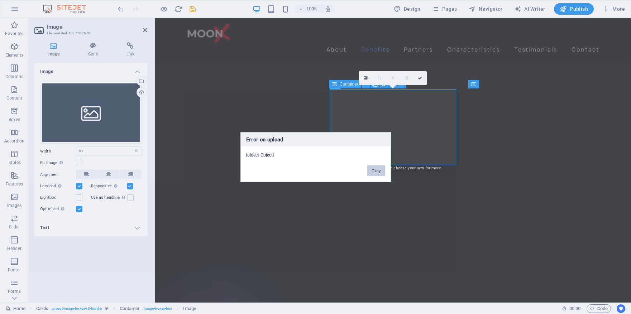
click at [372, 171] on button "Okay" at bounding box center [376, 170] width 18 height 11
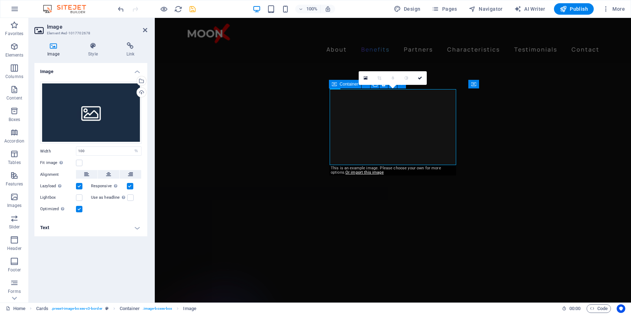
click at [190, 11] on icon "save" at bounding box center [192, 9] width 8 height 8
checkbox input "false"
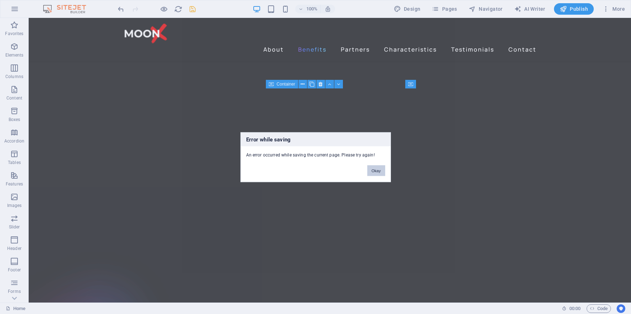
click at [377, 172] on button "Okay" at bounding box center [376, 170] width 18 height 11
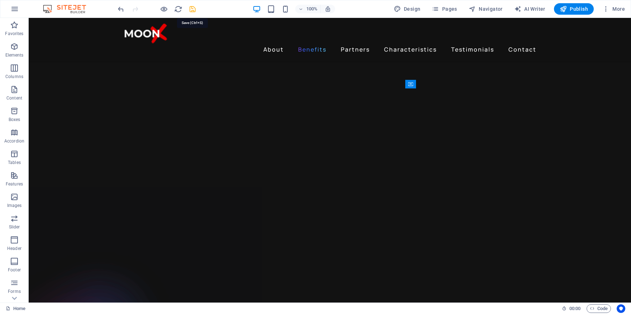
click at [190, 11] on icon "save" at bounding box center [192, 9] width 8 height 8
checkbox input "false"
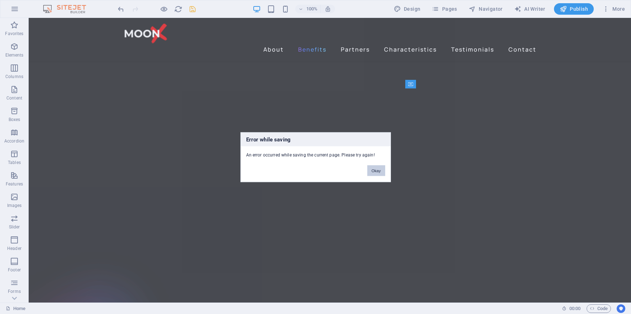
click at [377, 168] on button "Okay" at bounding box center [376, 170] width 18 height 11
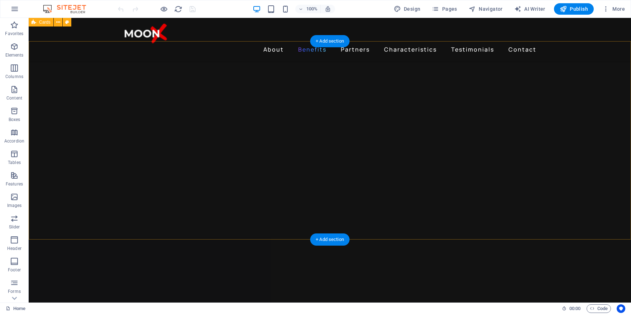
scroll to position [1023, 0]
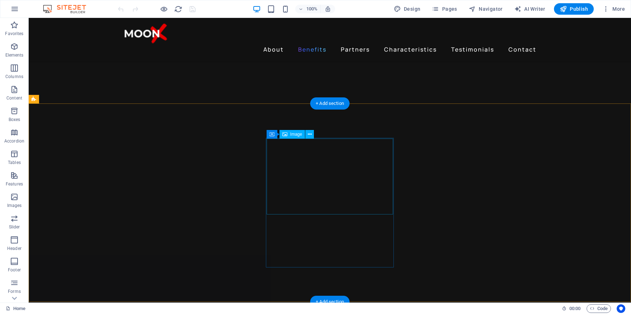
select select "%"
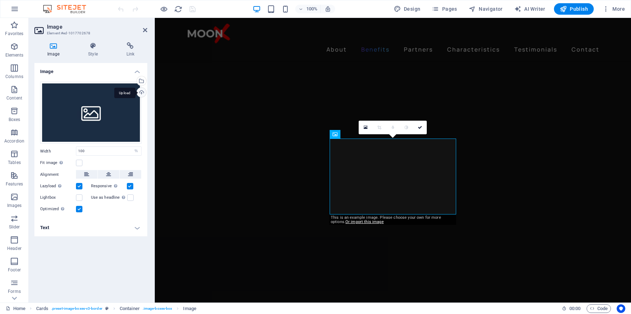
click at [143, 92] on div "Upload" at bounding box center [140, 93] width 11 height 11
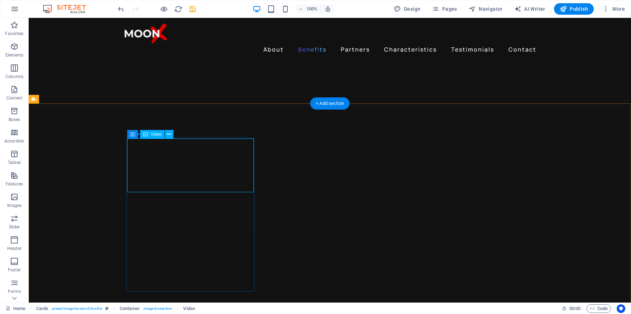
select select "%"
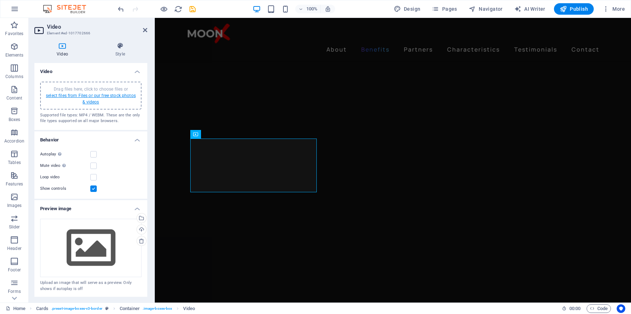
click at [110, 96] on link "select files from Files or our free stock photos & videos" at bounding box center [91, 98] width 90 height 11
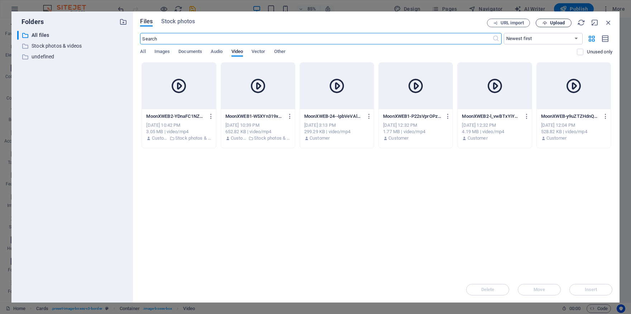
click at [547, 23] on span "Upload" at bounding box center [553, 23] width 29 height 5
click at [425, 216] on div "Drop files here to upload them instantly MoonXWEB2-YDnaFC1NZEiP1XxLW-zJSg.mp4 M…" at bounding box center [376, 169] width 472 height 214
click at [558, 21] on span "Upload" at bounding box center [557, 23] width 15 height 4
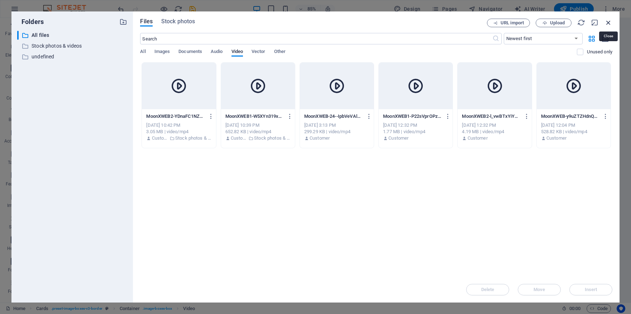
click at [607, 24] on icon "button" at bounding box center [608, 23] width 8 height 8
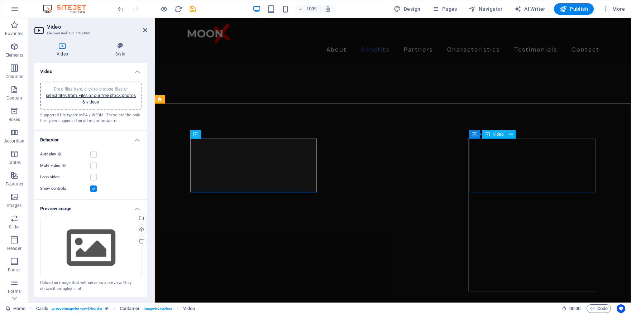
select select "%"
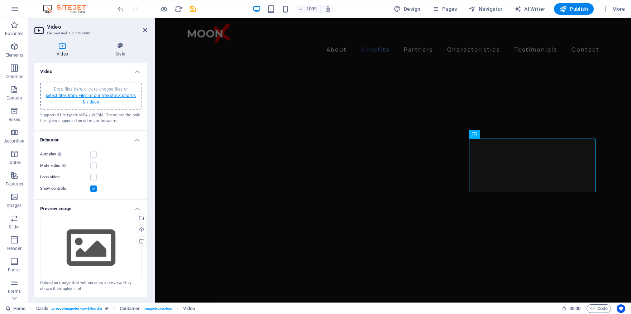
click at [112, 97] on link "select files from Files or our free stock photos & videos" at bounding box center [91, 98] width 90 height 11
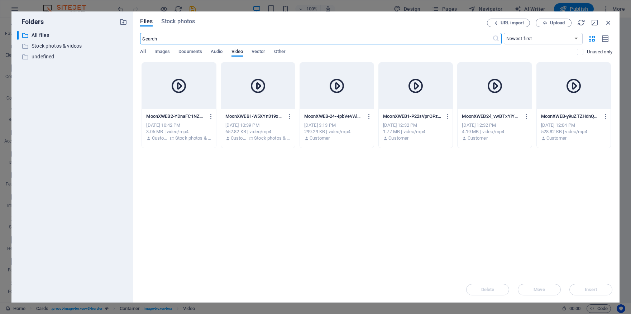
scroll to position [1121, 0]
click at [562, 23] on span "Upload" at bounding box center [557, 23] width 15 height 4
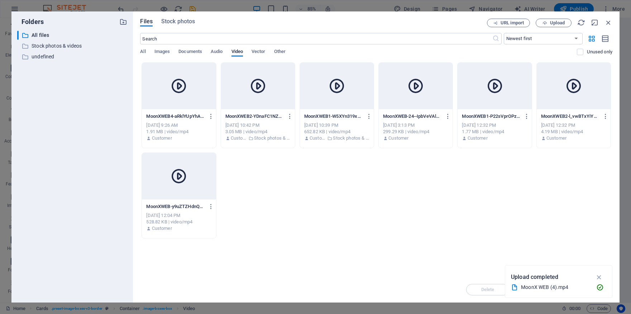
click at [204, 185] on div at bounding box center [179, 176] width 74 height 47
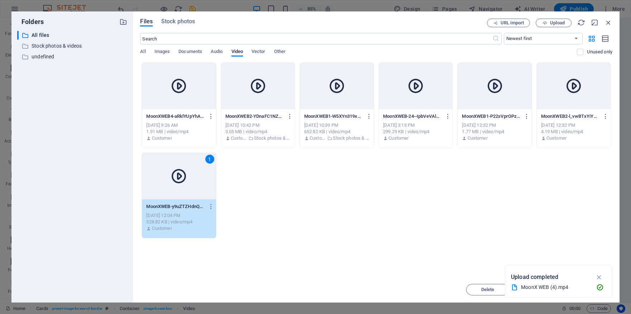
click at [204, 185] on div "1" at bounding box center [179, 176] width 74 height 47
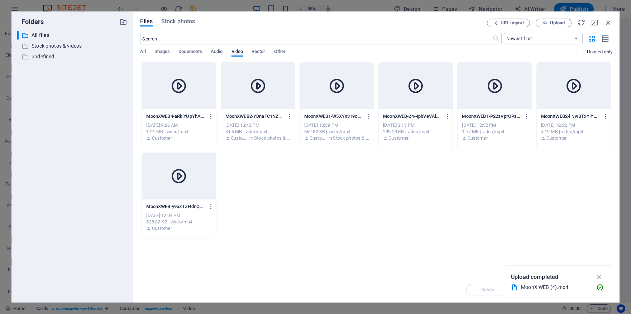
click at [182, 85] on icon at bounding box center [178, 85] width 17 height 17
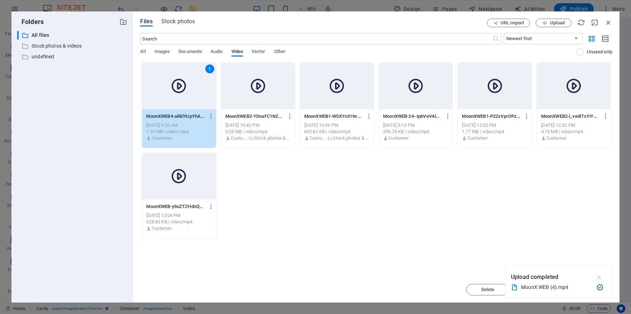
click at [600, 279] on icon "button" at bounding box center [599, 277] width 8 height 8
click at [597, 289] on span "Insert" at bounding box center [590, 290] width 37 height 4
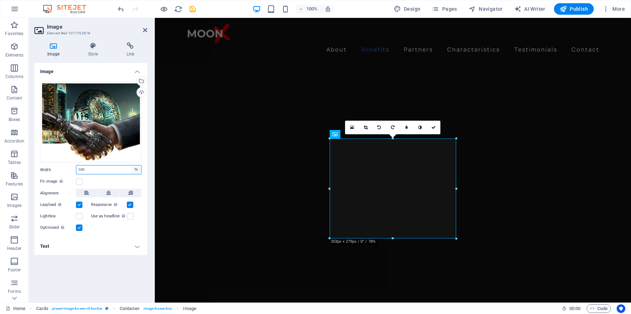
click at [139, 168] on select "Default auto px rem % em vh vw" at bounding box center [136, 169] width 10 height 9
select select "px"
click at [131, 165] on select "Default auto px rem % em vh vw" at bounding box center [136, 169] width 10 height 9
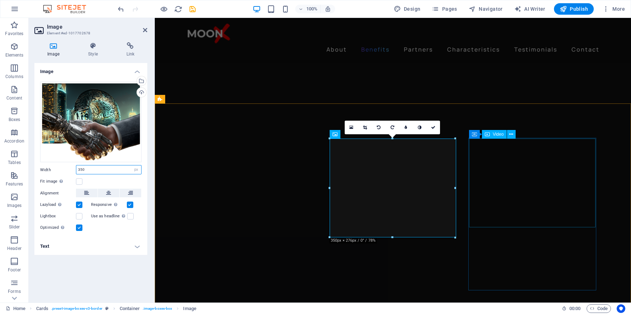
type input "350"
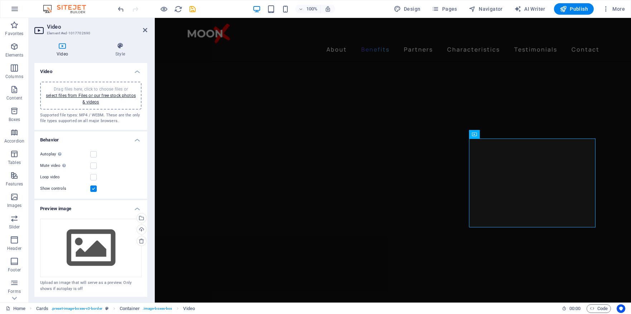
click at [97, 154] on div "Autoplay Autoplay is only available if muted is checked" at bounding box center [90, 154] width 101 height 9
click at [96, 154] on label at bounding box center [93, 154] width 6 height 6
click at [0, 0] on input "Autoplay Autoplay is only available if muted is checked" at bounding box center [0, 0] width 0 height 0
click at [95, 166] on label at bounding box center [93, 166] width 6 height 6
click at [0, 0] on input "Mute video Autoplay will be available if muted is checked" at bounding box center [0, 0] width 0 height 0
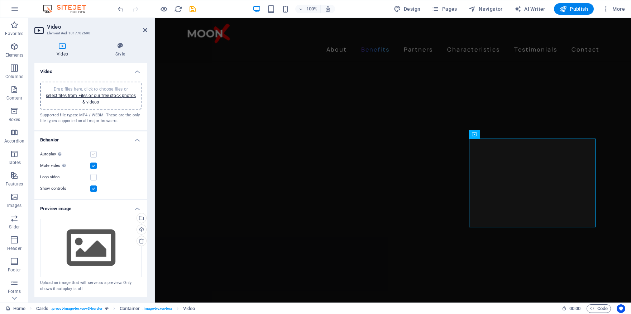
click at [94, 152] on label at bounding box center [93, 154] width 6 height 6
click at [0, 0] on input "Autoplay Autoplay is only available if muted is checked" at bounding box center [0, 0] width 0 height 0
click at [93, 176] on label at bounding box center [93, 177] width 6 height 6
click at [0, 0] on input "Loop video" at bounding box center [0, 0] width 0 height 0
click at [95, 187] on label at bounding box center [93, 188] width 6 height 6
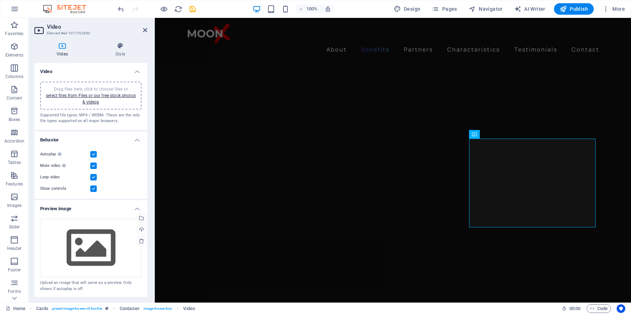
click at [0, 0] on input "Show controls" at bounding box center [0, 0] width 0 height 0
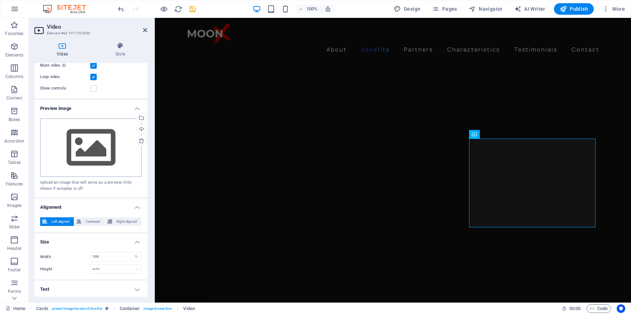
scroll to position [101, 0]
click at [134, 255] on select "auto px %" at bounding box center [136, 256] width 10 height 9
select select "px"
click at [131, 252] on select "auto px %" at bounding box center [136, 256] width 10 height 9
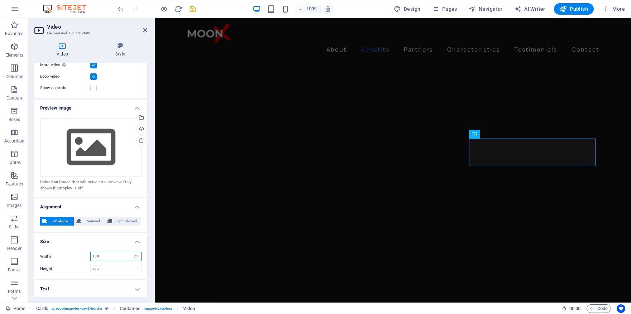
type input "2"
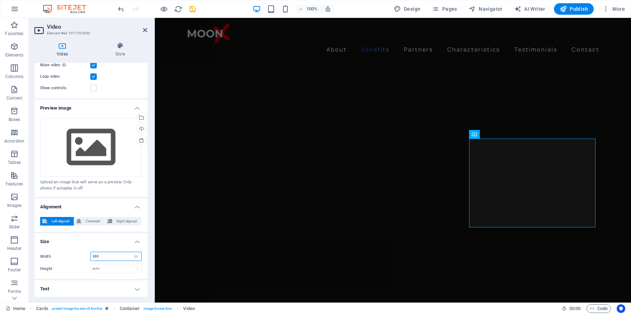
drag, startPoint x: 105, startPoint y: 256, endPoint x: 82, endPoint y: 256, distance: 22.9
click at [82, 256] on div "Width 380 auto px %" at bounding box center [90, 256] width 101 height 9
drag, startPoint x: 112, startPoint y: 255, endPoint x: 88, endPoint y: 255, distance: 24.0
click at [88, 255] on div "Width 400 auto px %" at bounding box center [90, 256] width 101 height 9
type input "500"
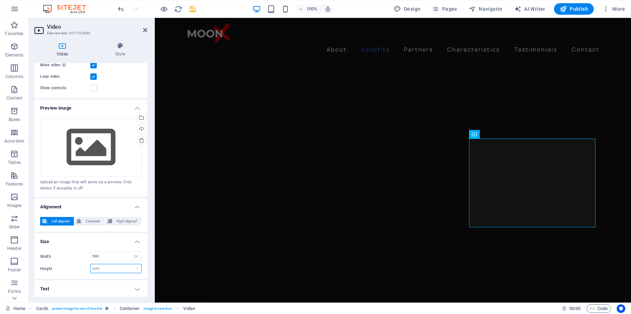
click at [125, 272] on select "auto px" at bounding box center [116, 268] width 50 height 9
select select "px"
click at [130, 264] on select "auto px" at bounding box center [116, 268] width 50 height 9
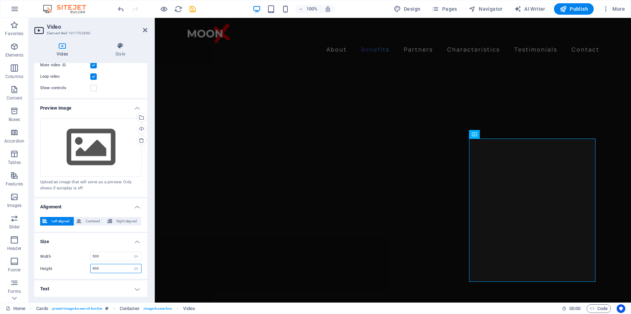
drag, startPoint x: 110, startPoint y: 269, endPoint x: 88, endPoint y: 269, distance: 21.8
click at [87, 269] on div "Height 400 auto px" at bounding box center [90, 268] width 101 height 9
drag, startPoint x: 105, startPoint y: 267, endPoint x: 90, endPoint y: 268, distance: 14.7
click at [90, 268] on div "Height 350 auto px" at bounding box center [90, 268] width 101 height 9
type input "350"
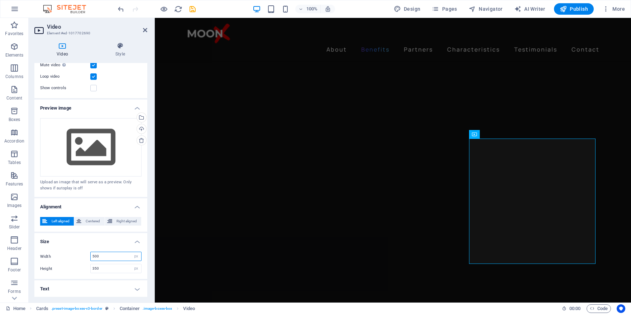
drag, startPoint x: 103, startPoint y: 253, endPoint x: 91, endPoint y: 254, distance: 12.2
click at [91, 254] on input "500" at bounding box center [116, 256] width 50 height 9
type input "3"
type input "454"
click at [108, 269] on input "350" at bounding box center [116, 268] width 50 height 9
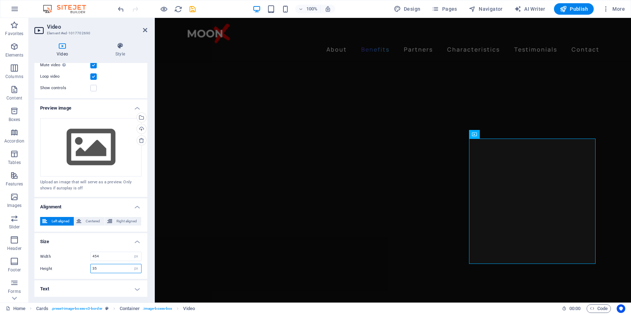
type input "3"
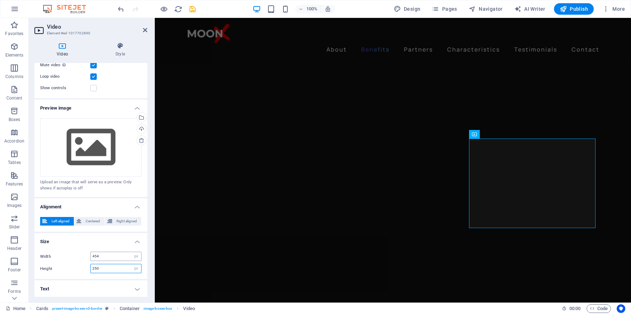
type input "250"
click at [106, 258] on input "454" at bounding box center [116, 256] width 50 height 9
type input "450"
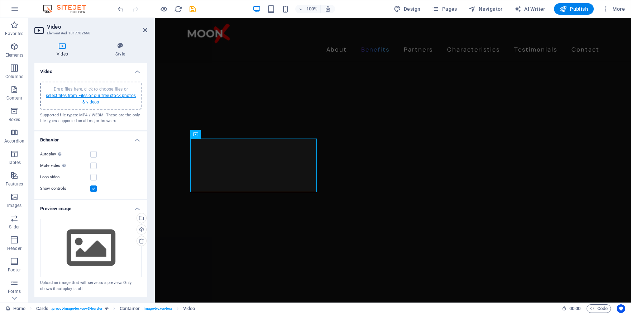
click at [96, 94] on link "select files from Files or our free stock photos & videos" at bounding box center [91, 98] width 90 height 11
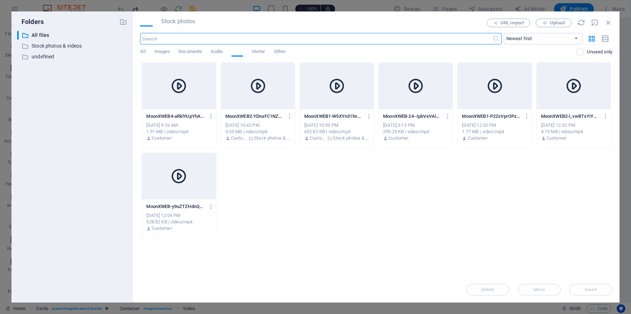
scroll to position [1121, 0]
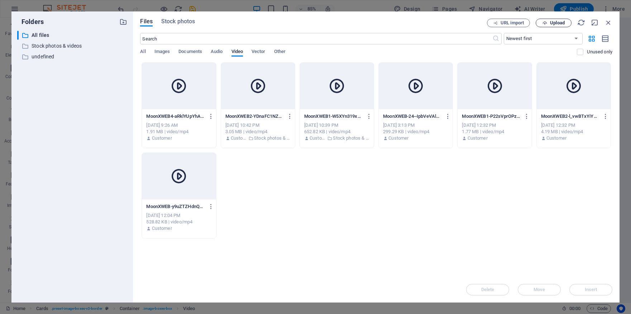
click at [554, 21] on span "Upload" at bounding box center [557, 23] width 15 height 4
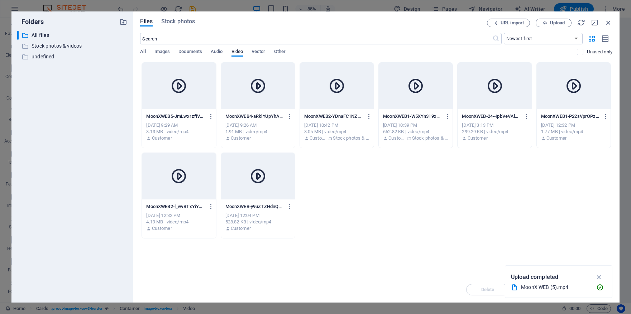
click at [203, 75] on div at bounding box center [179, 86] width 74 height 47
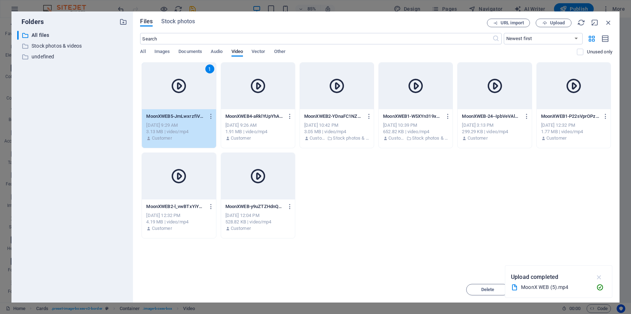
click at [602, 277] on icon "button" at bounding box center [599, 277] width 8 height 8
click at [598, 291] on span "Insert" at bounding box center [590, 290] width 37 height 4
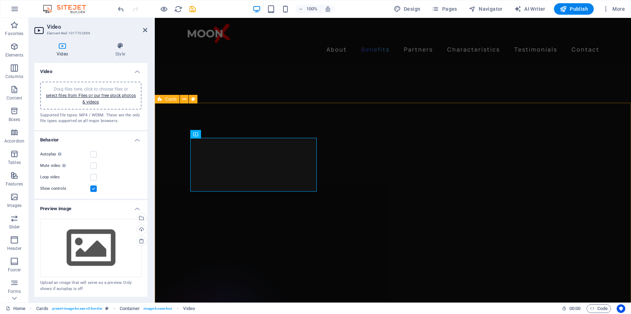
scroll to position [1023, 0]
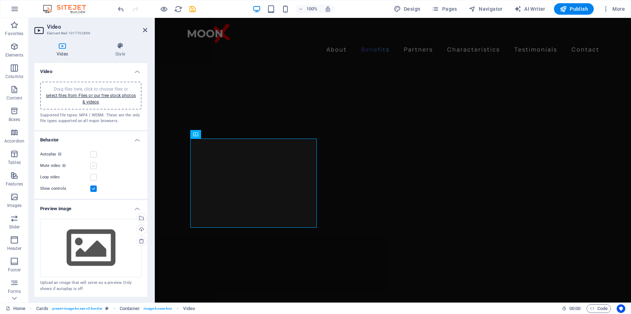
click at [94, 165] on label at bounding box center [93, 166] width 6 height 6
click at [0, 0] on input "Mute video Autoplay will be available if muted is checked" at bounding box center [0, 0] width 0 height 0
click at [94, 153] on label at bounding box center [93, 154] width 6 height 6
click at [0, 0] on input "Autoplay Autoplay is only available if muted is checked" at bounding box center [0, 0] width 0 height 0
click at [94, 175] on label at bounding box center [93, 177] width 6 height 6
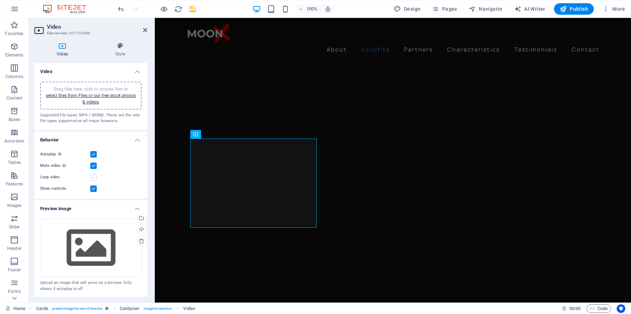
click at [0, 0] on input "Loop video" at bounding box center [0, 0] width 0 height 0
click at [94, 188] on label at bounding box center [93, 188] width 6 height 6
click at [0, 0] on input "Show controls" at bounding box center [0, 0] width 0 height 0
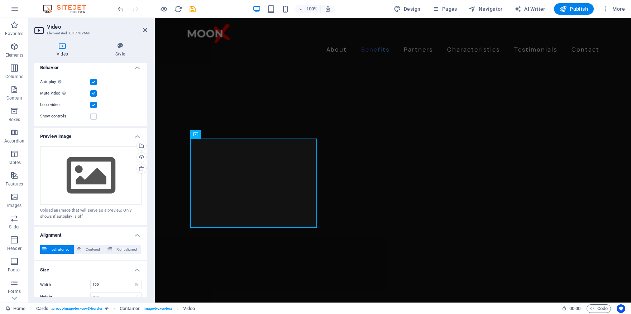
scroll to position [101, 0]
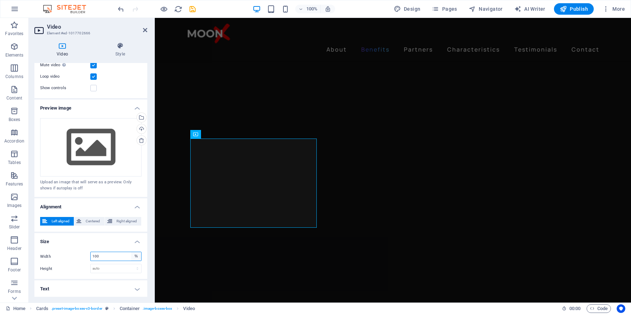
click at [133, 256] on select "auto px %" at bounding box center [136, 256] width 10 height 9
select select "px"
click at [131, 252] on select "auto px %" at bounding box center [136, 256] width 10 height 9
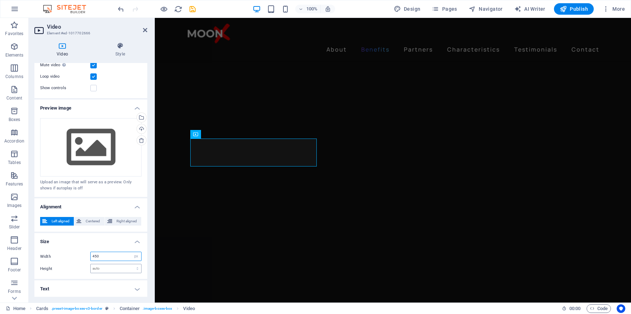
type input "450"
click at [120, 267] on select "auto px" at bounding box center [116, 268] width 50 height 9
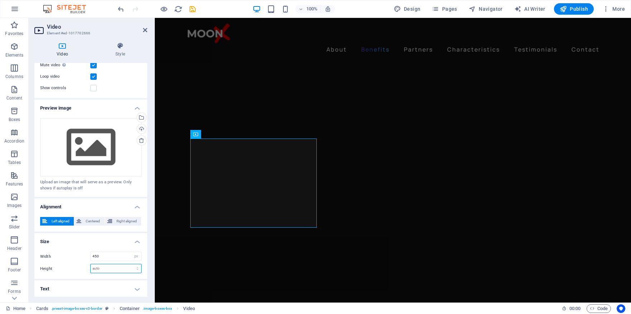
select select "px"
click at [130, 264] on select "auto px" at bounding box center [116, 268] width 50 height 9
type input "250"
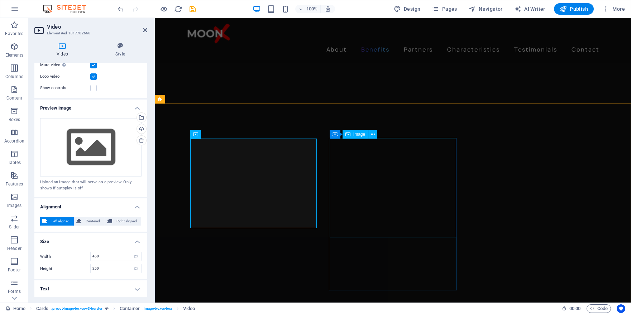
select select "px"
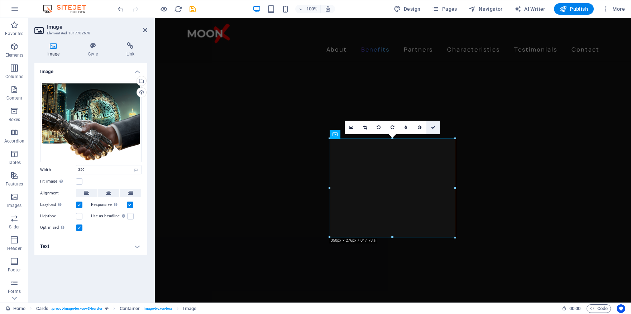
click at [434, 125] on icon at bounding box center [433, 127] width 4 height 4
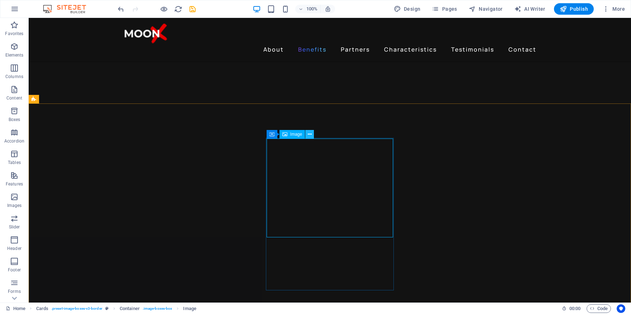
click at [309, 134] on icon at bounding box center [310, 135] width 4 height 8
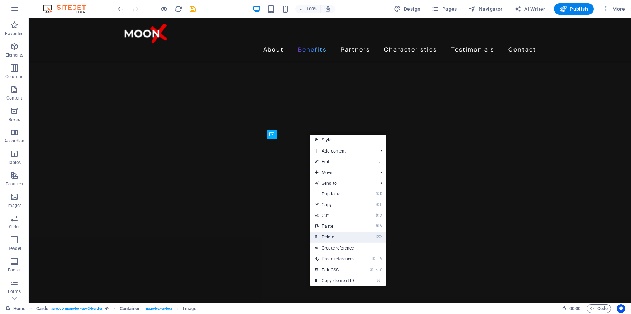
click at [343, 235] on link "⌦ Delete" at bounding box center [334, 237] width 48 height 11
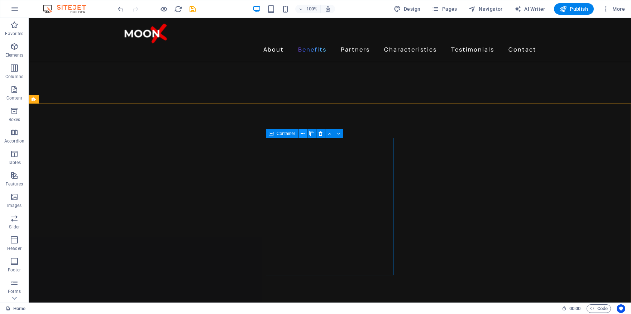
click at [302, 134] on icon at bounding box center [302, 134] width 4 height 8
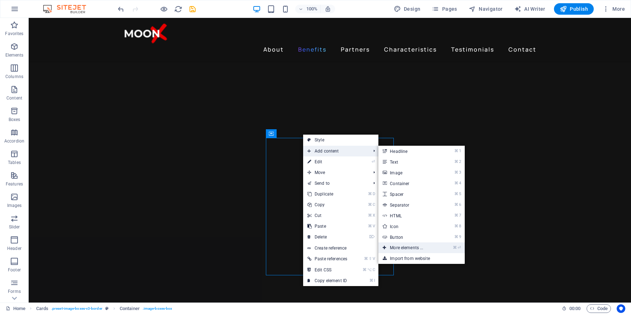
click at [406, 250] on link "⌘ ⏎ More elements ..." at bounding box center [407, 247] width 59 height 11
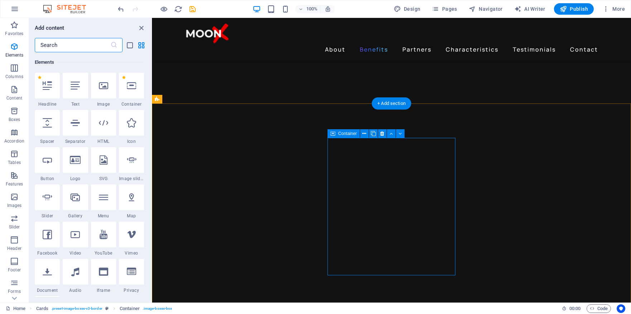
scroll to position [76, 0]
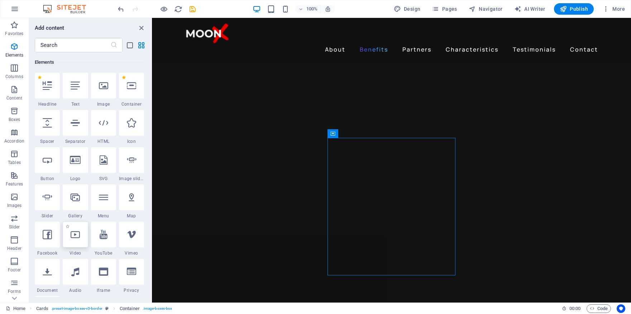
click at [74, 239] on div at bounding box center [75, 235] width 25 height 26
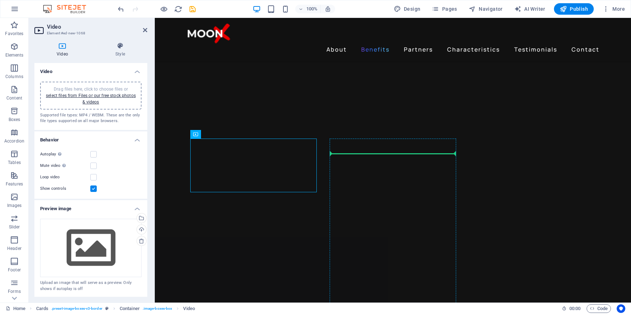
drag, startPoint x: 270, startPoint y: 161, endPoint x: 344, endPoint y: 156, distance: 73.9
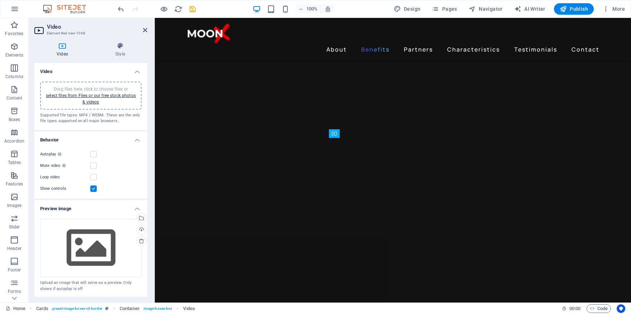
drag, startPoint x: 376, startPoint y: 183, endPoint x: 377, endPoint y: 148, distance: 35.4
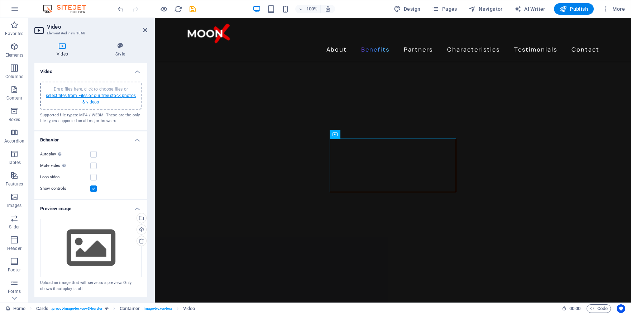
click at [97, 97] on link "select files from Files or our free stock photos & videos" at bounding box center [91, 98] width 90 height 11
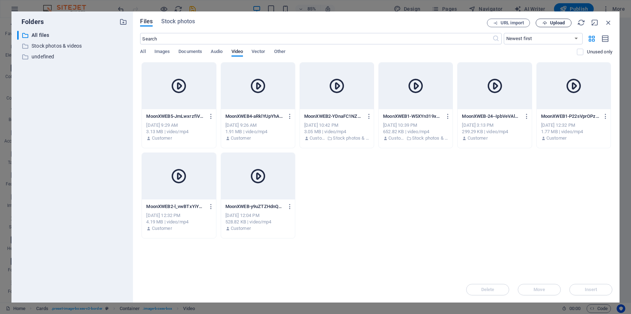
click at [559, 23] on span "Upload" at bounding box center [557, 23] width 15 height 4
click at [422, 226] on div "MoonXWEB5-JmLwxrzfiVEDttOKS4tyww.mp4 MoonXWEB5-JmLwxrzfiVEDttOKS4tyww.mp4 Oct 6…" at bounding box center [376, 150] width 472 height 176
click at [549, 23] on span "Upload" at bounding box center [553, 23] width 29 height 5
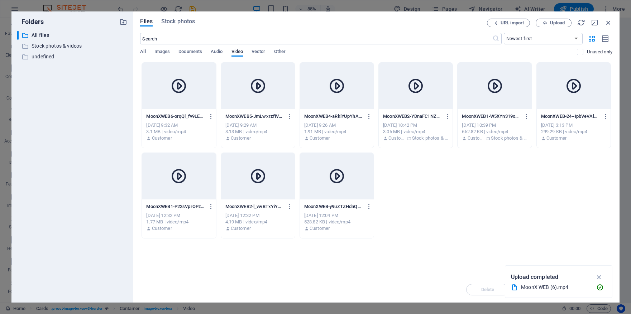
click at [194, 68] on div at bounding box center [179, 86] width 74 height 47
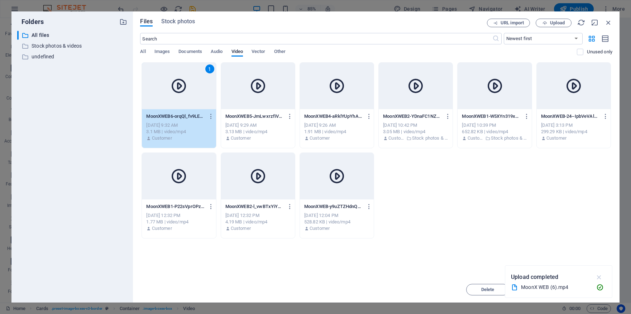
click at [597, 276] on icon "button" at bounding box center [599, 277] width 8 height 8
click at [596, 289] on span "Insert" at bounding box center [590, 290] width 13 height 4
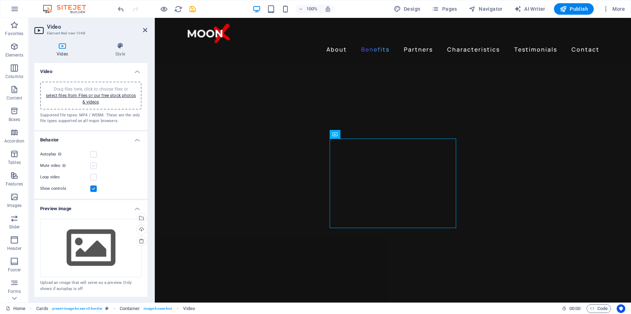
click at [93, 165] on label at bounding box center [93, 166] width 6 height 6
click at [0, 0] on input "Mute video Autoplay will be available if muted is checked" at bounding box center [0, 0] width 0 height 0
click at [94, 151] on label at bounding box center [93, 154] width 6 height 6
click at [0, 0] on input "Autoplay Autoplay is only available if muted is checked" at bounding box center [0, 0] width 0 height 0
click at [93, 177] on label at bounding box center [93, 177] width 6 height 6
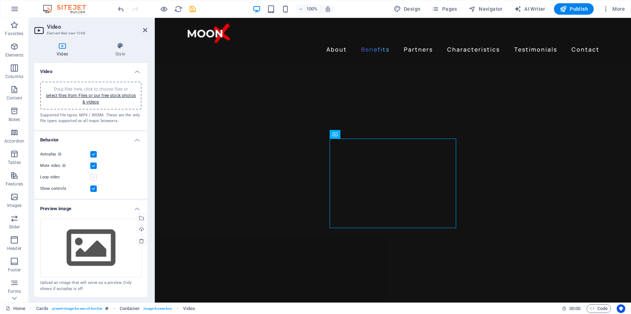
click at [0, 0] on input "Loop video" at bounding box center [0, 0] width 0 height 0
click at [90, 186] on label at bounding box center [93, 188] width 6 height 6
click at [0, 0] on input "Show controls" at bounding box center [0, 0] width 0 height 0
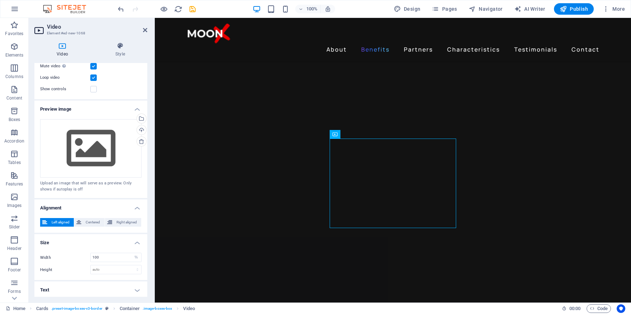
scroll to position [101, 0]
click at [131, 257] on select "auto px %" at bounding box center [136, 256] width 10 height 9
select select "px"
click at [131, 252] on select "auto px %" at bounding box center [136, 256] width 10 height 9
type input "450"
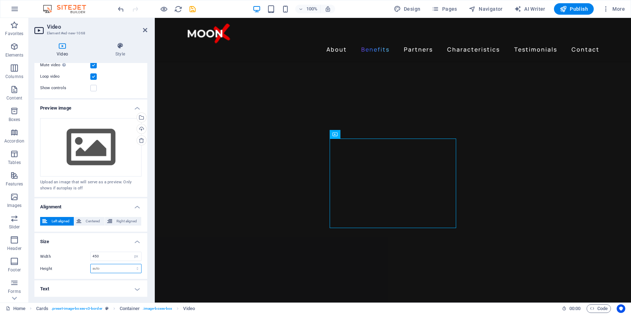
click at [106, 267] on select "auto px" at bounding box center [116, 268] width 50 height 9
select select "px"
click at [130, 264] on select "auto px" at bounding box center [116, 268] width 50 height 9
type input "250"
click at [192, 6] on icon "save" at bounding box center [192, 9] width 8 height 8
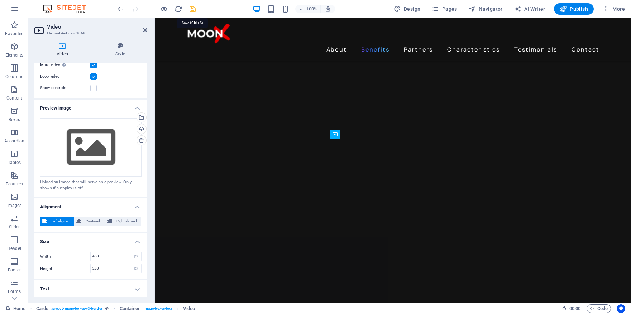
checkbox input "false"
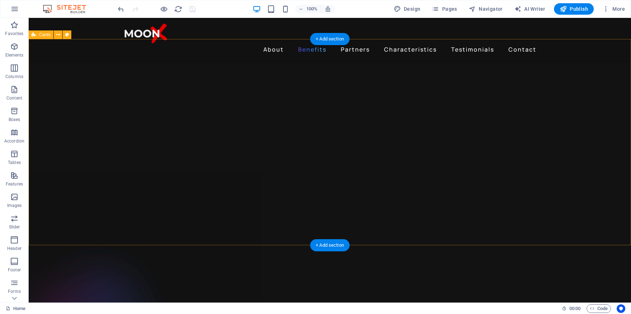
scroll to position [1091, 0]
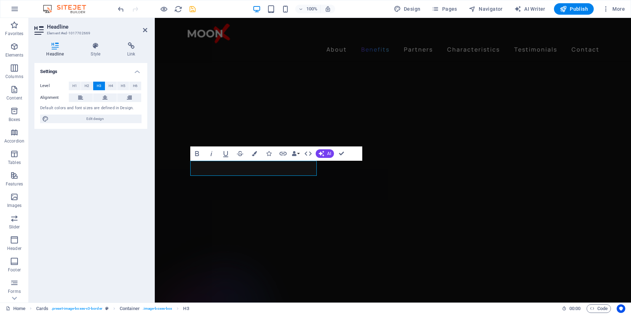
click at [155, 18] on icon "Paraphrase text" at bounding box center [155, 18] width 0 height 0
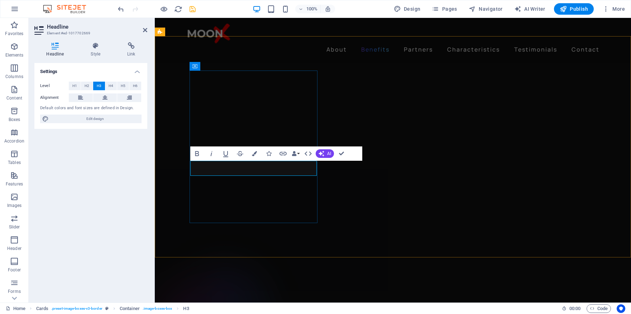
drag, startPoint x: 288, startPoint y: 167, endPoint x: 252, endPoint y: 169, distance: 36.2
drag, startPoint x: 298, startPoint y: 168, endPoint x: 250, endPoint y: 171, distance: 48.8
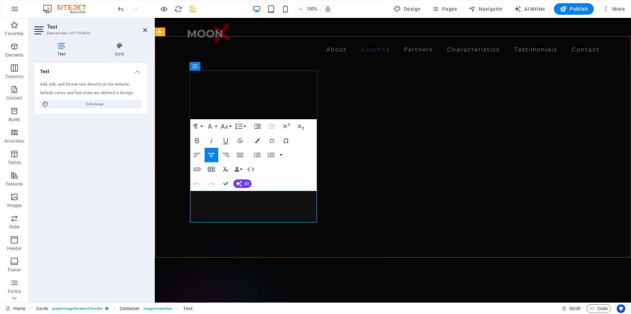
drag, startPoint x: 199, startPoint y: 195, endPoint x: 305, endPoint y: 216, distance: 108.4
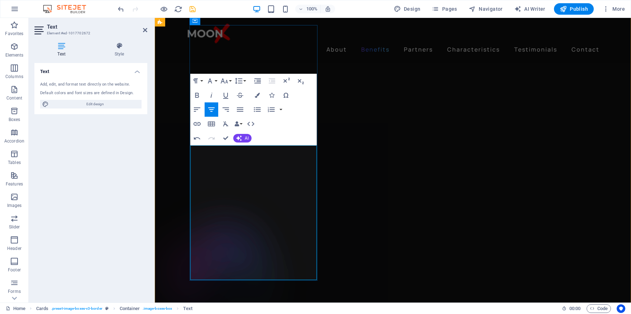
scroll to position [1138, 0]
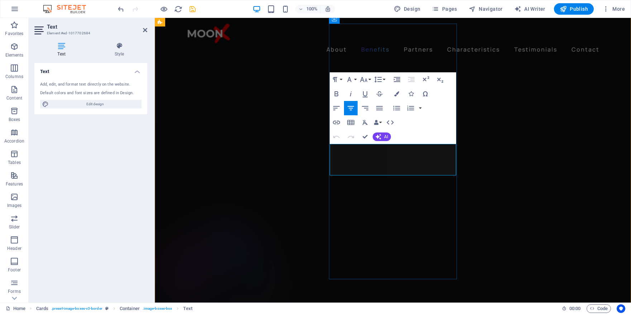
drag, startPoint x: 338, startPoint y: 149, endPoint x: 444, endPoint y: 170, distance: 108.7
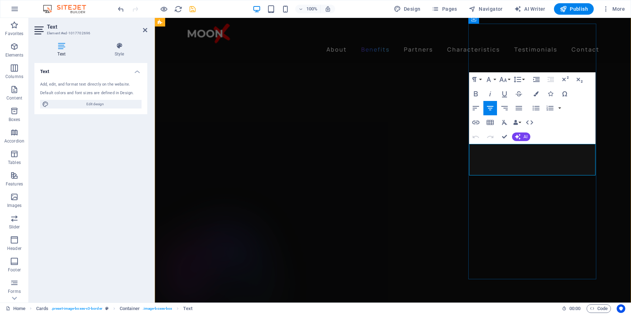
drag, startPoint x: 476, startPoint y: 148, endPoint x: 588, endPoint y: 164, distance: 112.9
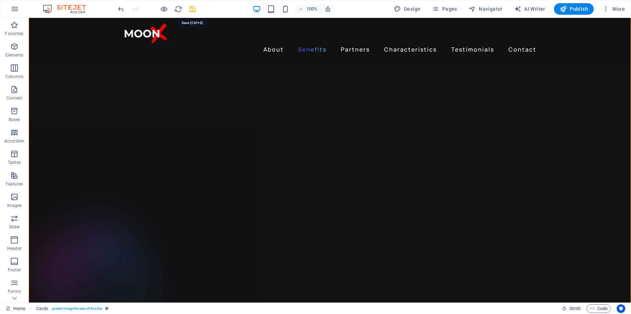
click at [194, 12] on icon "save" at bounding box center [192, 9] width 8 height 8
checkbox input "false"
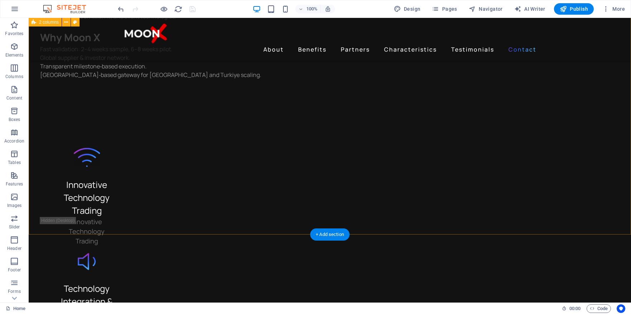
scroll to position [1992, 0]
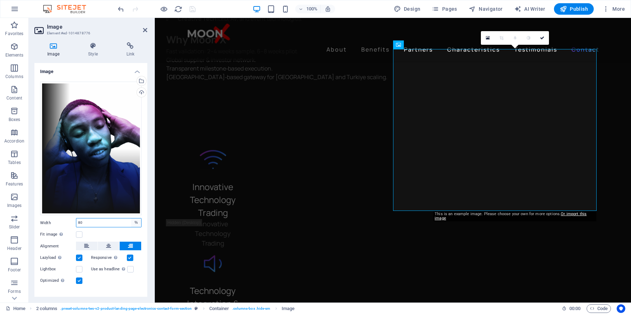
click at [136, 220] on select "Default auto px rem % em vh vw" at bounding box center [136, 222] width 10 height 9
select select "px"
click at [131, 218] on select "Default auto px rem % em vh vw" at bounding box center [136, 222] width 10 height 9
type input "454"
click at [142, 94] on div "Upload" at bounding box center [140, 93] width 11 height 11
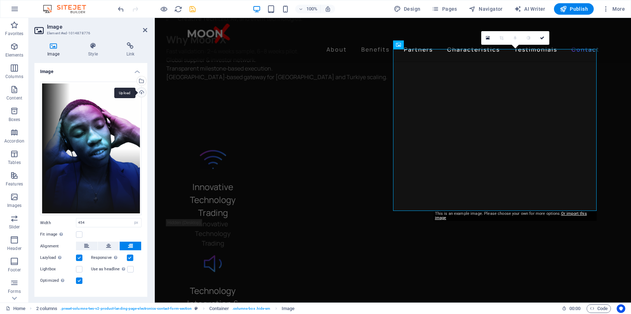
click at [140, 91] on div "Upload" at bounding box center [140, 93] width 11 height 11
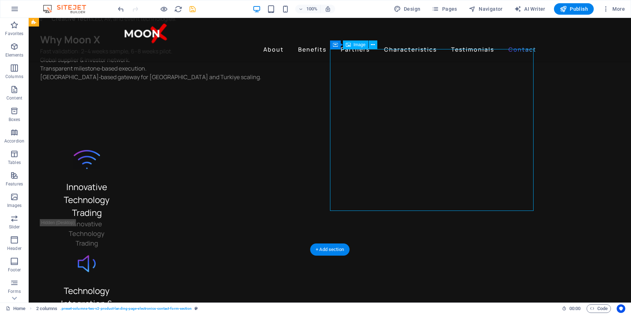
select select "px"
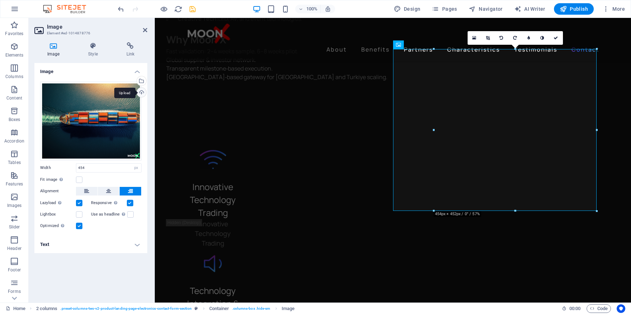
click at [141, 92] on div "Upload" at bounding box center [140, 93] width 11 height 11
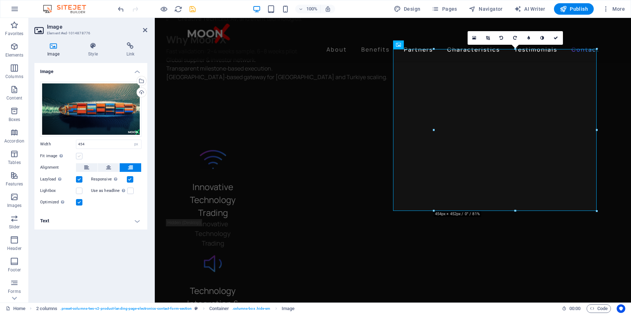
click at [81, 156] on label at bounding box center [79, 156] width 6 height 6
click at [0, 0] on input "Fit image Automatically fit image to a fixed width and height" at bounding box center [0, 0] width 0 height 0
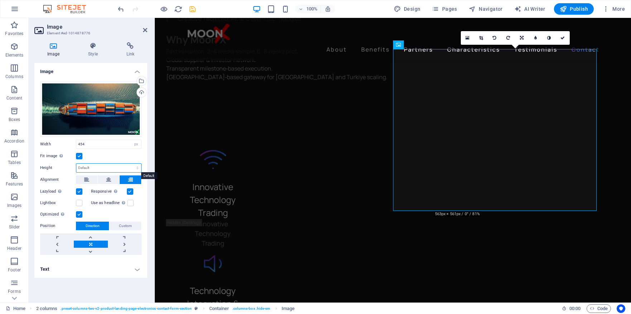
click at [107, 168] on select "Default auto px" at bounding box center [108, 168] width 65 height 9
click at [76, 164] on select "Default auto px" at bounding box center [108, 168] width 65 height 9
click at [104, 167] on select "Default auto px" at bounding box center [108, 168] width 65 height 9
select select "px"
click at [131, 164] on select "Default auto px" at bounding box center [108, 168] width 65 height 9
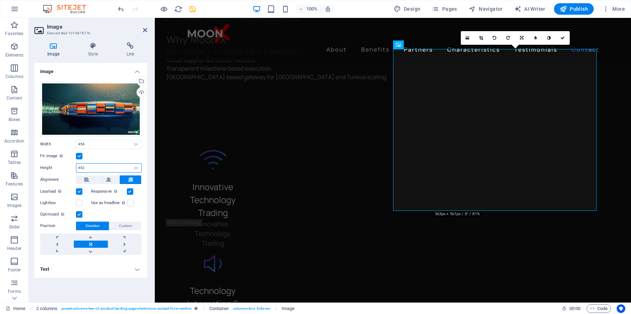
click at [99, 167] on input "452" at bounding box center [108, 168] width 65 height 9
type input "4"
type input "250"
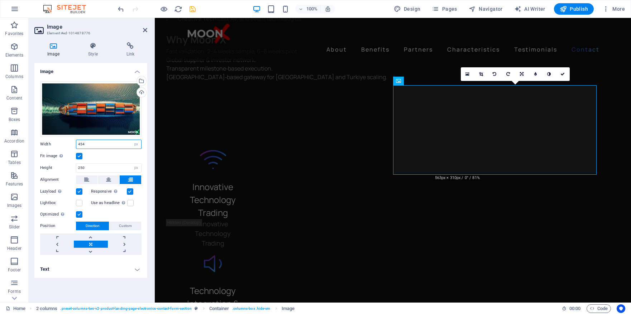
click at [109, 145] on input "454" at bounding box center [108, 144] width 65 height 9
drag, startPoint x: 111, startPoint y: 145, endPoint x: 77, endPoint y: 145, distance: 34.7
click at [77, 145] on input "454" at bounding box center [108, 144] width 65 height 9
drag, startPoint x: 90, startPoint y: 144, endPoint x: 69, endPoint y: 144, distance: 20.1
click at [69, 144] on div "Width 500 Default auto px rem % em vh vw" at bounding box center [90, 144] width 101 height 9
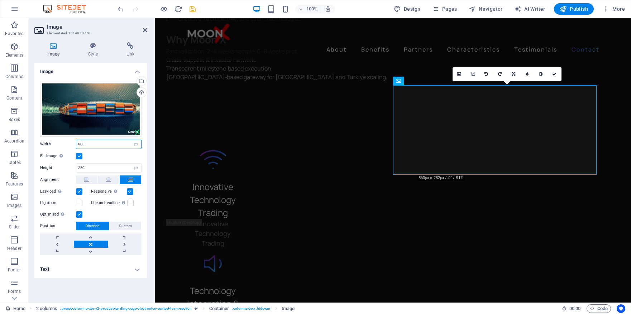
type input "600"
click at [142, 93] on div "Upload" at bounding box center [140, 93] width 11 height 11
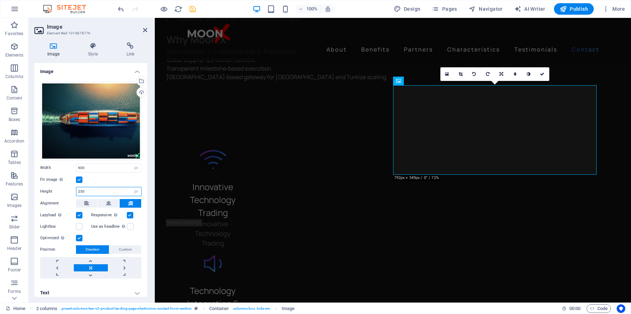
drag, startPoint x: 99, startPoint y: 188, endPoint x: 73, endPoint y: 189, distance: 25.8
click at [73, 189] on div "Height 250 Default auto px" at bounding box center [90, 191] width 101 height 9
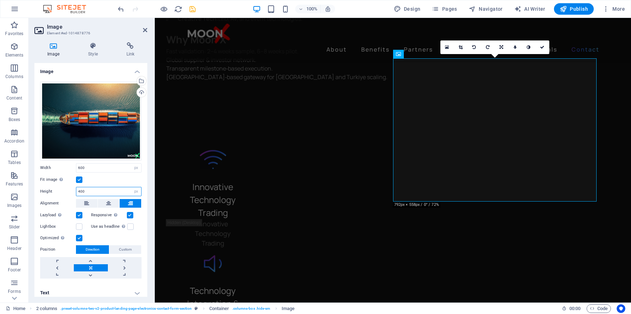
drag, startPoint x: 91, startPoint y: 189, endPoint x: 80, endPoint y: 189, distance: 11.1
click at [80, 189] on input "400" at bounding box center [108, 191] width 65 height 9
type input "450"
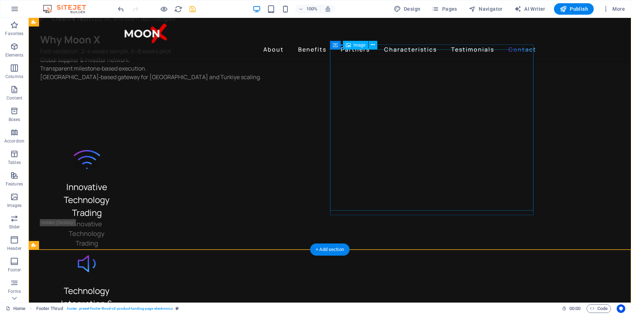
select select "px"
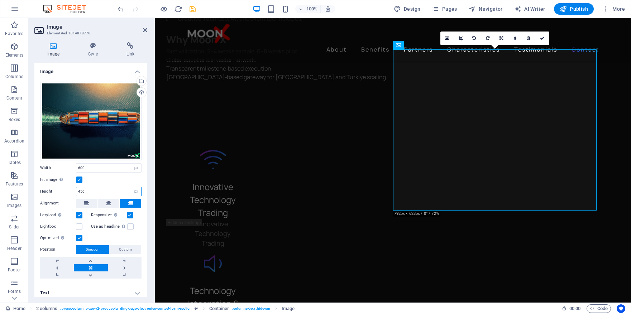
click at [106, 188] on input "450" at bounding box center [108, 191] width 65 height 9
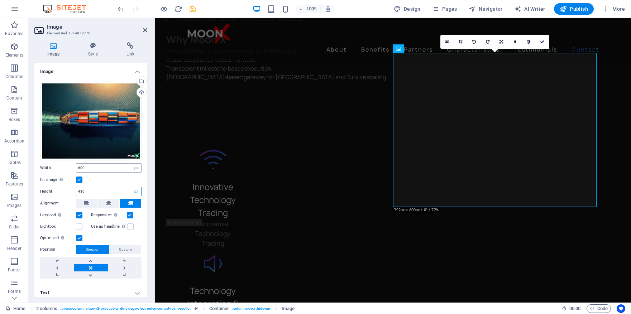
type input "430"
click at [108, 164] on input "600" at bounding box center [108, 168] width 65 height 9
type input "6"
click at [107, 190] on input "430" at bounding box center [108, 191] width 65 height 9
click at [98, 166] on input "590" at bounding box center [108, 168] width 65 height 9
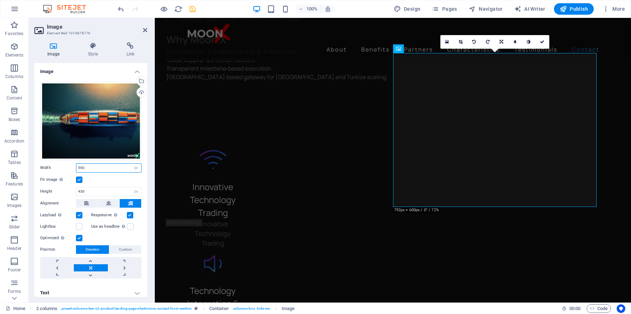
drag, startPoint x: 102, startPoint y: 167, endPoint x: 77, endPoint y: 167, distance: 25.1
click at [77, 167] on input "590" at bounding box center [108, 168] width 65 height 9
type input "700"
click at [94, 189] on input "430" at bounding box center [108, 191] width 65 height 9
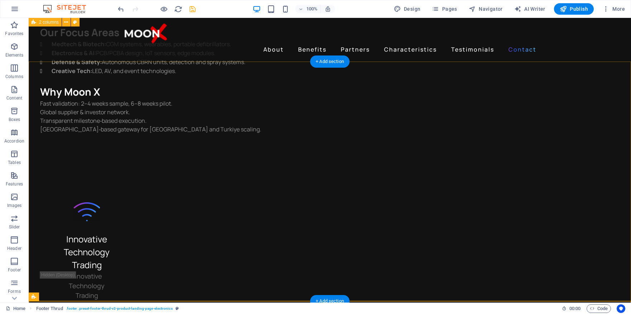
scroll to position [1939, 0]
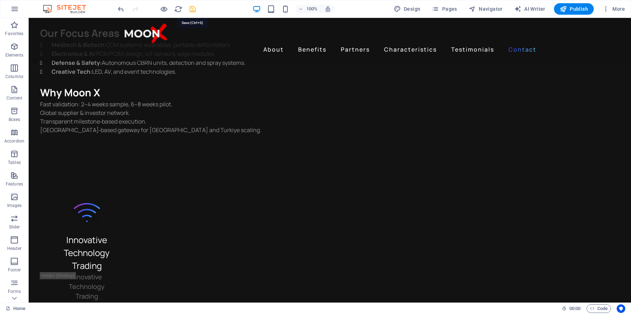
click at [192, 10] on icon "save" at bounding box center [192, 9] width 8 height 8
checkbox input "false"
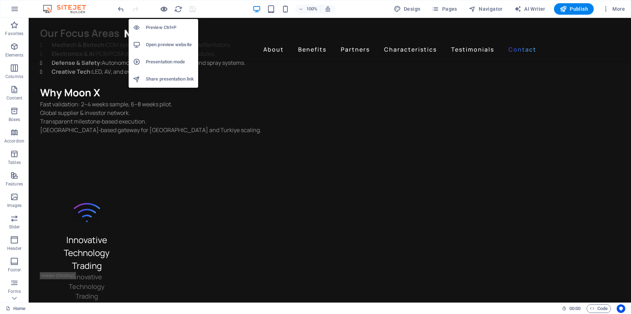
click at [164, 9] on icon "button" at bounding box center [164, 9] width 8 height 8
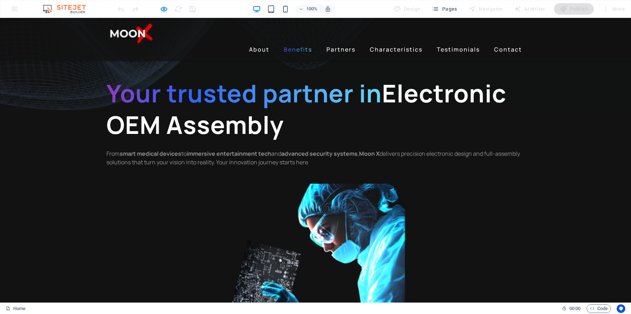
scroll to position [0, 0]
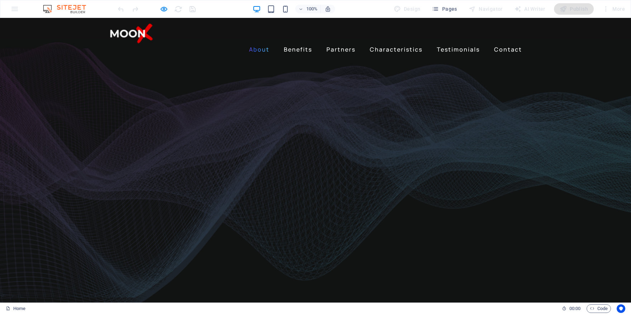
click at [262, 44] on link "About" at bounding box center [259, 49] width 26 height 11
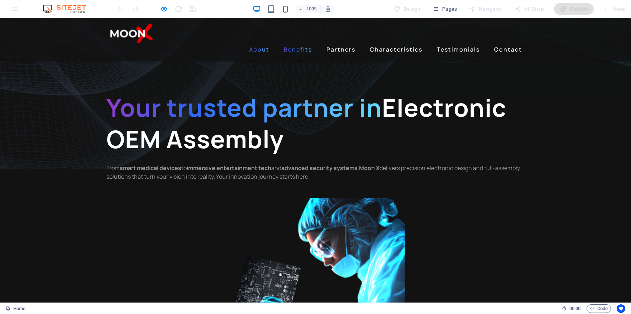
click at [296, 44] on link "Benefits" at bounding box center [298, 49] width 34 height 11
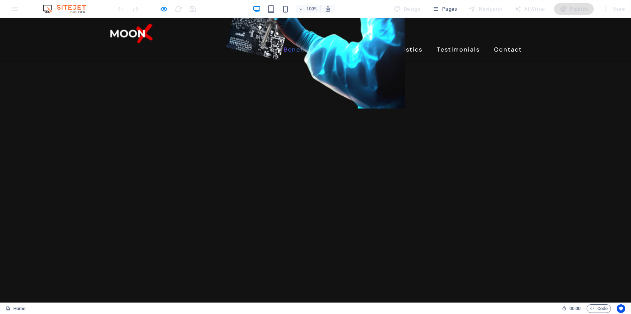
scroll to position [521, 0]
click at [335, 44] on link "Partners" at bounding box center [340, 49] width 35 height 11
click at [341, 44] on link "Partners" at bounding box center [340, 49] width 35 height 11
click at [354, 44] on link "Partners" at bounding box center [340, 49] width 35 height 11
click at [383, 44] on link "Characteristics" at bounding box center [396, 49] width 58 height 11
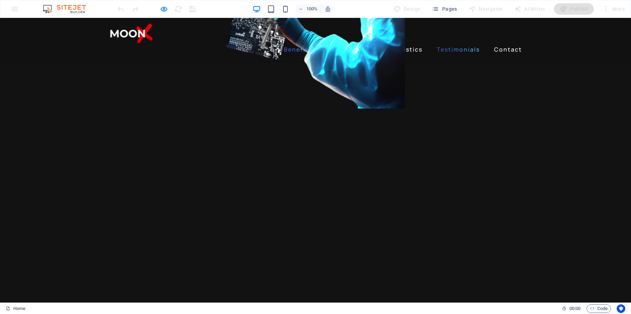
click at [450, 44] on link "Testimonials" at bounding box center [458, 49] width 49 height 11
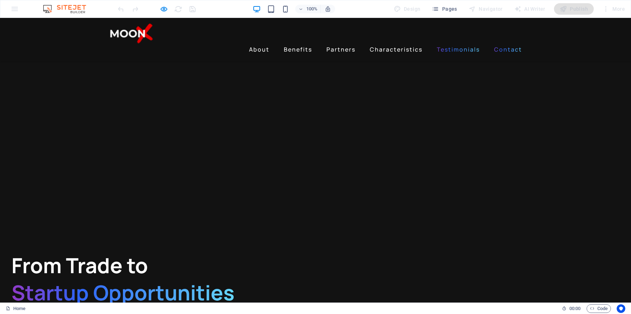
click at [513, 44] on link "Contact" at bounding box center [508, 49] width 34 height 11
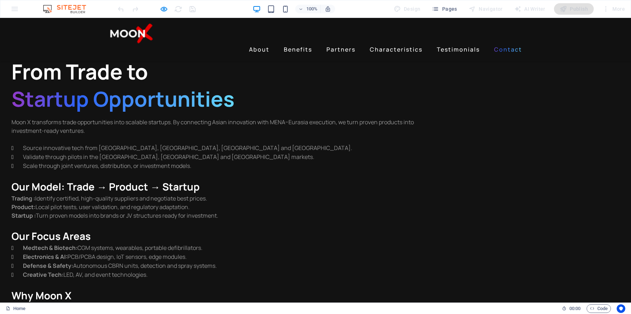
scroll to position [1734, 0]
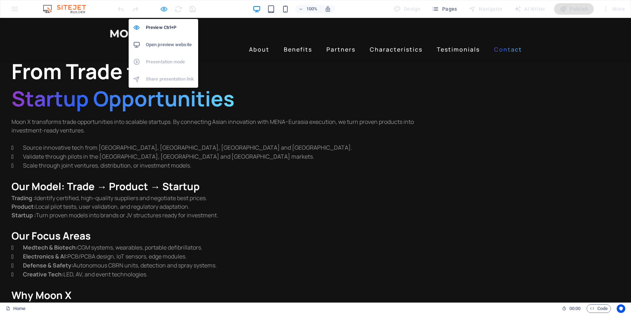
click at [160, 9] on icon "button" at bounding box center [164, 9] width 8 height 8
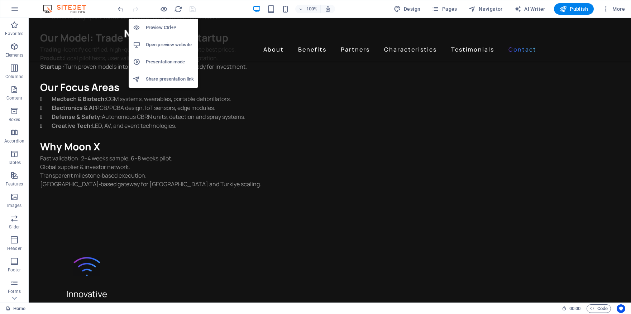
scroll to position [1899, 0]
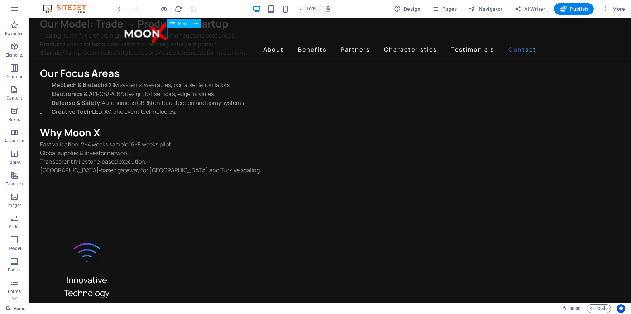
click at [363, 44] on nav "About Benefits Partners Characteristics Testimonials Contact" at bounding box center [330, 49] width 418 height 11
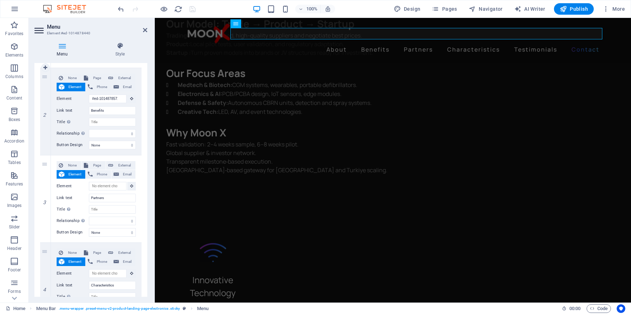
scroll to position [156, 0]
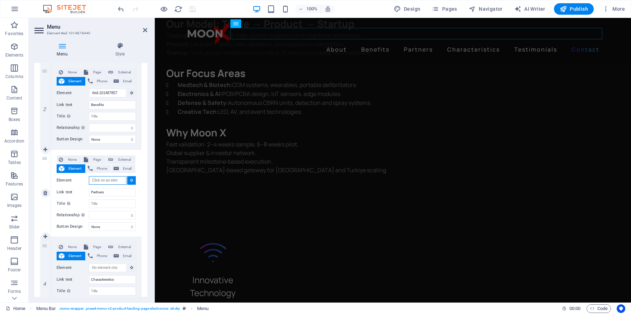
click at [112, 180] on input "Element" at bounding box center [108, 180] width 38 height 9
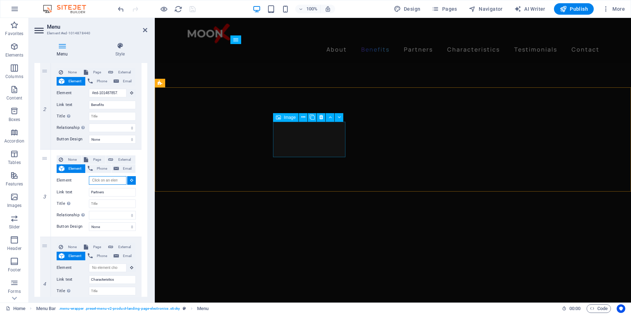
scroll to position [670, 0]
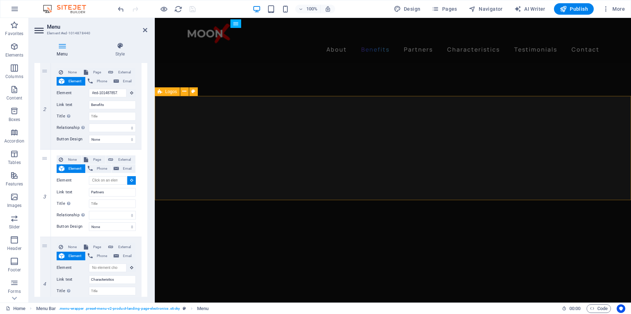
select select
type input "#ed-1017724779"
select select
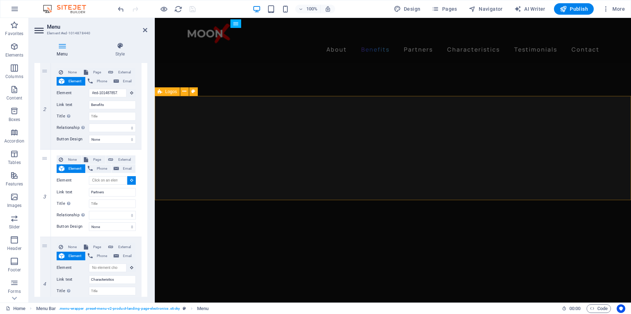
select select
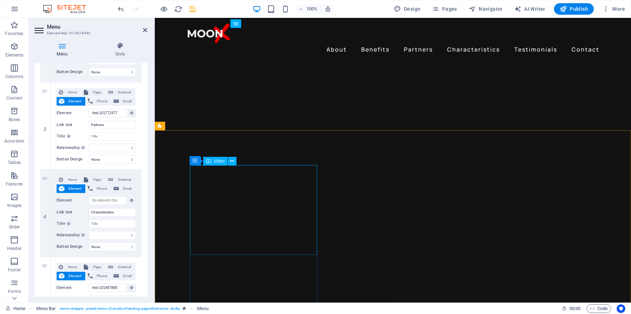
scroll to position [1014, 0]
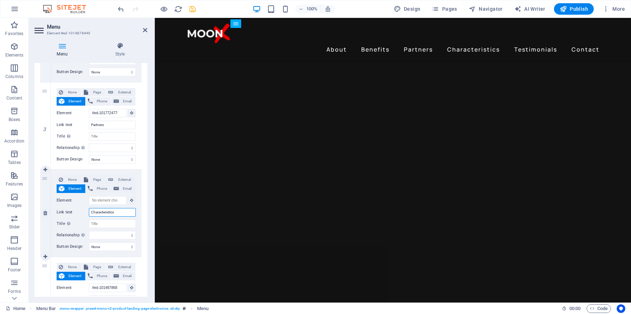
click at [121, 214] on input "Characteristics" at bounding box center [112, 212] width 47 height 9
drag, startPoint x: 123, startPoint y: 213, endPoint x: 89, endPoint y: 213, distance: 34.0
click at [89, 213] on input "Characteristics" at bounding box center [112, 212] width 47 height 9
type input "S"
select select
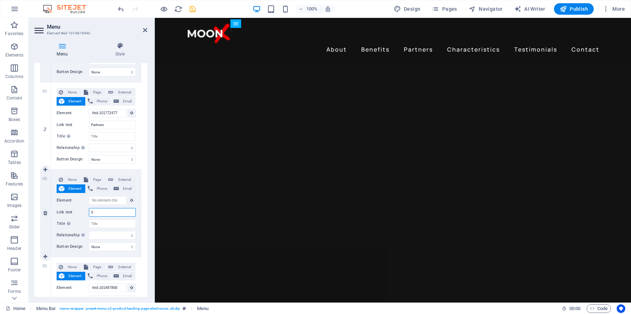
select select
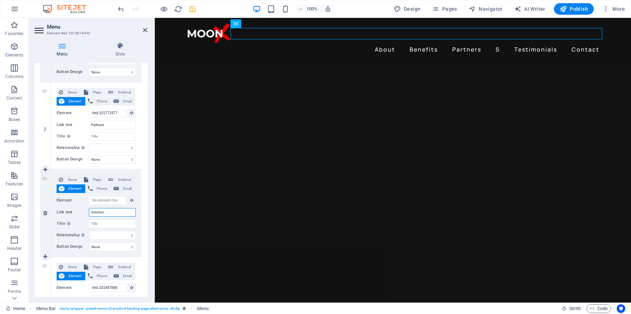
type input "Solutions"
select select
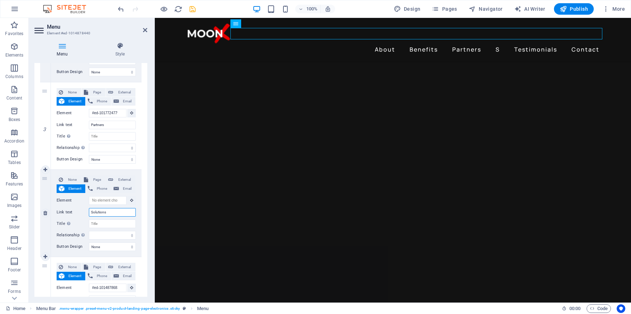
select select
type input "Solutions"
click at [116, 201] on input "Element" at bounding box center [108, 200] width 38 height 9
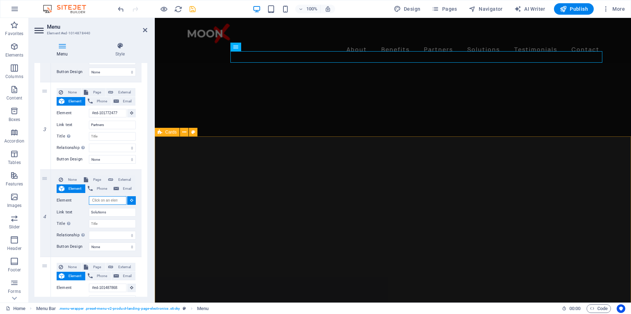
scroll to position [982, 0]
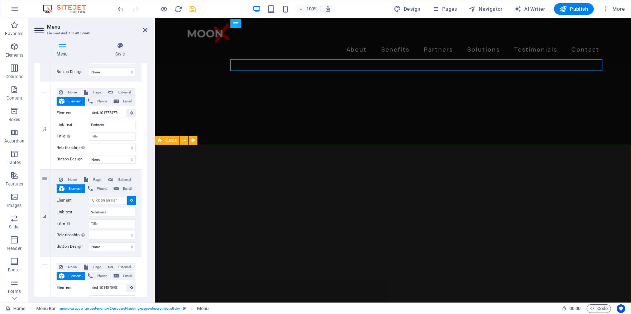
select select
type input "#ed-1017702660"
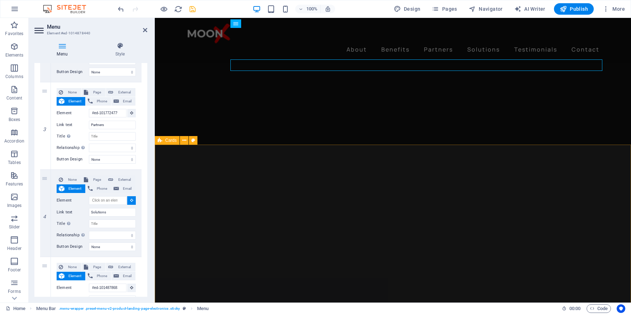
select select
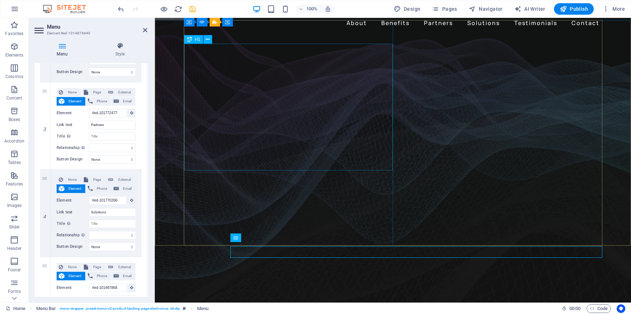
scroll to position [0, 0]
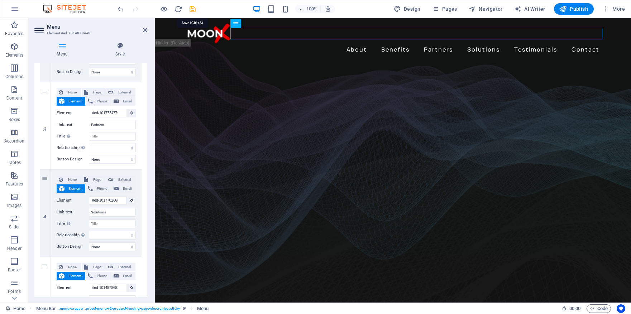
click at [193, 11] on icon "save" at bounding box center [192, 9] width 8 height 8
checkbox input "false"
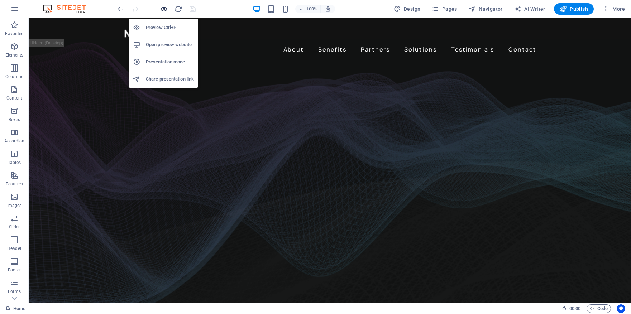
click at [166, 9] on icon "button" at bounding box center [164, 9] width 8 height 8
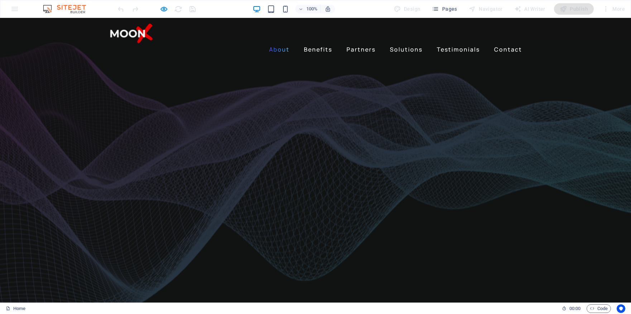
click at [284, 44] on link "About" at bounding box center [279, 49] width 26 height 11
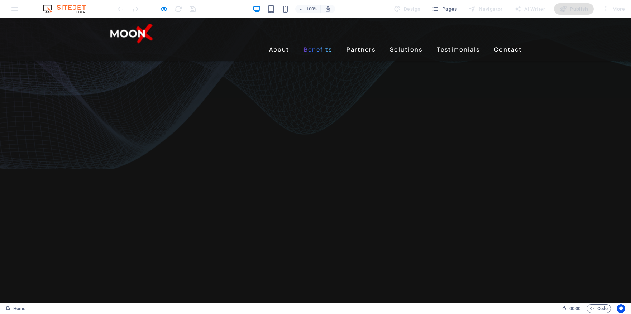
click at [312, 44] on link "Benefits" at bounding box center [318, 49] width 34 height 11
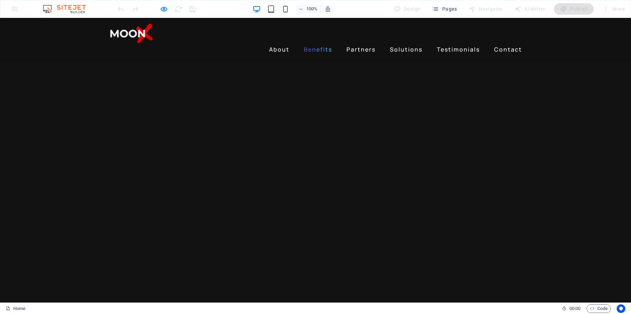
scroll to position [521, 0]
click at [360, 44] on link "Partners" at bounding box center [360, 49] width 35 height 11
click at [410, 44] on link "Solutions" at bounding box center [406, 49] width 38 height 11
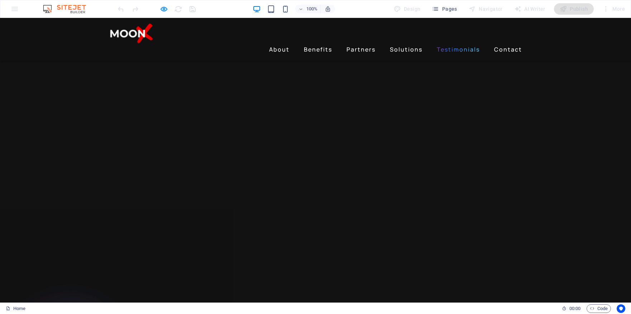
click at [448, 44] on link "Testimonials" at bounding box center [458, 49] width 49 height 11
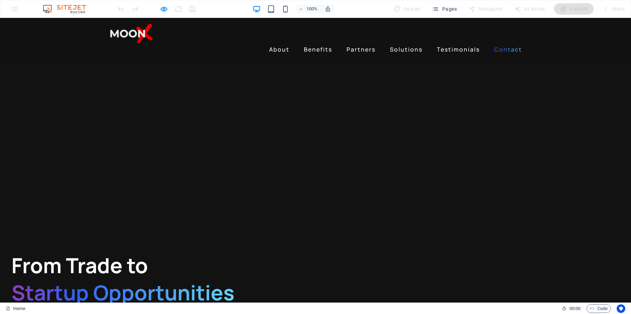
click at [503, 44] on link "Contact" at bounding box center [508, 49] width 34 height 11
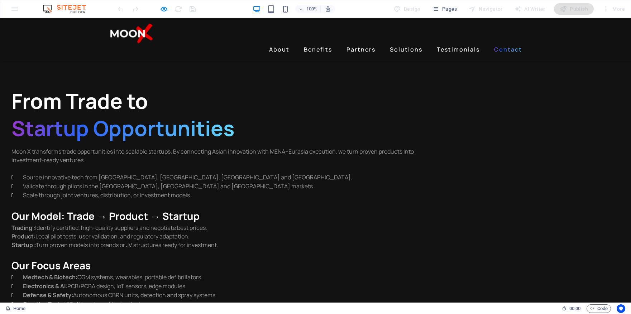
scroll to position [1734, 0]
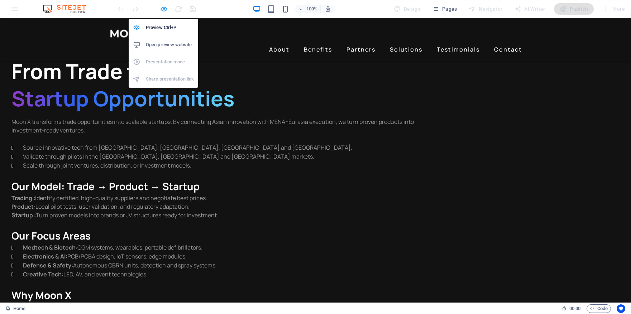
click at [160, 7] on icon "button" at bounding box center [164, 9] width 8 height 8
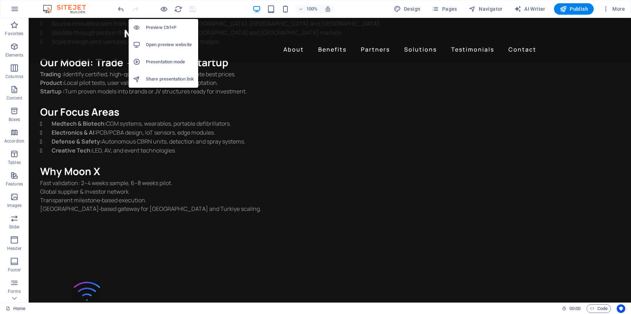
scroll to position [1899, 0]
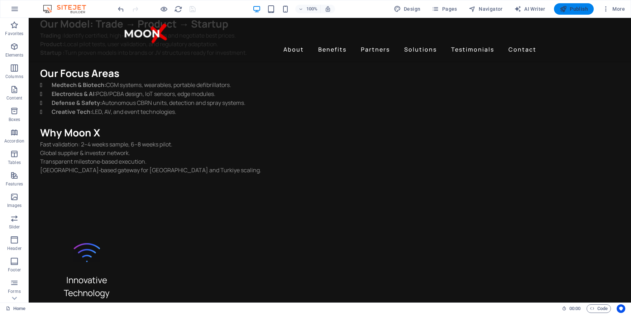
click at [565, 9] on icon "button" at bounding box center [562, 8] width 7 height 7
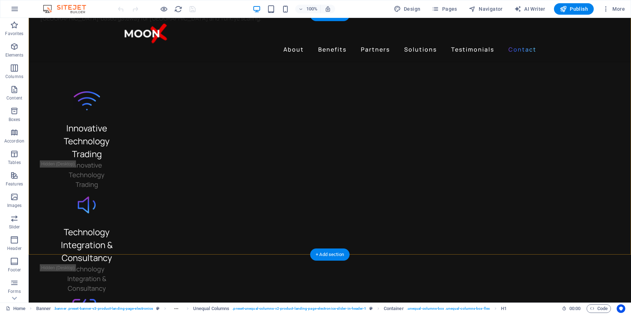
scroll to position [2062, 0]
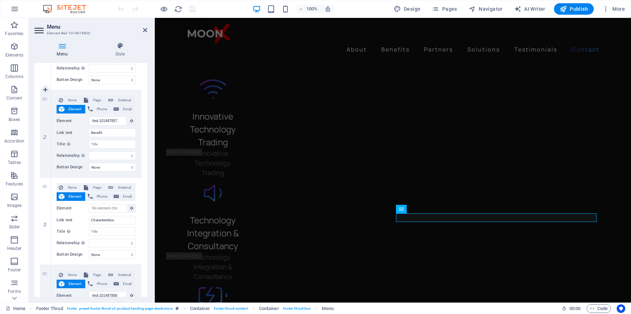
scroll to position [145, 0]
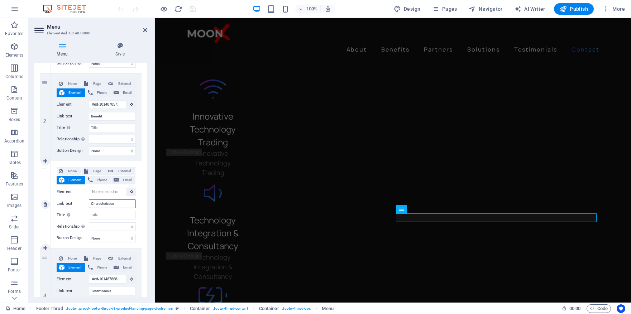
drag, startPoint x: 127, startPoint y: 205, endPoint x: 91, endPoint y: 205, distance: 36.2
click at [91, 205] on input "Characteristics" at bounding box center [112, 203] width 47 height 9
type input "Solutions"
select select
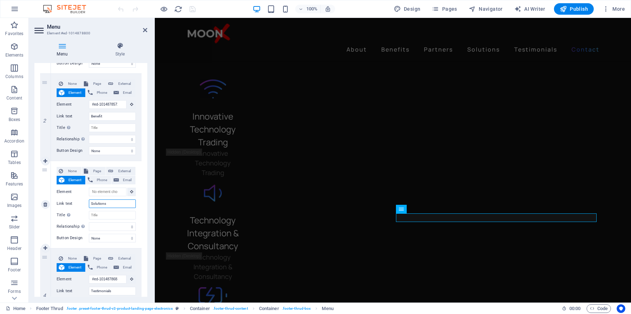
select select
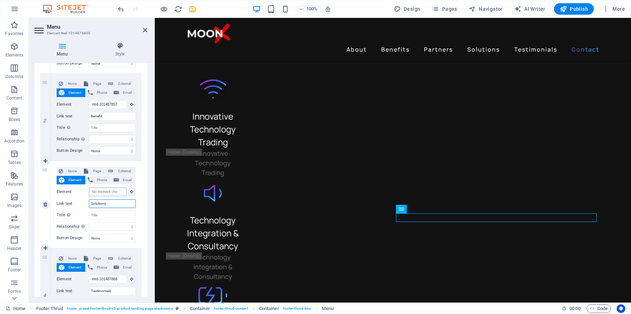
type input "Solutions"
click at [109, 193] on input "Element" at bounding box center [108, 192] width 38 height 9
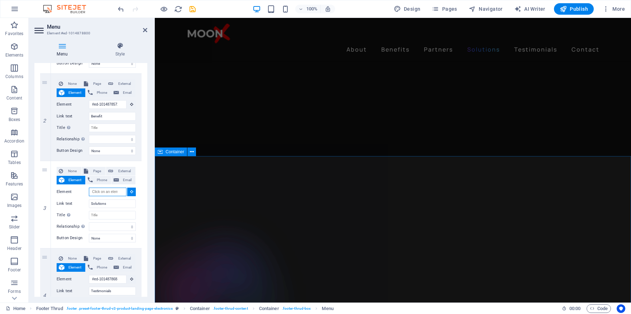
scroll to position [1032, 0]
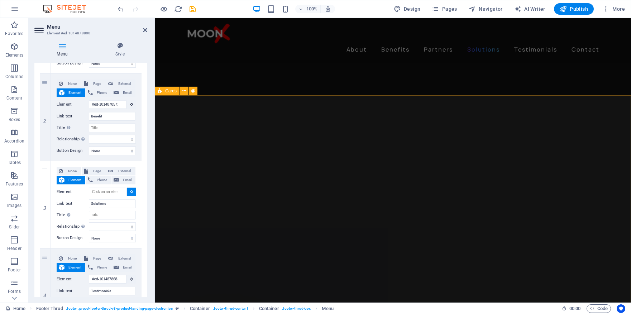
select select
type input "#ed-1017702660"
select select
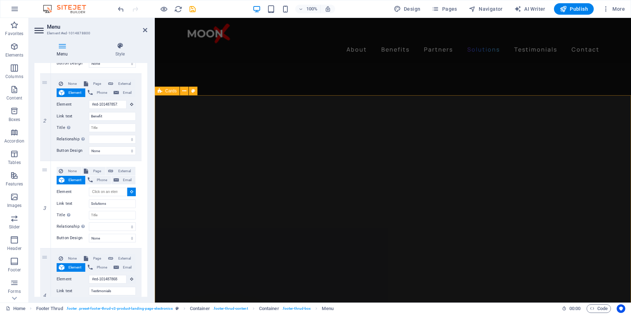
select select
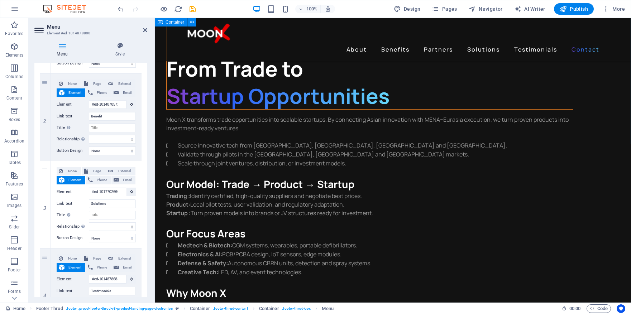
scroll to position [2062, 0]
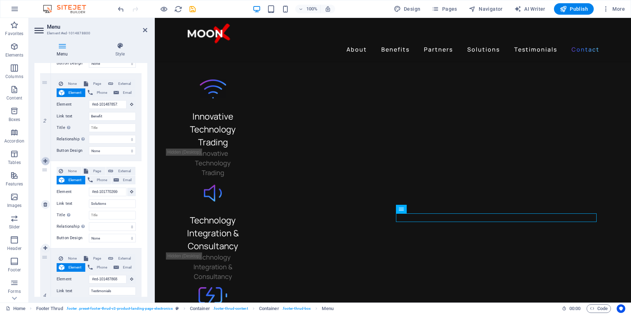
click at [45, 162] on icon at bounding box center [45, 161] width 4 height 5
select select
type input "#ed-1017702660"
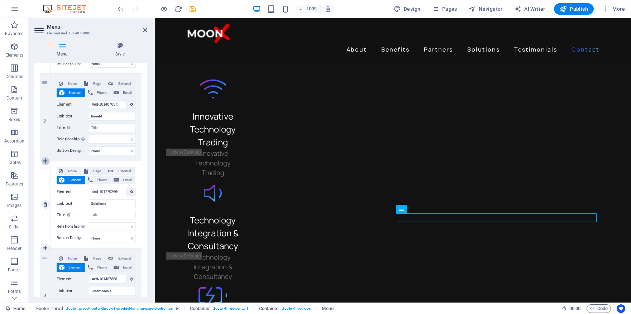
type input "Solutions"
select select
type input "#ed-1014878683"
type input "Testimonials"
select select
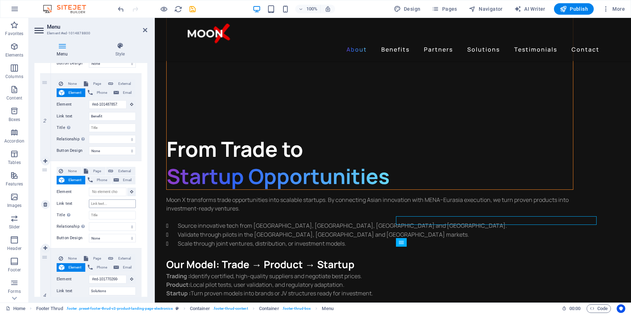
scroll to position [2031, 0]
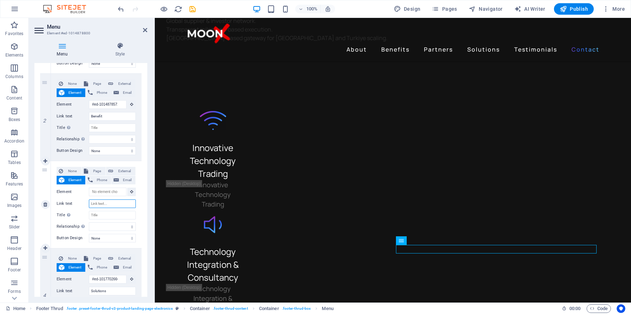
click at [103, 204] on input "Link text" at bounding box center [112, 203] width 47 height 9
type input "PAr"
select select
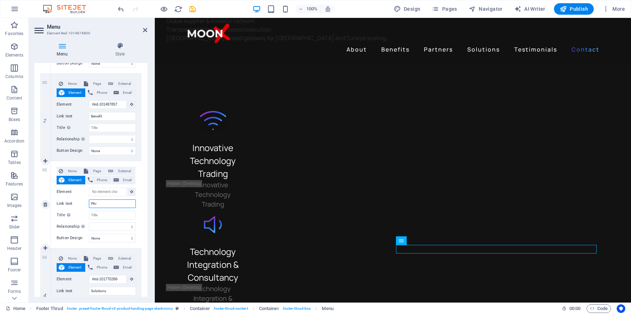
select select
type input "Par"
select select
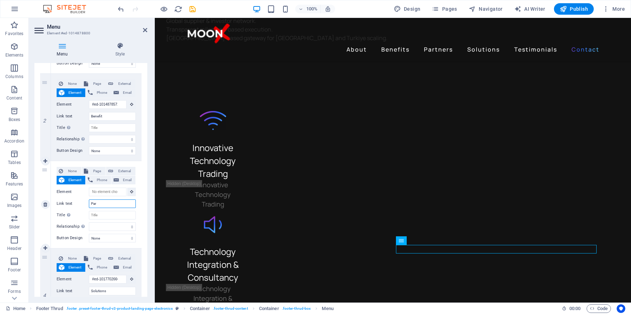
select select
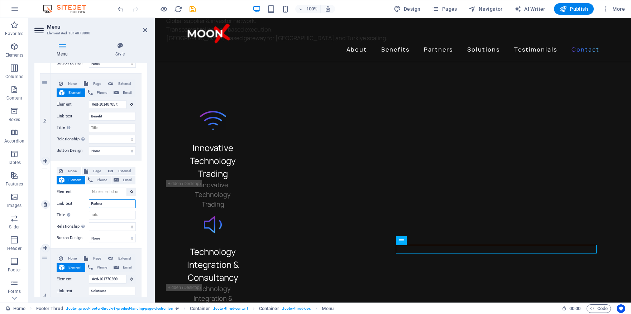
type input "Partners"
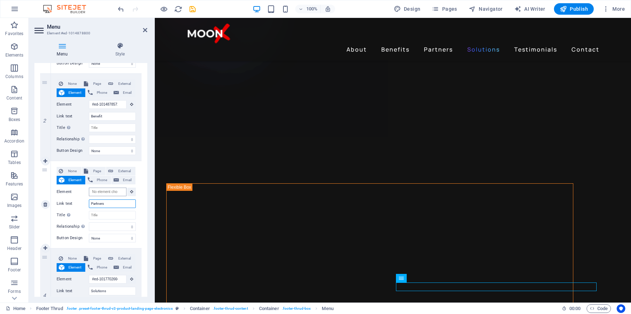
select select
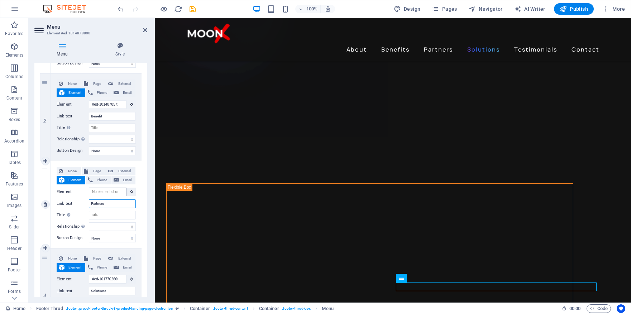
select select
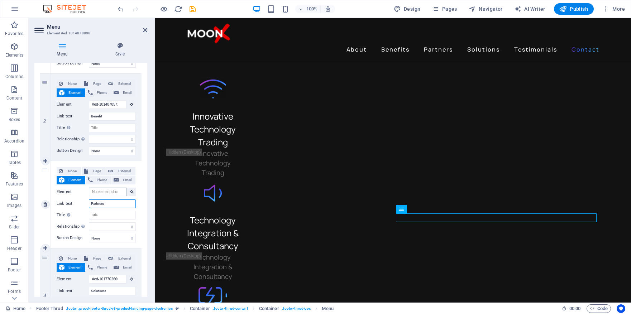
type input "Partners"
click at [110, 192] on input "Element" at bounding box center [108, 192] width 38 height 9
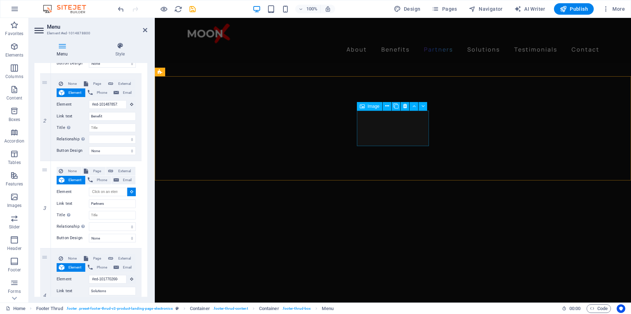
select select
type input "#ed-1017724788"
select select
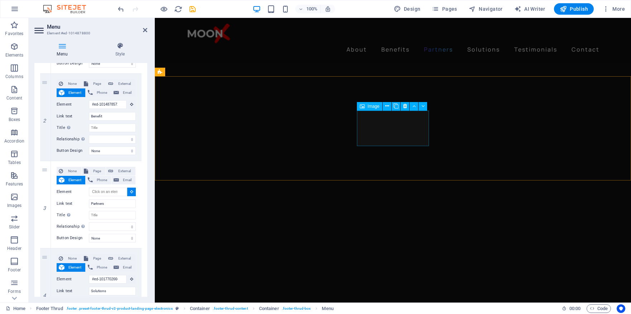
select select
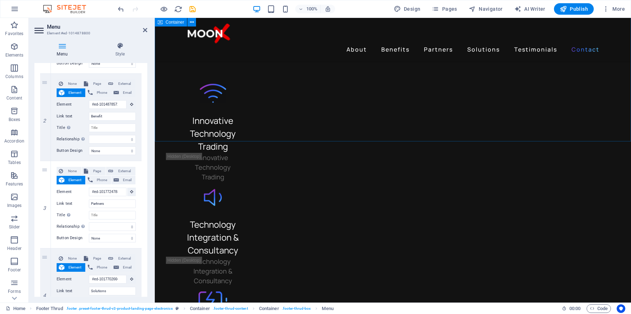
scroll to position [2062, 0]
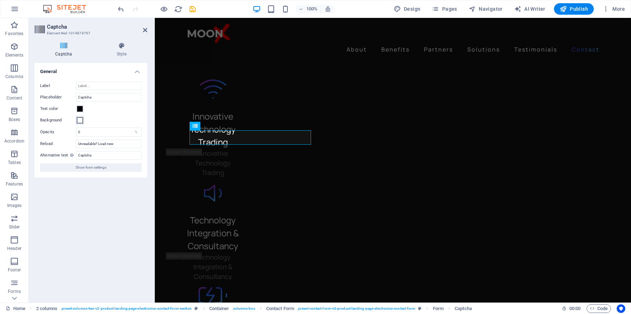
click at [81, 121] on span at bounding box center [80, 120] width 6 height 6
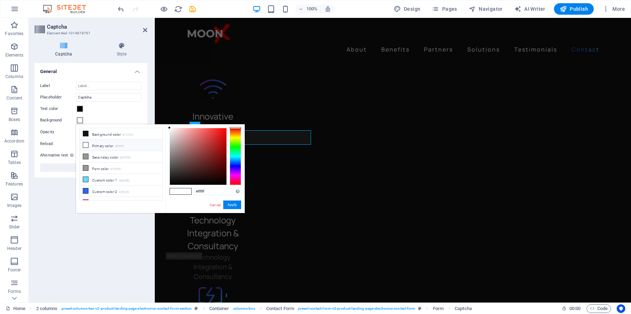
click at [86, 144] on icon at bounding box center [85, 145] width 5 height 5
click at [232, 204] on button "Apply" at bounding box center [232, 205] width 18 height 9
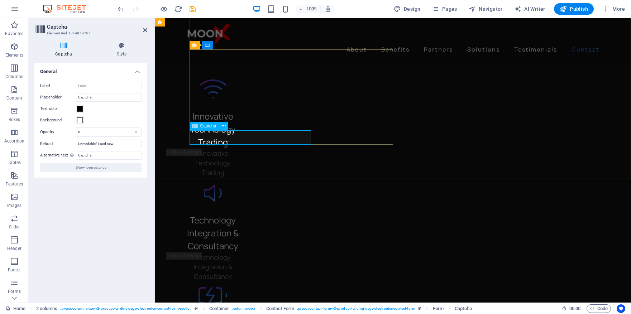
click at [123, 145] on input "Unreadable? Load new" at bounding box center [109, 144] width 66 height 9
click at [80, 120] on span at bounding box center [80, 120] width 6 height 6
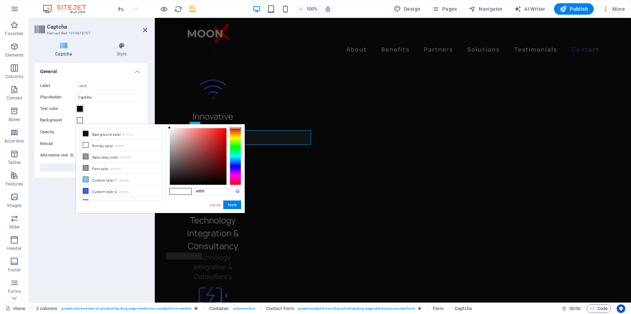
click at [80, 109] on span at bounding box center [80, 109] width 6 height 6
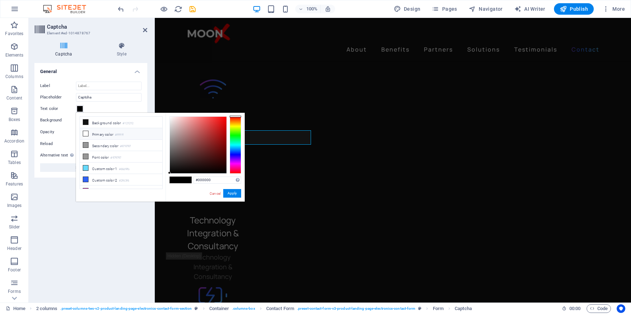
click at [87, 132] on icon at bounding box center [85, 133] width 5 height 5
type input "#ffffff"
click at [231, 192] on button "Apply" at bounding box center [232, 193] width 18 height 9
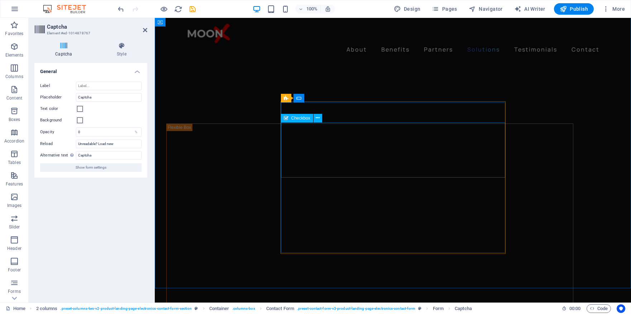
scroll to position [1468, 0]
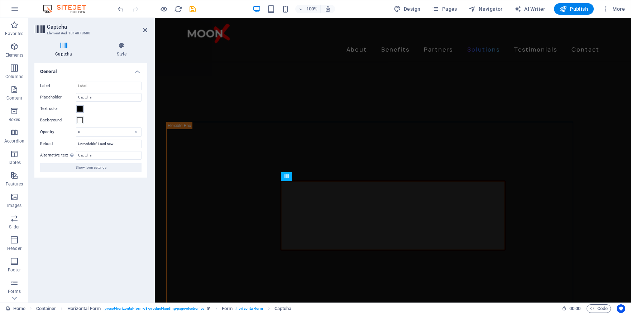
click at [79, 107] on span at bounding box center [80, 109] width 6 height 6
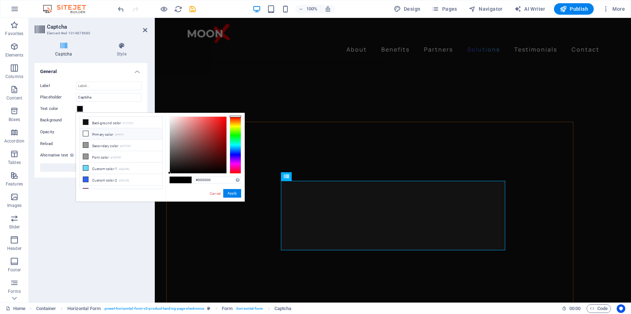
click at [87, 132] on icon at bounding box center [85, 133] width 5 height 5
type input "#ffffff"
click at [235, 194] on button "Apply" at bounding box center [232, 193] width 18 height 9
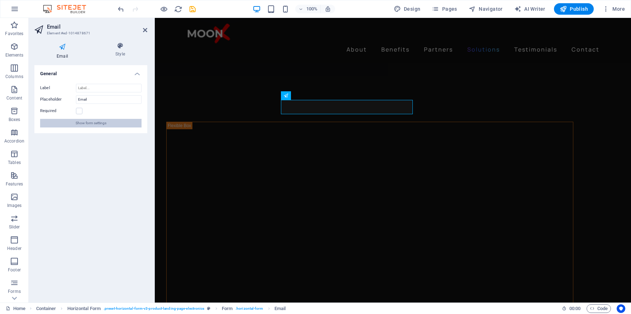
click at [90, 124] on span "Show form settings" at bounding box center [91, 123] width 31 height 9
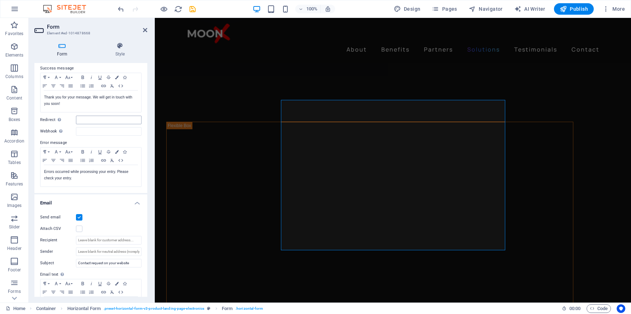
scroll to position [0, 0]
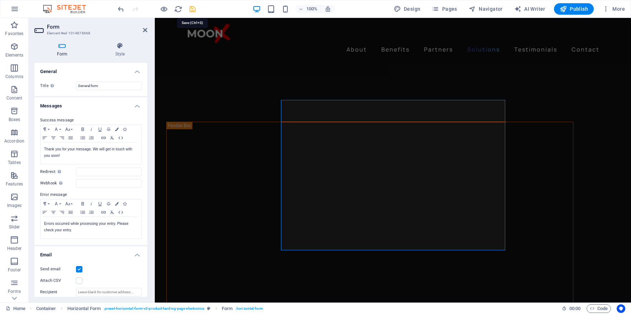
click at [192, 8] on icon "save" at bounding box center [192, 9] width 8 height 8
checkbox input "false"
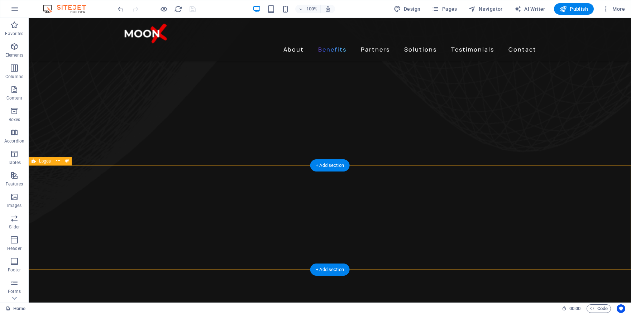
scroll to position [597, 0]
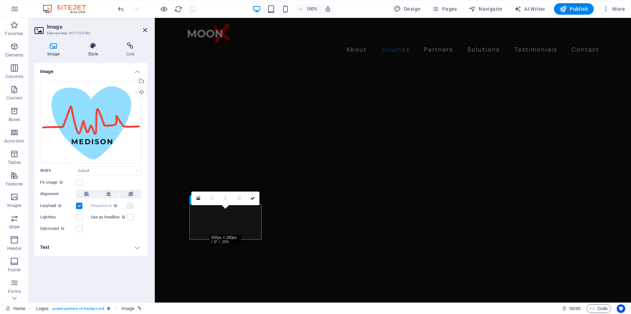
click at [96, 52] on h4 "Style" at bounding box center [94, 49] width 38 height 15
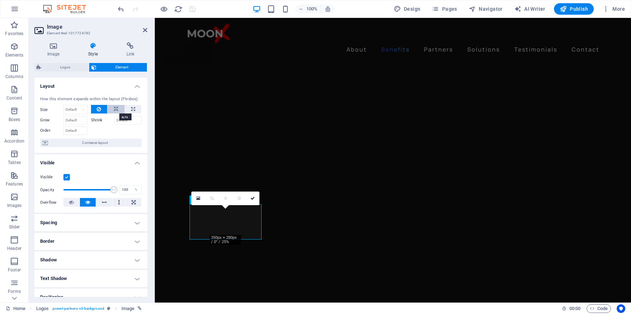
click at [114, 108] on icon at bounding box center [116, 109] width 5 height 9
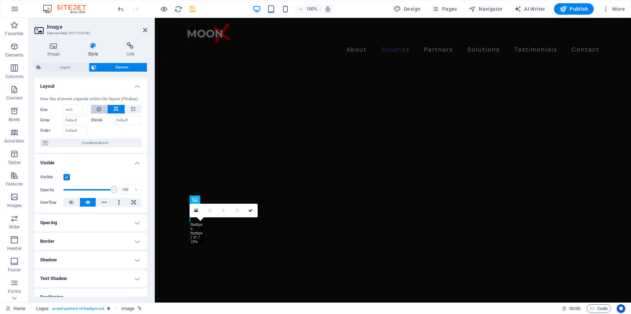
click at [100, 108] on icon at bounding box center [99, 109] width 4 height 9
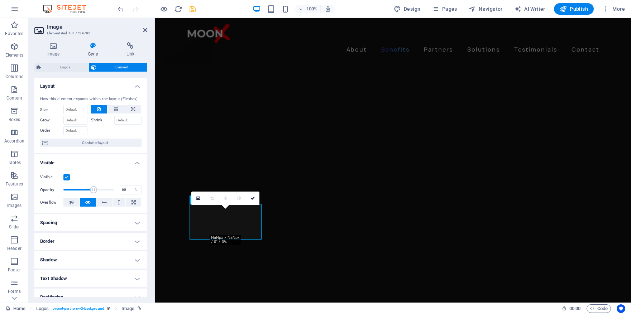
drag, startPoint x: 113, startPoint y: 191, endPoint x: 93, endPoint y: 190, distance: 20.4
click at [93, 190] on span at bounding box center [93, 189] width 7 height 7
type input "100"
drag, startPoint x: 93, startPoint y: 190, endPoint x: 115, endPoint y: 191, distance: 21.9
click at [115, 191] on span at bounding box center [113, 189] width 7 height 7
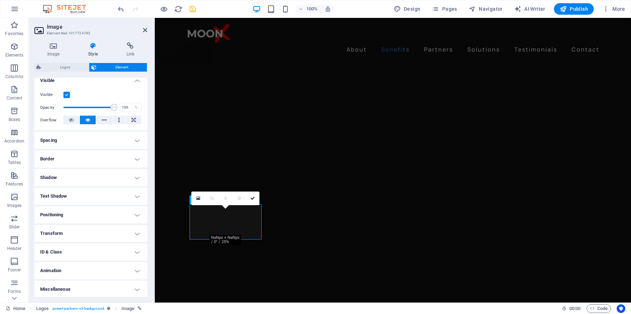
scroll to position [83, 0]
click at [130, 45] on icon at bounding box center [131, 45] width 34 height 7
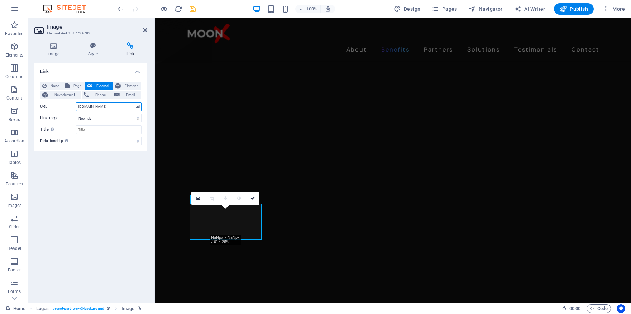
click at [78, 107] on input "[DOMAIN_NAME]" at bounding box center [109, 106] width 66 height 9
type input "[URL][DOMAIN_NAME]"
click at [192, 6] on icon "save" at bounding box center [192, 9] width 8 height 8
checkbox input "false"
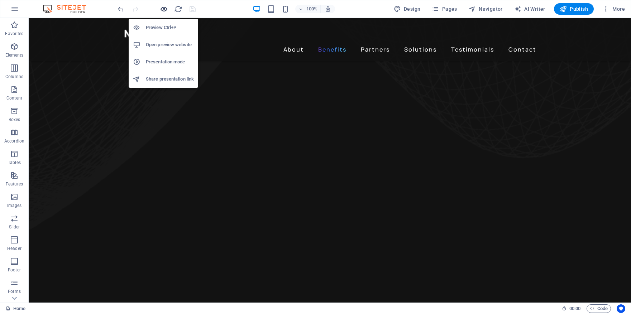
click at [164, 12] on icon "button" at bounding box center [164, 9] width 8 height 8
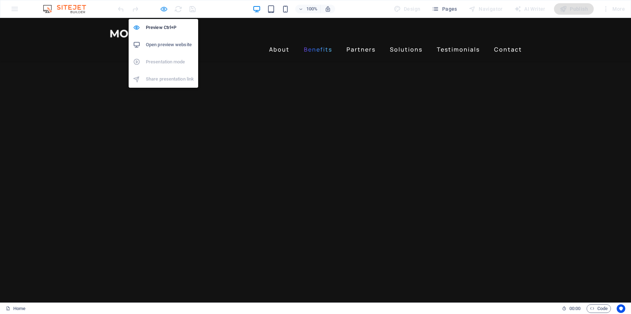
click at [160, 8] on icon "button" at bounding box center [164, 9] width 8 height 8
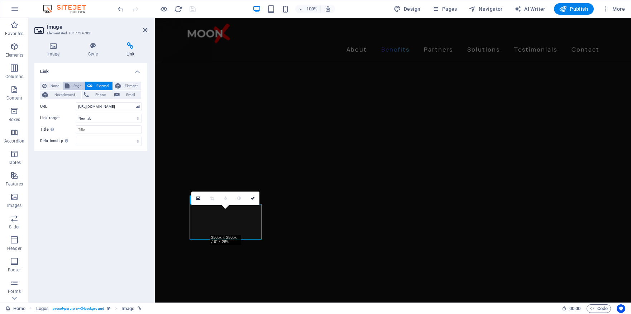
click at [74, 85] on span "Page" at bounding box center [77, 86] width 11 height 9
select select
click at [98, 86] on span "External" at bounding box center [103, 86] width 16 height 9
select select "blank"
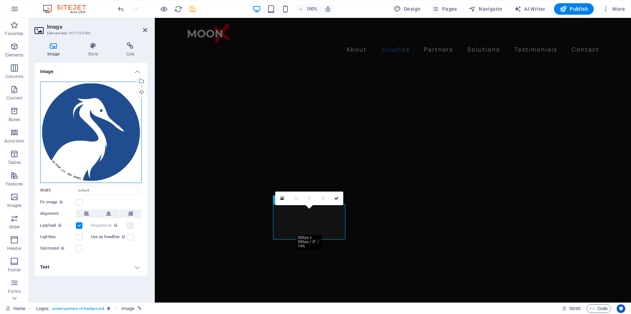
click at [120, 88] on div "Drag files here, click to choose files or select files from Files or our free s…" at bounding box center [90, 132] width 101 height 101
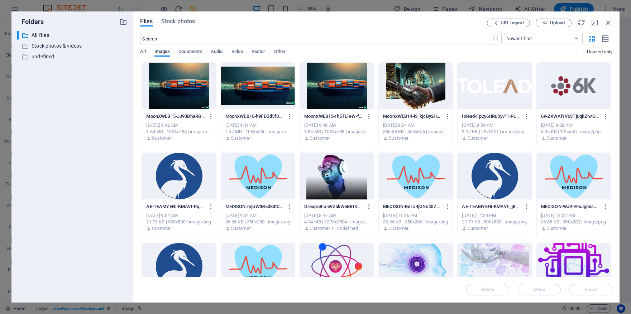
click at [608, 26] on div "URL import Upload" at bounding box center [549, 23] width 125 height 9
click at [608, 22] on icon "button" at bounding box center [608, 23] width 8 height 8
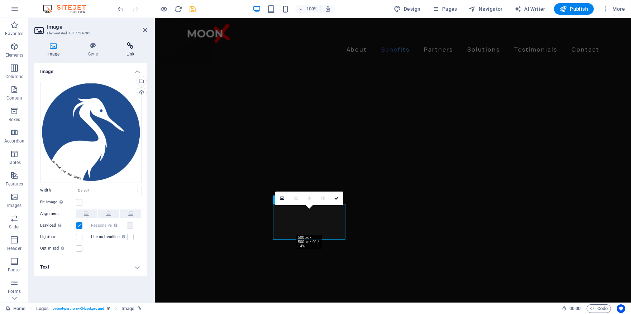
click at [131, 47] on icon at bounding box center [131, 45] width 34 height 7
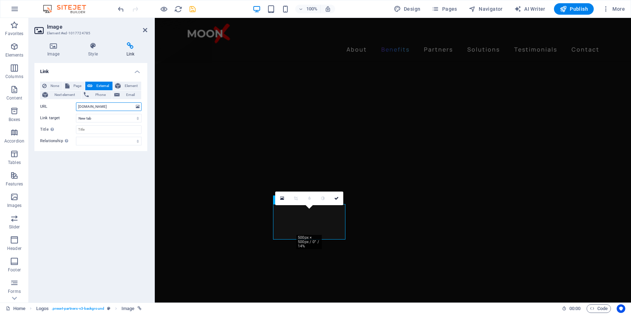
click at [78, 107] on input "[DOMAIN_NAME]" at bounding box center [109, 106] width 66 height 9
type input "[URL][DOMAIN_NAME]"
click at [97, 187] on div "Link None Page External Element Next element Phone Email Page Home Subpage Lega…" at bounding box center [90, 180] width 113 height 234
click at [193, 9] on icon "save" at bounding box center [192, 9] width 8 height 8
checkbox input "false"
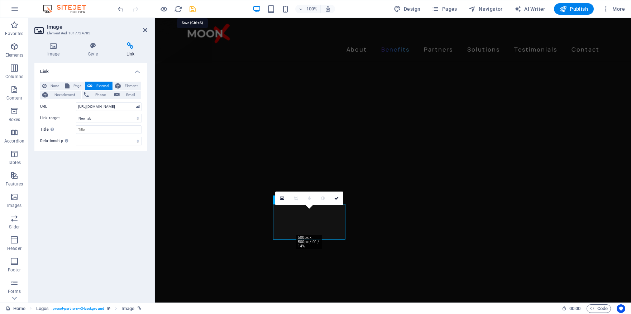
checkbox input "false"
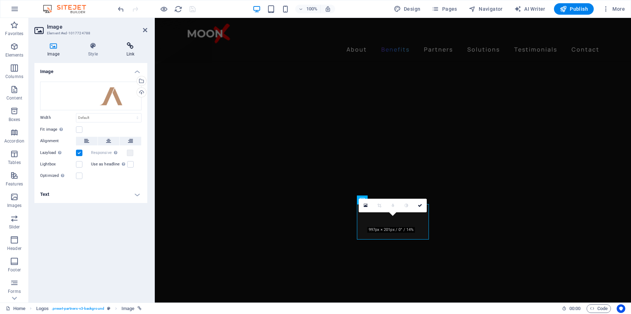
click at [129, 48] on icon at bounding box center [131, 45] width 34 height 7
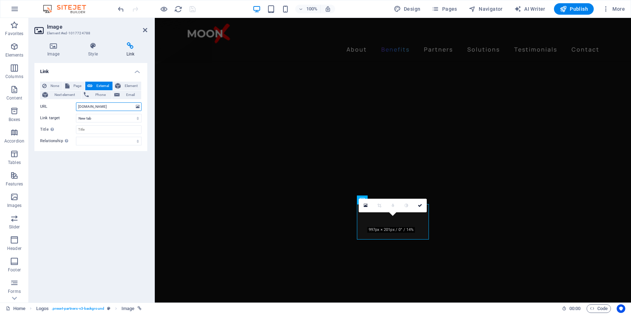
click at [78, 107] on input "[DOMAIN_NAME]" at bounding box center [109, 106] width 66 height 9
type input "[URL][DOMAIN_NAME]"
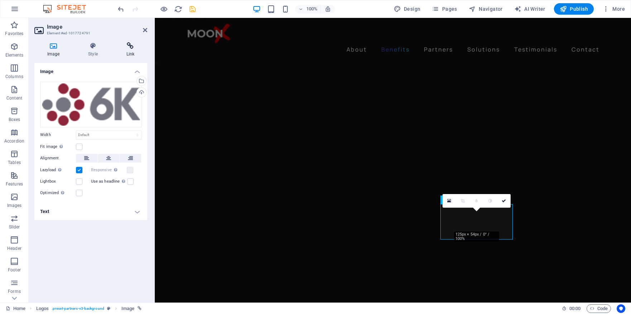
click at [130, 46] on icon at bounding box center [131, 45] width 34 height 7
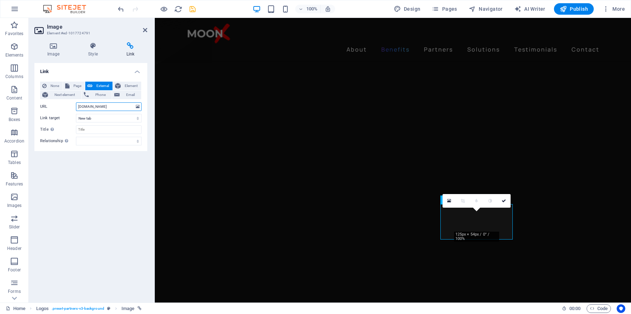
click at [78, 106] on input "[DOMAIN_NAME]" at bounding box center [109, 106] width 66 height 9
type input "[URL][DOMAIN_NAME]"
click at [195, 10] on icon "save" at bounding box center [192, 9] width 8 height 8
checkbox input "false"
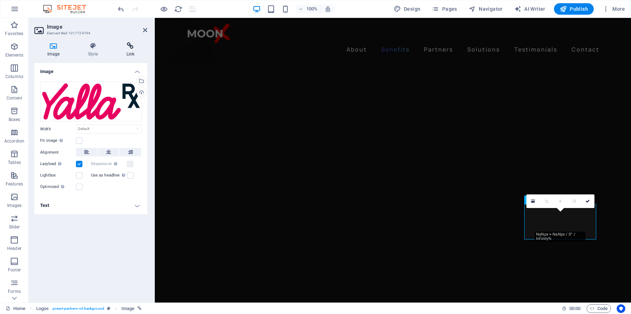
click at [132, 45] on icon at bounding box center [131, 45] width 34 height 7
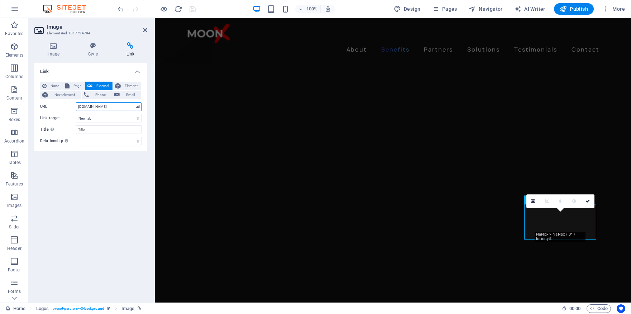
click at [78, 106] on input "[DOMAIN_NAME]" at bounding box center [109, 106] width 66 height 9
type input "[URL][DOMAIN_NAME]"
click at [192, 8] on icon "save" at bounding box center [192, 9] width 8 height 8
checkbox input "false"
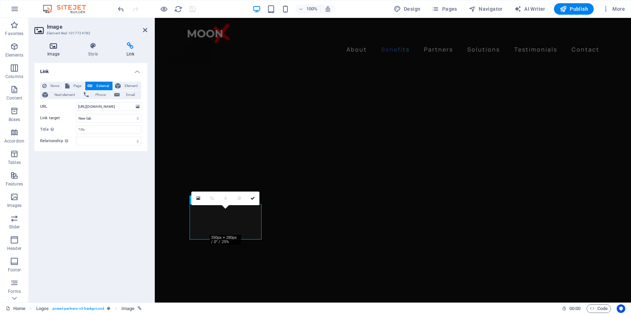
click at [57, 51] on h4 "Image" at bounding box center [54, 49] width 41 height 15
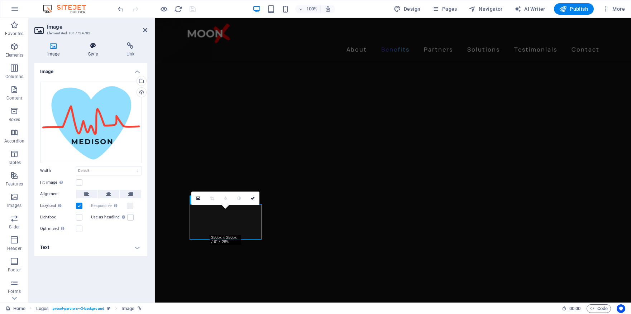
click at [93, 51] on h4 "Style" at bounding box center [94, 49] width 38 height 15
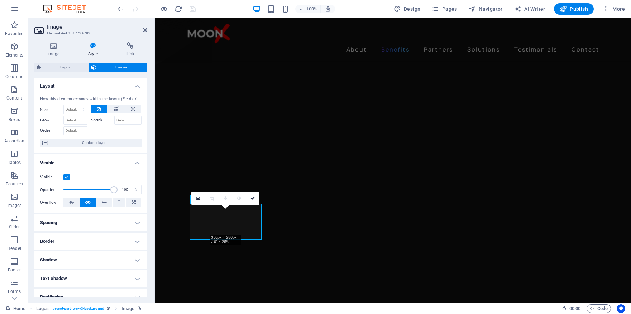
click at [135, 222] on h4 "Spacing" at bounding box center [90, 222] width 113 height 17
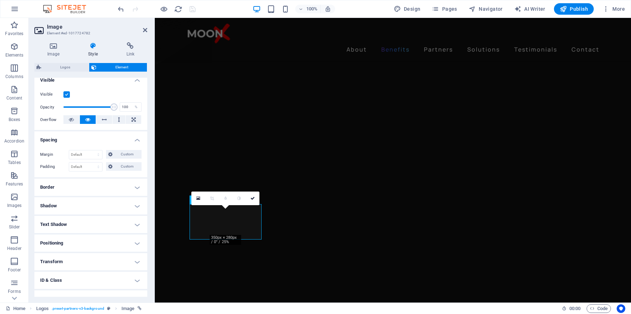
scroll to position [96, 0]
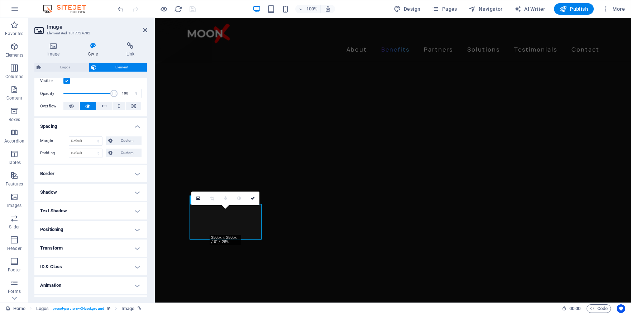
click at [114, 173] on h4 "Border" at bounding box center [90, 173] width 113 height 17
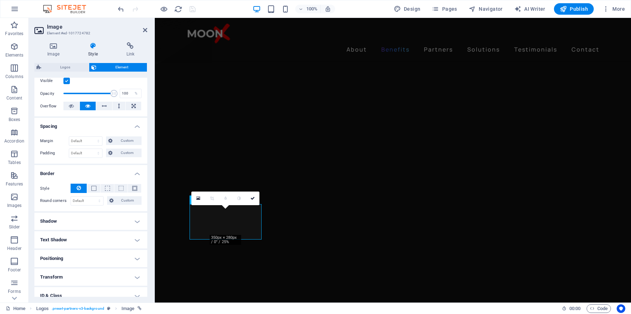
click at [105, 223] on h4 "Shadow" at bounding box center [90, 221] width 113 height 17
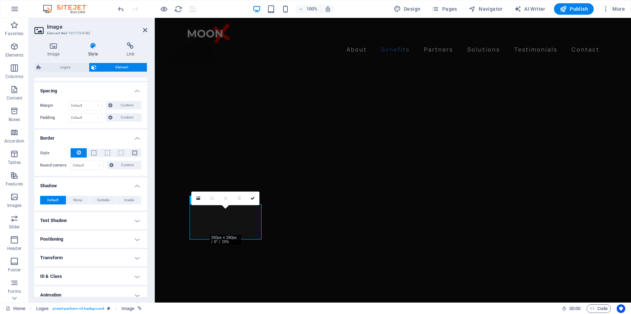
scroll to position [157, 0]
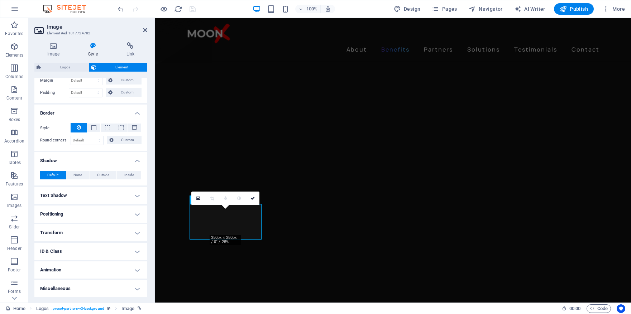
click at [98, 195] on h4 "Text Shadow" at bounding box center [90, 195] width 113 height 17
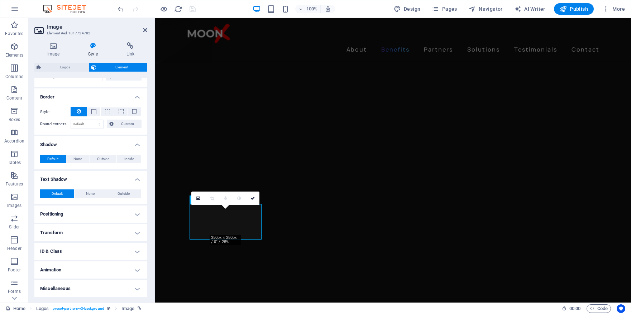
click at [92, 219] on h4 "Positioning" at bounding box center [90, 214] width 113 height 17
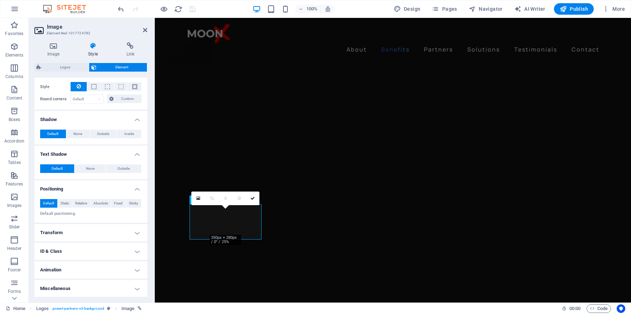
click at [88, 239] on h4 "Transform" at bounding box center [90, 232] width 113 height 17
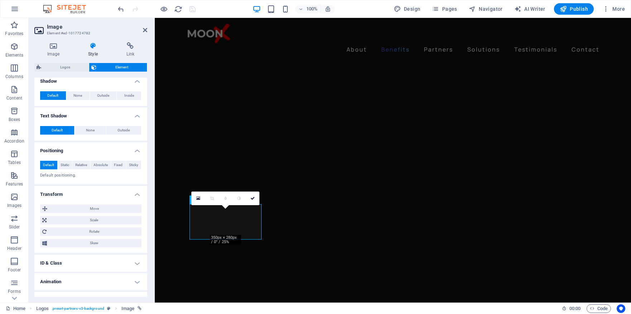
scroll to position [248, 0]
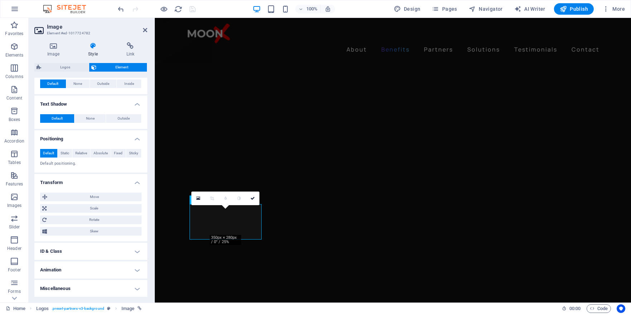
click at [86, 255] on h4 "ID & Class" at bounding box center [90, 251] width 113 height 17
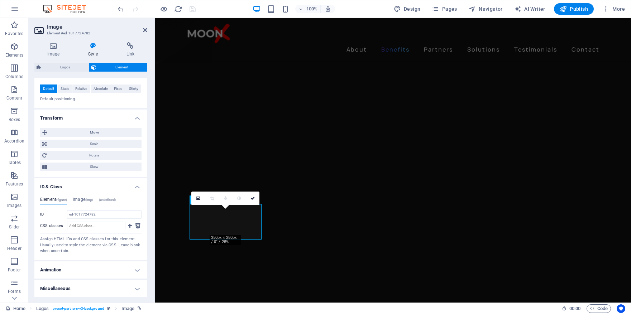
click at [90, 272] on h4 "Animation" at bounding box center [90, 269] width 113 height 17
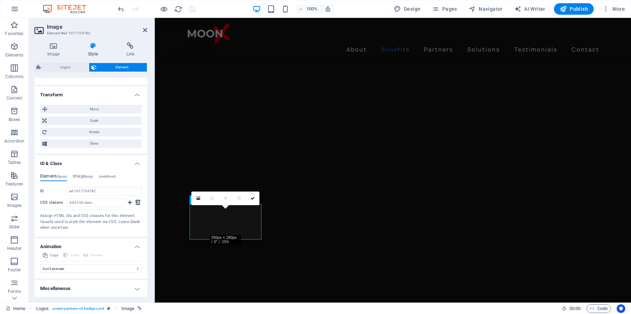
click at [88, 290] on h4 "Miscellaneous" at bounding box center [90, 288] width 113 height 17
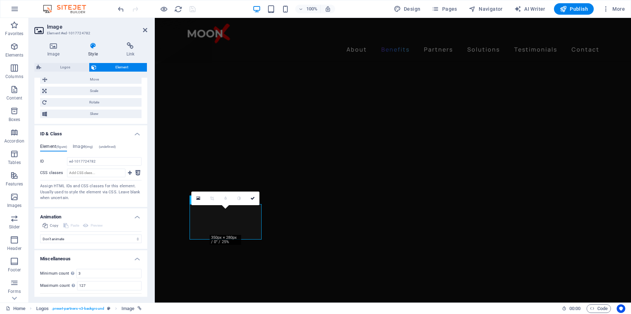
scroll to position [380, 0]
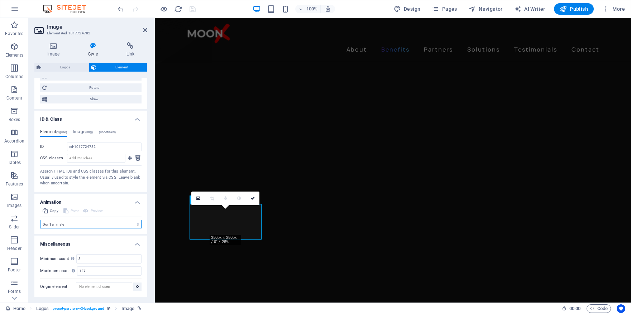
click at [90, 222] on select "Don't animate Show / Hide Slide up/down Zoom in/out Slide left to right Slide r…" at bounding box center [90, 224] width 101 height 9
select select "shrink"
click at [40, 228] on select "Don't animate Show / Hide Slide up/down Zoom in/out Slide left to right Slide r…" at bounding box center [90, 224] width 101 height 9
select select "scroll"
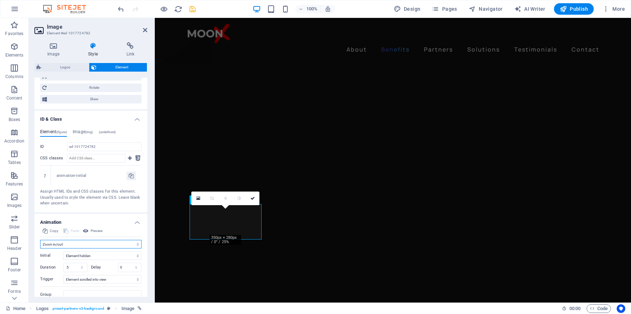
click at [83, 243] on select "Don't animate Show / Hide Slide up/down Zoom in/out Slide left to right Slide r…" at bounding box center [90, 244] width 101 height 9
click at [40, 240] on select "Don't animate Show / Hide Slide up/down Zoom in/out Slide left to right Slide r…" at bounding box center [90, 244] width 101 height 9
click at [92, 230] on span "Preview" at bounding box center [97, 231] width 12 height 9
click at [84, 243] on select "Don't animate Show / Hide Slide up/down Zoom in/out Slide left to right Slide r…" at bounding box center [90, 244] width 101 height 9
select select "none"
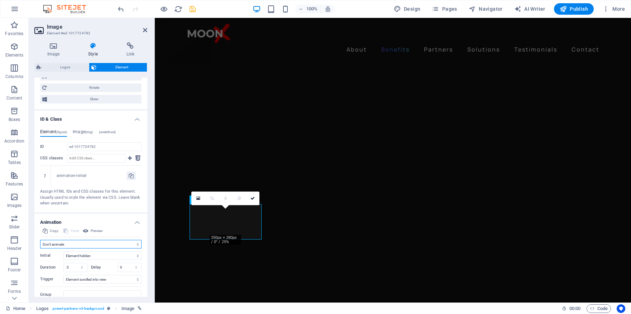
click at [40, 240] on select "Don't animate Show / Hide Slide up/down Zoom in/out Slide left to right Slide r…" at bounding box center [90, 244] width 101 height 9
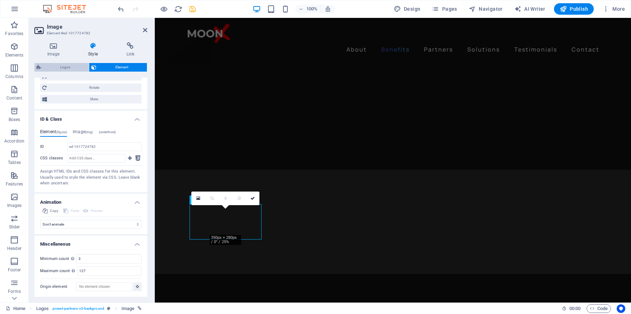
click at [72, 66] on span "Logos" at bounding box center [64, 67] width 43 height 9
select select "rem"
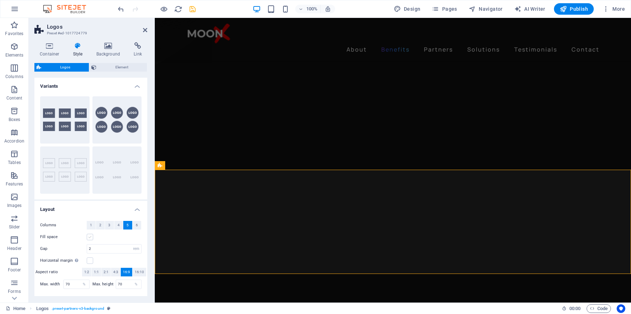
click at [90, 237] on label at bounding box center [90, 237] width 6 height 6
click at [0, 0] on input "Fill space" at bounding box center [0, 0] width 0 height 0
click at [117, 272] on span "4:3" at bounding box center [115, 272] width 5 height 9
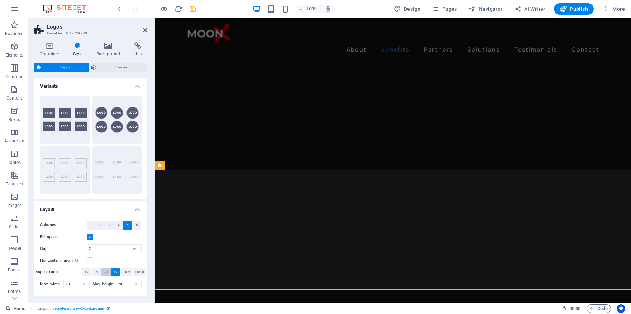
click at [107, 272] on span "2:1" at bounding box center [105, 272] width 5 height 9
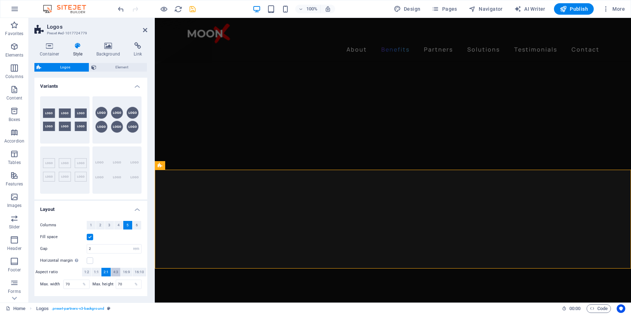
click at [118, 273] on span "4:3" at bounding box center [115, 272] width 5 height 9
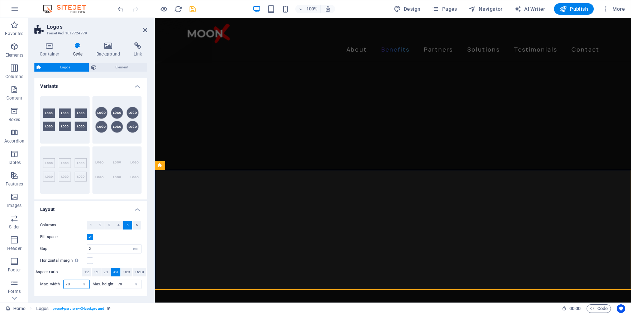
click at [76, 284] on input "70" at bounding box center [76, 284] width 25 height 9
drag, startPoint x: 76, startPoint y: 284, endPoint x: 63, endPoint y: 284, distance: 12.9
click at [63, 284] on div "Max. width 70 %" at bounding box center [64, 284] width 49 height 9
click at [131, 284] on div "%" at bounding box center [136, 284] width 10 height 9
click at [125, 284] on input "70" at bounding box center [128, 284] width 25 height 9
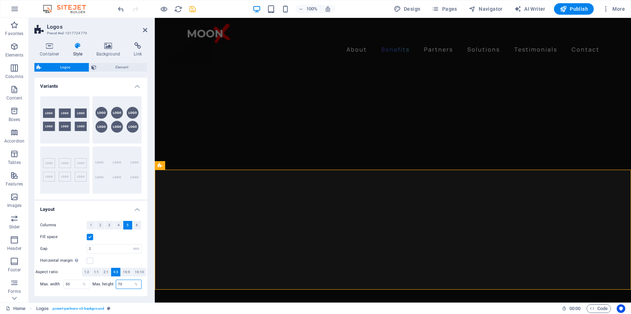
drag, startPoint x: 126, startPoint y: 284, endPoint x: 101, endPoint y: 284, distance: 24.4
click at [125, 284] on input "70" at bounding box center [128, 284] width 25 height 9
drag, startPoint x: 73, startPoint y: 282, endPoint x: 62, endPoint y: 283, distance: 10.4
click at [62, 283] on div "Max. width 50 %" at bounding box center [64, 284] width 49 height 9
drag, startPoint x: 74, startPoint y: 284, endPoint x: 58, endPoint y: 284, distance: 16.1
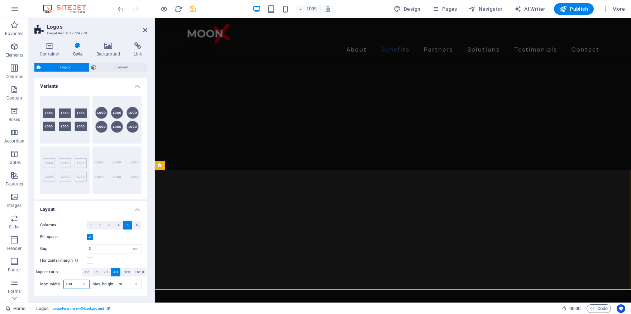
click at [58, 284] on div "Max. width 100 %" at bounding box center [64, 284] width 49 height 9
type input "90"
drag, startPoint x: 124, startPoint y: 285, endPoint x: 117, endPoint y: 285, distance: 7.2
click at [117, 285] on input "70" at bounding box center [128, 284] width 25 height 9
drag, startPoint x: 125, startPoint y: 286, endPoint x: 118, endPoint y: 286, distance: 7.2
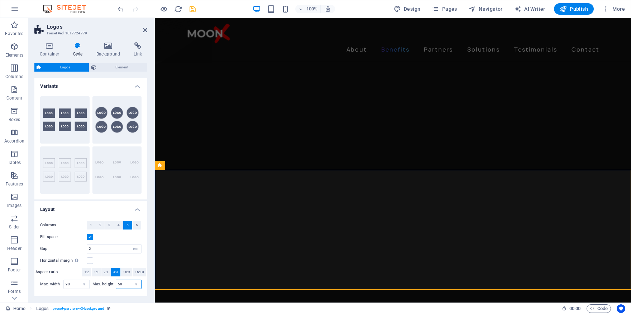
click at [118, 286] on input "50" at bounding box center [128, 284] width 25 height 9
type input "5"
drag, startPoint x: 125, startPoint y: 284, endPoint x: 116, endPoint y: 284, distance: 9.0
click at [116, 284] on input "80" at bounding box center [128, 284] width 25 height 9
type input "90"
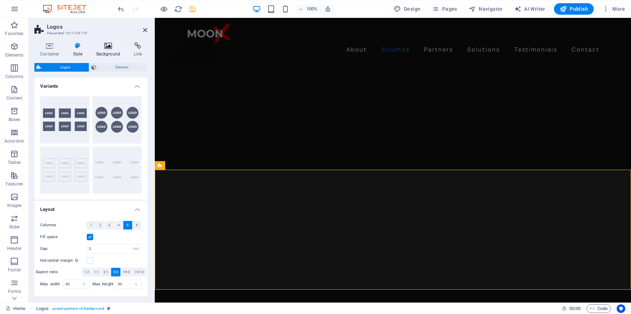
click at [107, 50] on h4 "Background" at bounding box center [110, 49] width 38 height 15
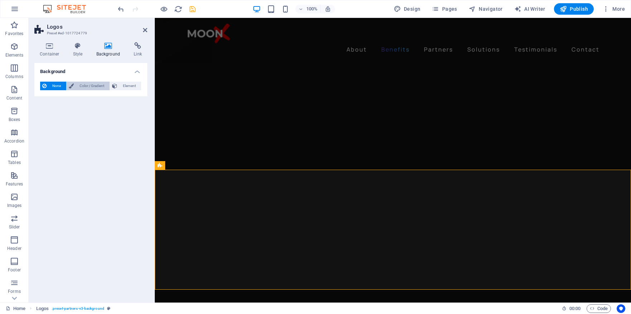
click at [92, 86] on span "Color / Gradient" at bounding box center [92, 86] width 32 height 9
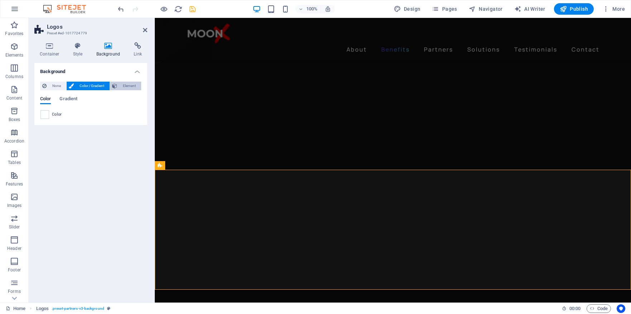
click at [120, 87] on span "Element" at bounding box center [129, 86] width 20 height 9
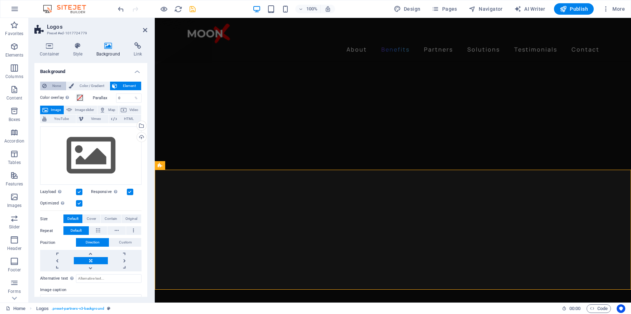
click at [51, 85] on span "None" at bounding box center [56, 86] width 15 height 9
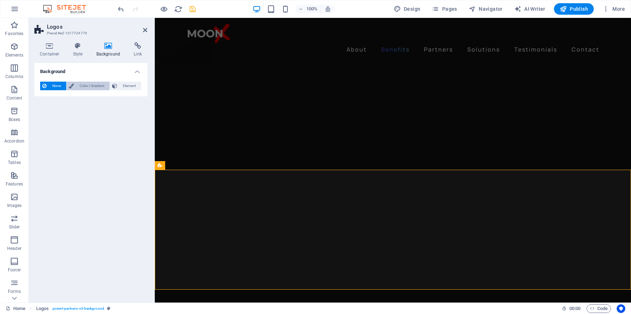
click at [88, 87] on span "Color / Gradient" at bounding box center [92, 86] width 32 height 9
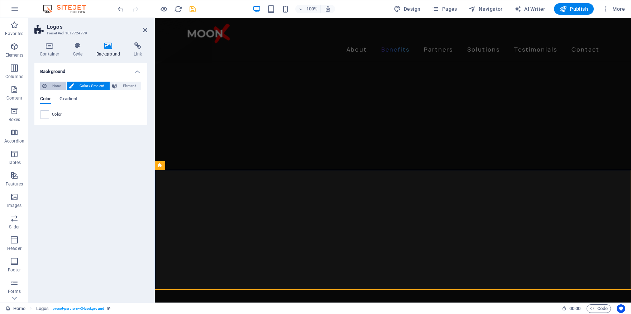
click at [55, 86] on span "None" at bounding box center [56, 86] width 15 height 9
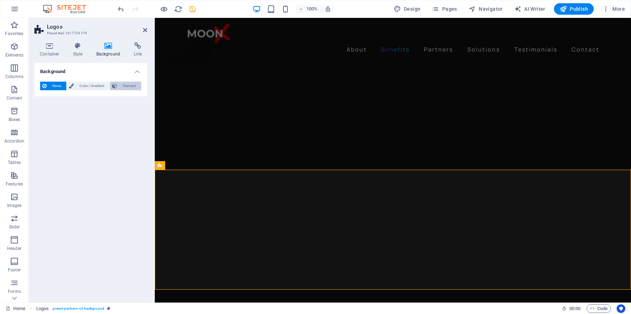
click at [120, 87] on span "Element" at bounding box center [129, 86] width 20 height 9
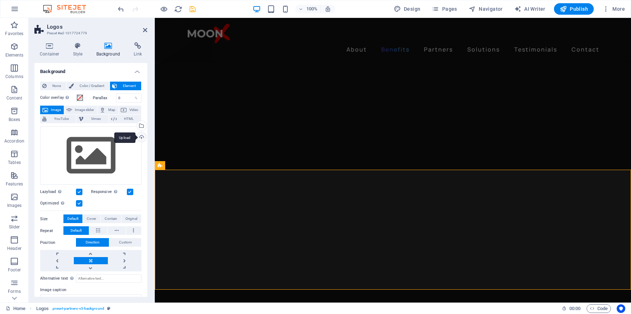
click at [140, 137] on div "Upload" at bounding box center [140, 137] width 11 height 11
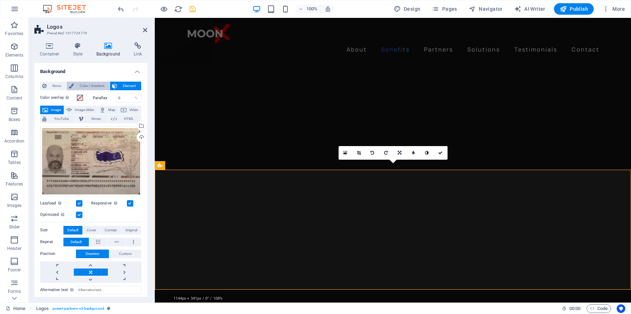
click at [95, 87] on span "Color / Gradient" at bounding box center [92, 86] width 32 height 9
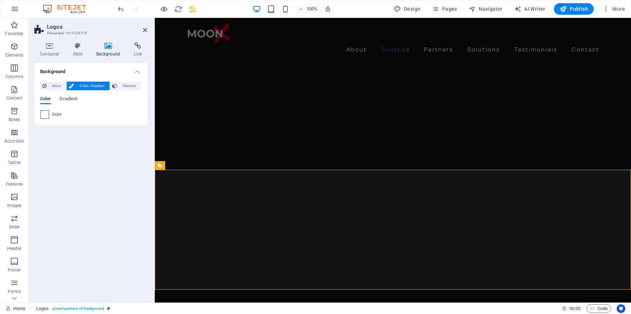
click at [45, 113] on span at bounding box center [45, 115] width 8 height 8
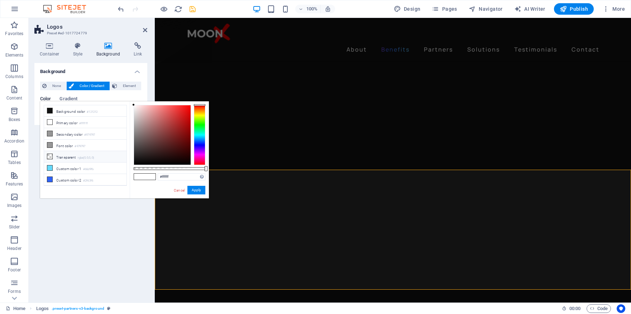
click at [97, 156] on li "Transparent rgba(0,0,0,.0)" at bounding box center [85, 156] width 82 height 11
click at [79, 132] on li "Secondary color #979797" at bounding box center [85, 133] width 82 height 11
click at [78, 123] on li "Primary color #ffffff" at bounding box center [85, 122] width 82 height 11
type input "#f4f4f4"
click at [133, 107] on div at bounding box center [133, 107] width 3 height 3
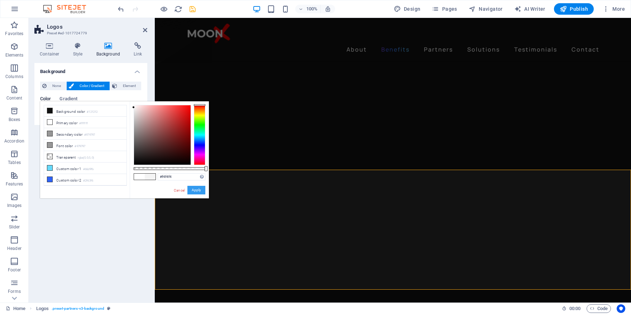
click at [195, 192] on button "Apply" at bounding box center [196, 190] width 18 height 9
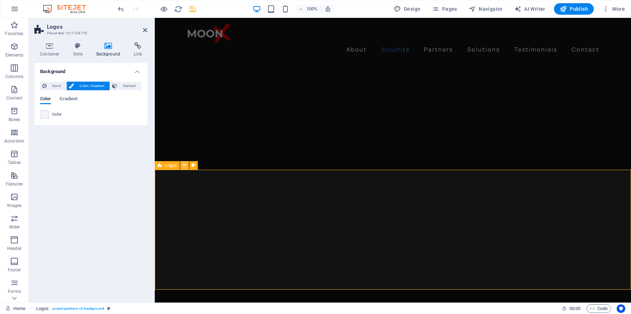
click at [185, 166] on icon at bounding box center [184, 165] width 4 height 8
click at [82, 46] on icon at bounding box center [78, 45] width 20 height 7
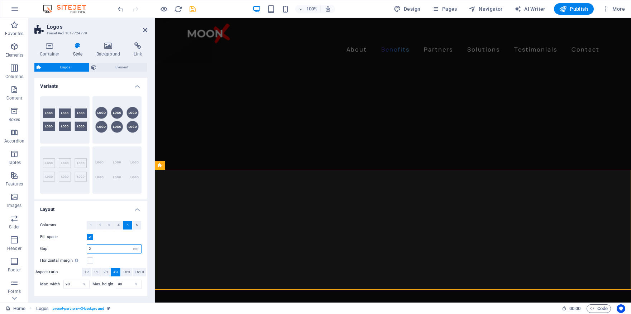
click at [114, 247] on input "2" at bounding box center [114, 249] width 54 height 9
type input "1"
click at [124, 258] on div "Horizontal margin Only if the containers "Content width" is not set to "Default"" at bounding box center [90, 260] width 101 height 9
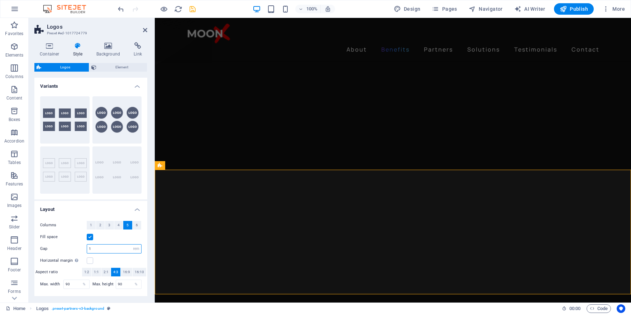
click at [109, 250] on input "1" at bounding box center [114, 249] width 54 height 9
type input "2"
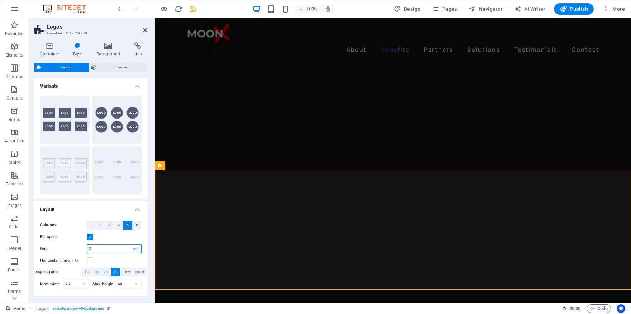
click at [102, 249] on input "2" at bounding box center [114, 249] width 54 height 9
type input "1"
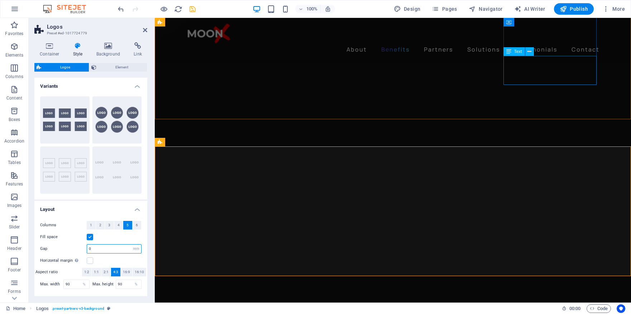
scroll to position [619, 0]
type input "0"
click at [96, 272] on span "1:1" at bounding box center [96, 272] width 5 height 9
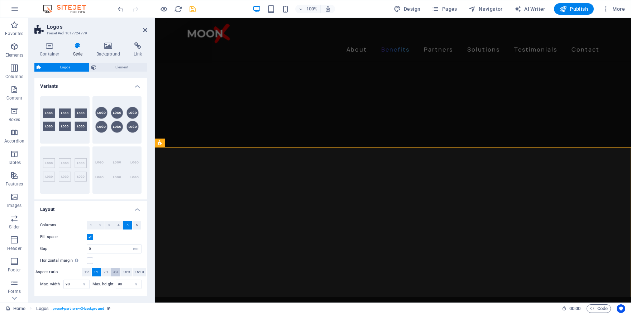
click at [117, 272] on span "4:3" at bounding box center [115, 272] width 5 height 9
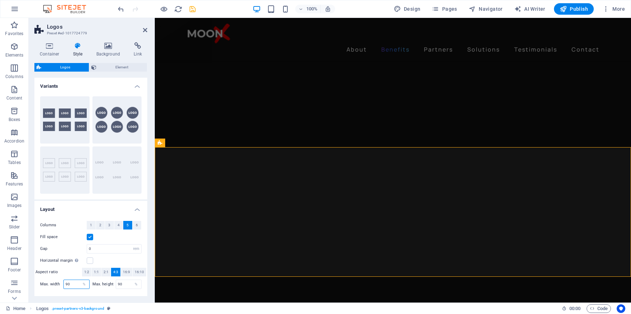
click at [73, 284] on input "90" at bounding box center [76, 284] width 25 height 9
type input "95"
click at [122, 285] on input "90" at bounding box center [128, 284] width 25 height 9
type input "95"
click at [116, 294] on div "Columns 1 2 3 4 5 6 Fill space Gap 0 px rem % vh vw Horizontal margin Only if t…" at bounding box center [91, 255] width 116 height 82
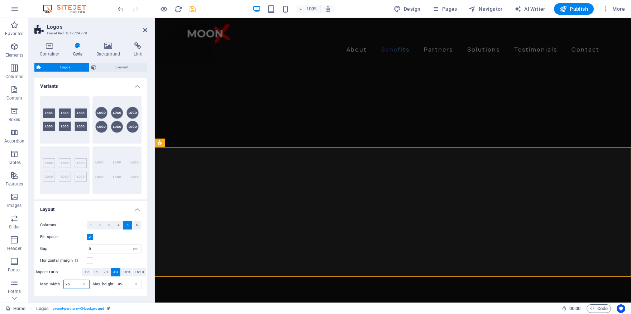
click at [76, 284] on input "95" at bounding box center [76, 284] width 25 height 9
type input "90"
click at [125, 282] on input "95" at bounding box center [128, 284] width 25 height 9
type input "90"
click at [108, 295] on div "Columns 1 2 3 4 5 6 Fill space Gap 0 px rem % vh vw Horizontal margin Only if t…" at bounding box center [91, 255] width 116 height 82
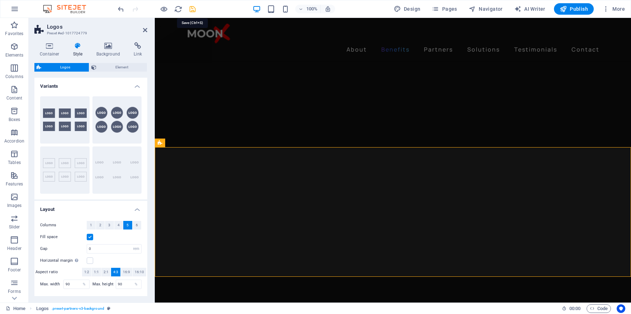
click at [192, 8] on icon "save" at bounding box center [192, 9] width 8 height 8
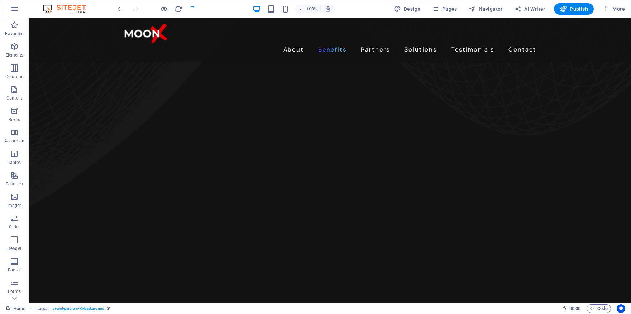
checkbox input "false"
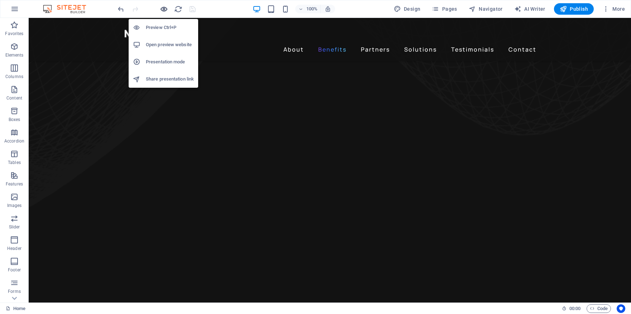
click at [164, 11] on icon "button" at bounding box center [164, 9] width 8 height 8
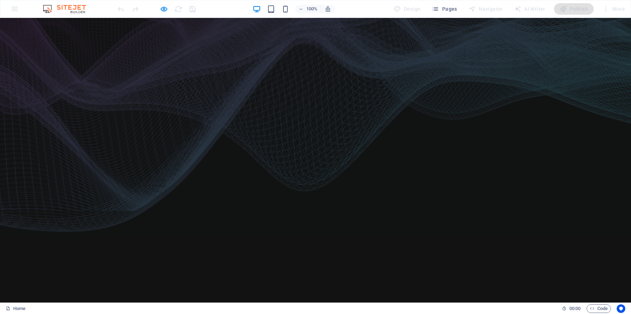
scroll to position [0, 0]
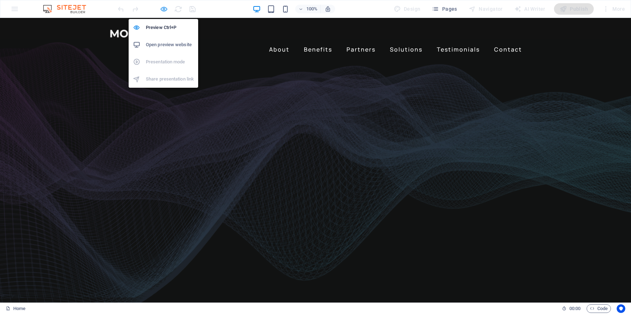
click at [163, 9] on icon "button" at bounding box center [164, 9] width 8 height 8
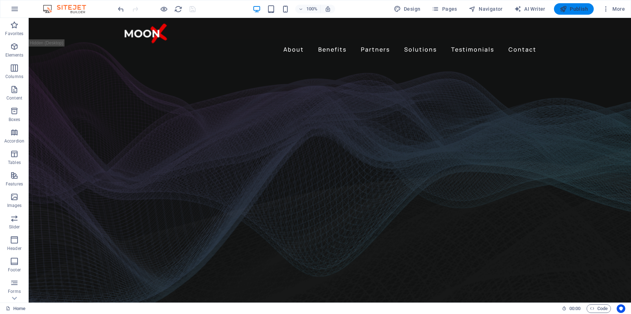
click at [577, 10] on span "Publish" at bounding box center [573, 8] width 28 height 7
